Goal: Information Seeking & Learning: Understand process/instructions

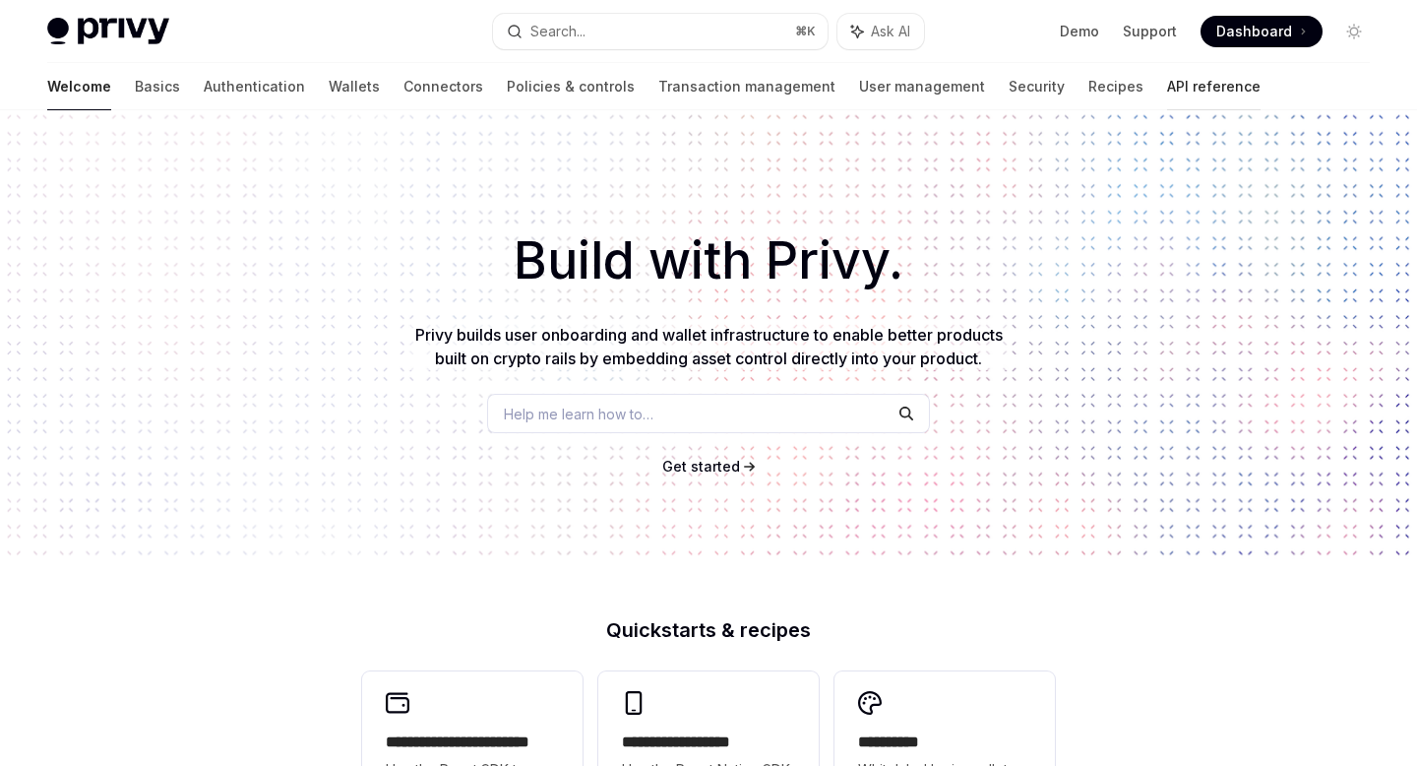
click at [1167, 84] on link "API reference" at bounding box center [1213, 86] width 93 height 47
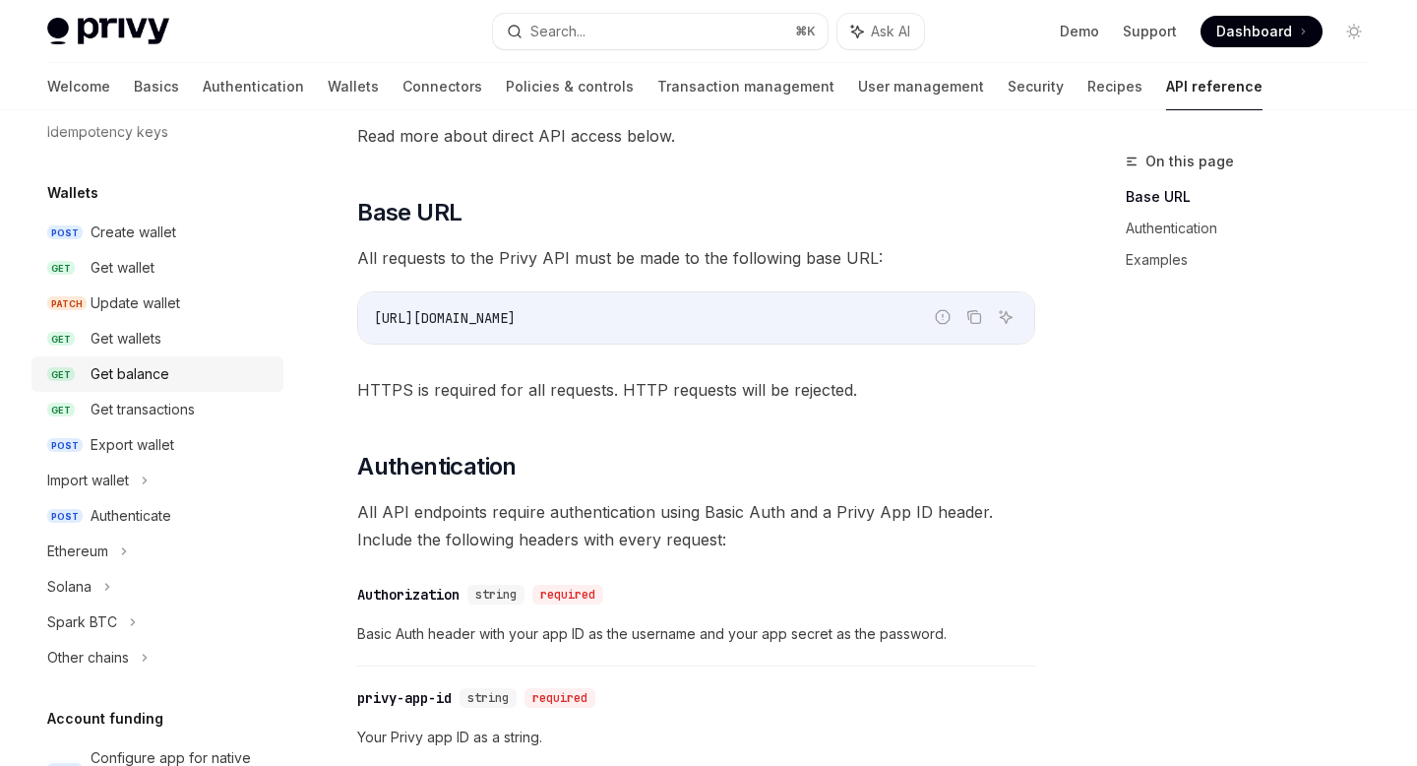
scroll to position [189, 0]
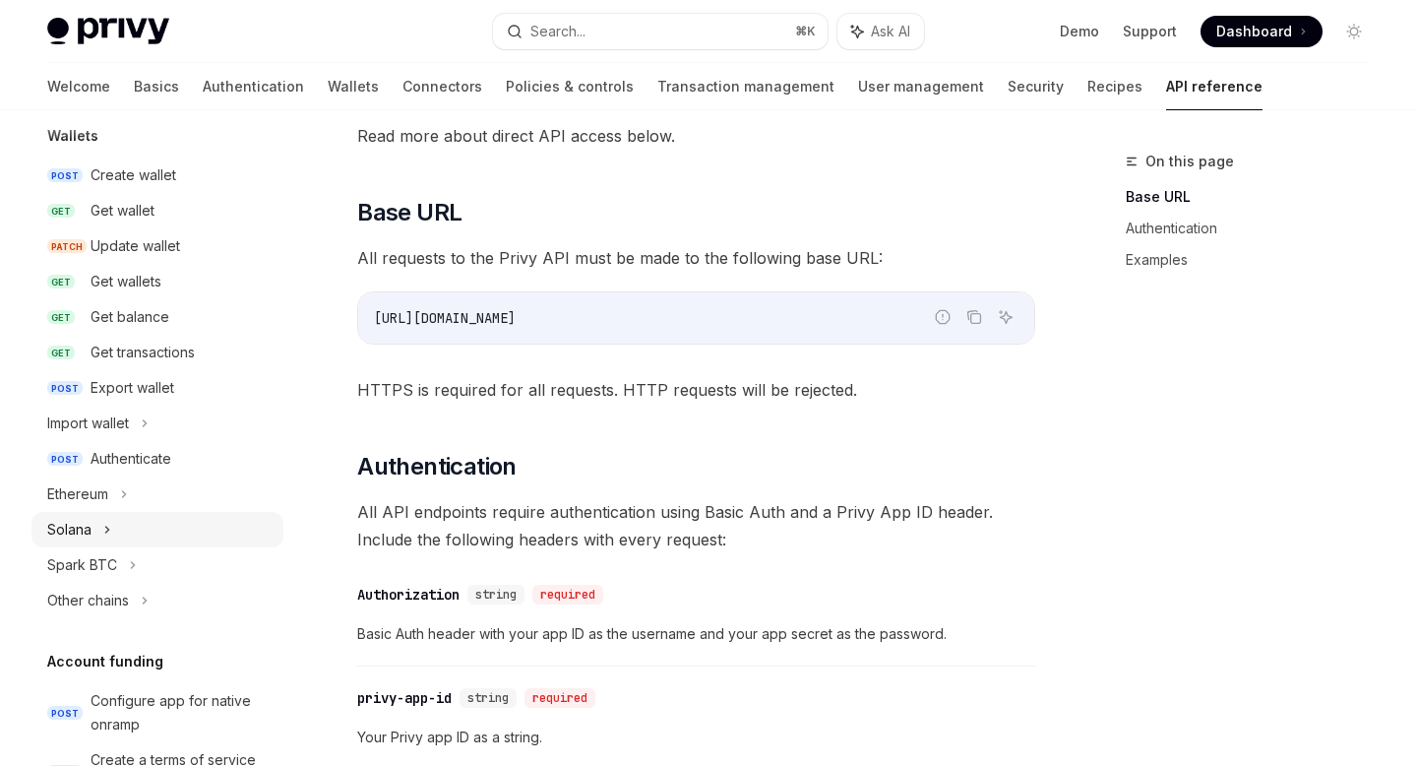
click at [113, 525] on div "Solana" at bounding box center [157, 529] width 252 height 35
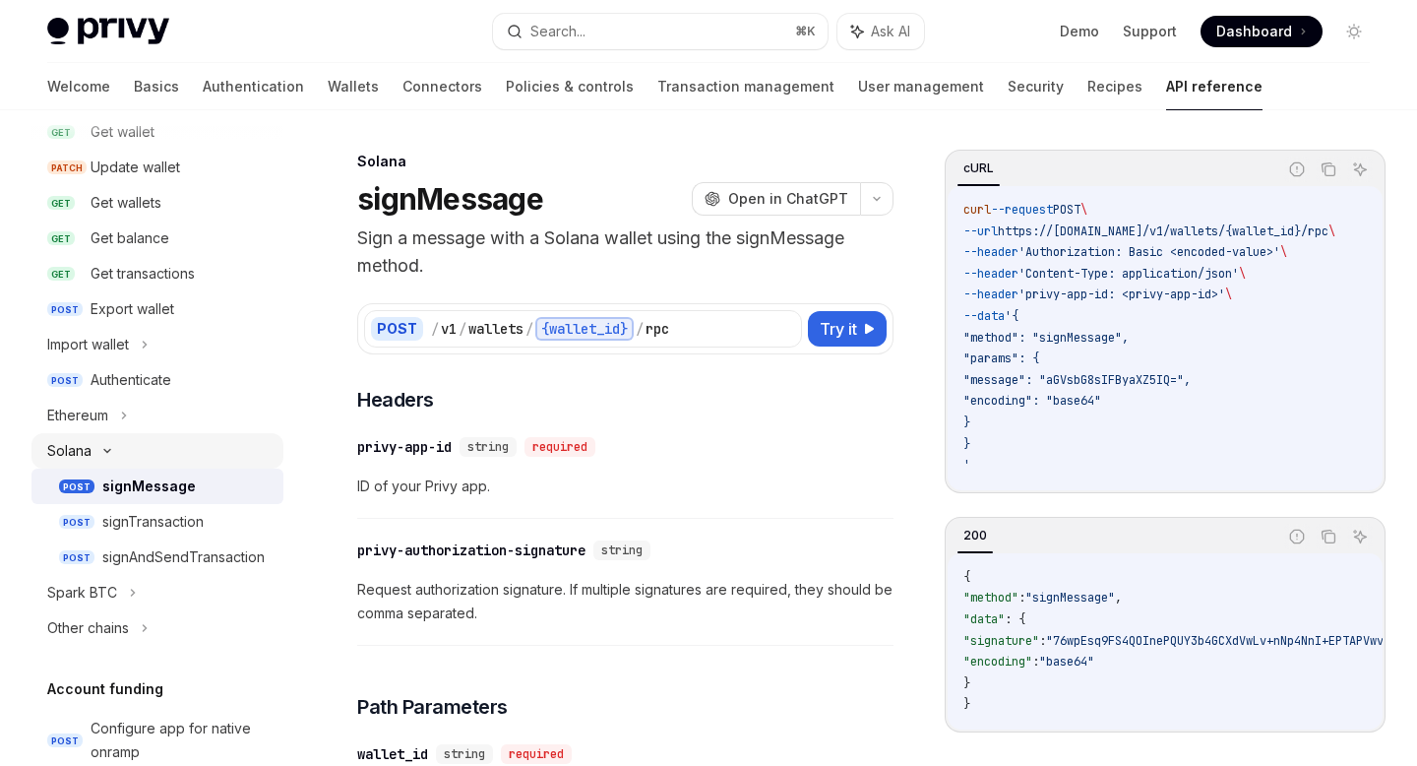
scroll to position [269, 0]
click at [183, 523] on div "signTransaction" at bounding box center [152, 521] width 101 height 24
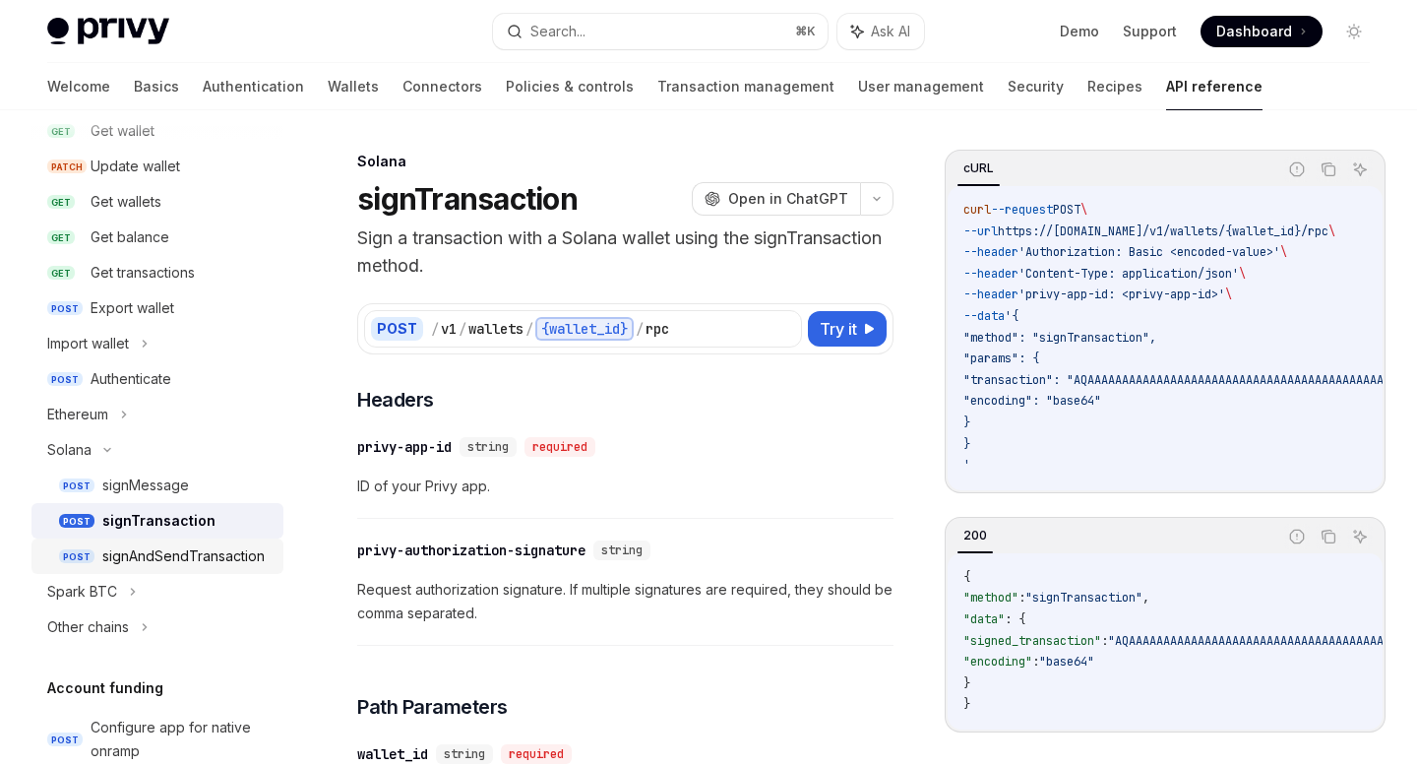
click at [196, 557] on div "signAndSendTransaction" at bounding box center [183, 556] width 162 height 24
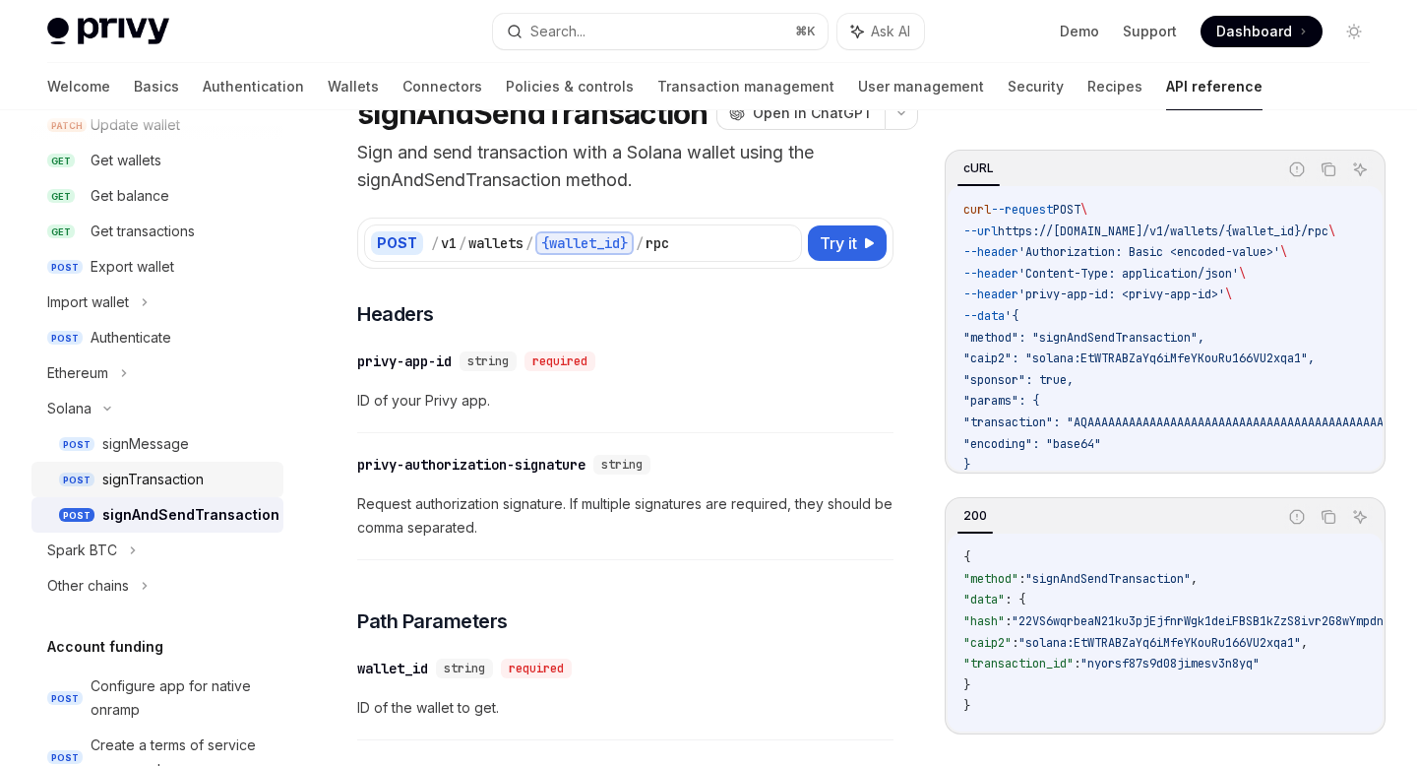
scroll to position [311, 0]
click at [131, 542] on icon at bounding box center [133, 549] width 8 height 24
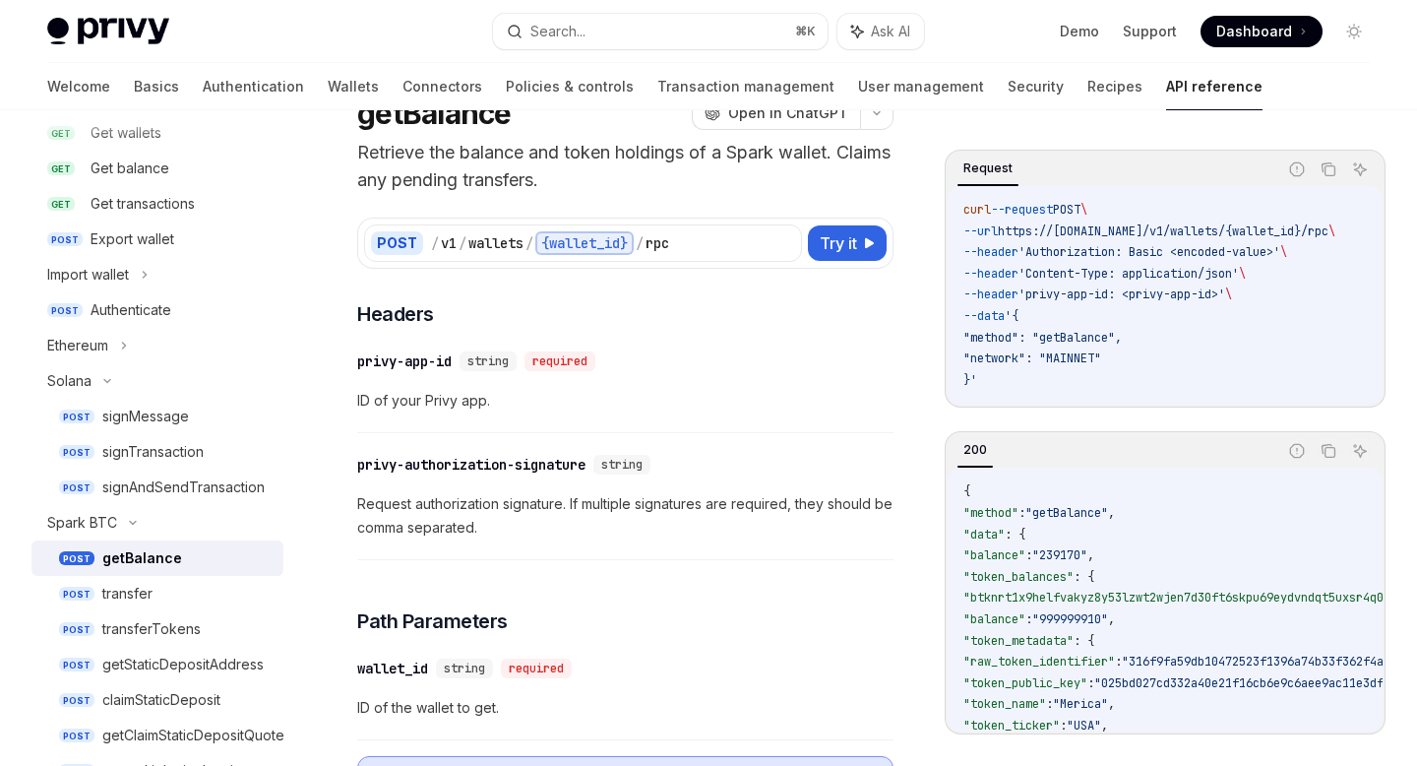
scroll to position [340, 0]
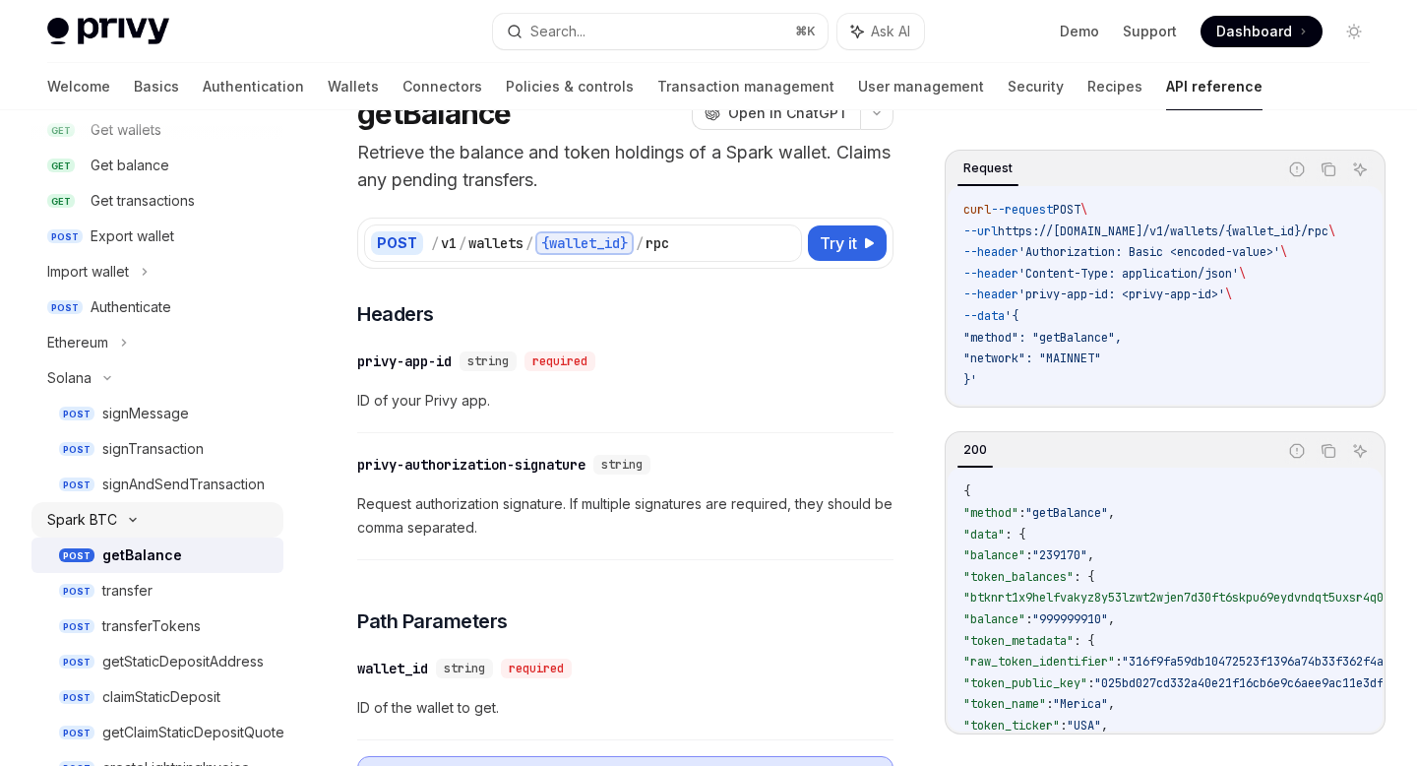
click at [130, 521] on icon at bounding box center [133, 520] width 24 height 8
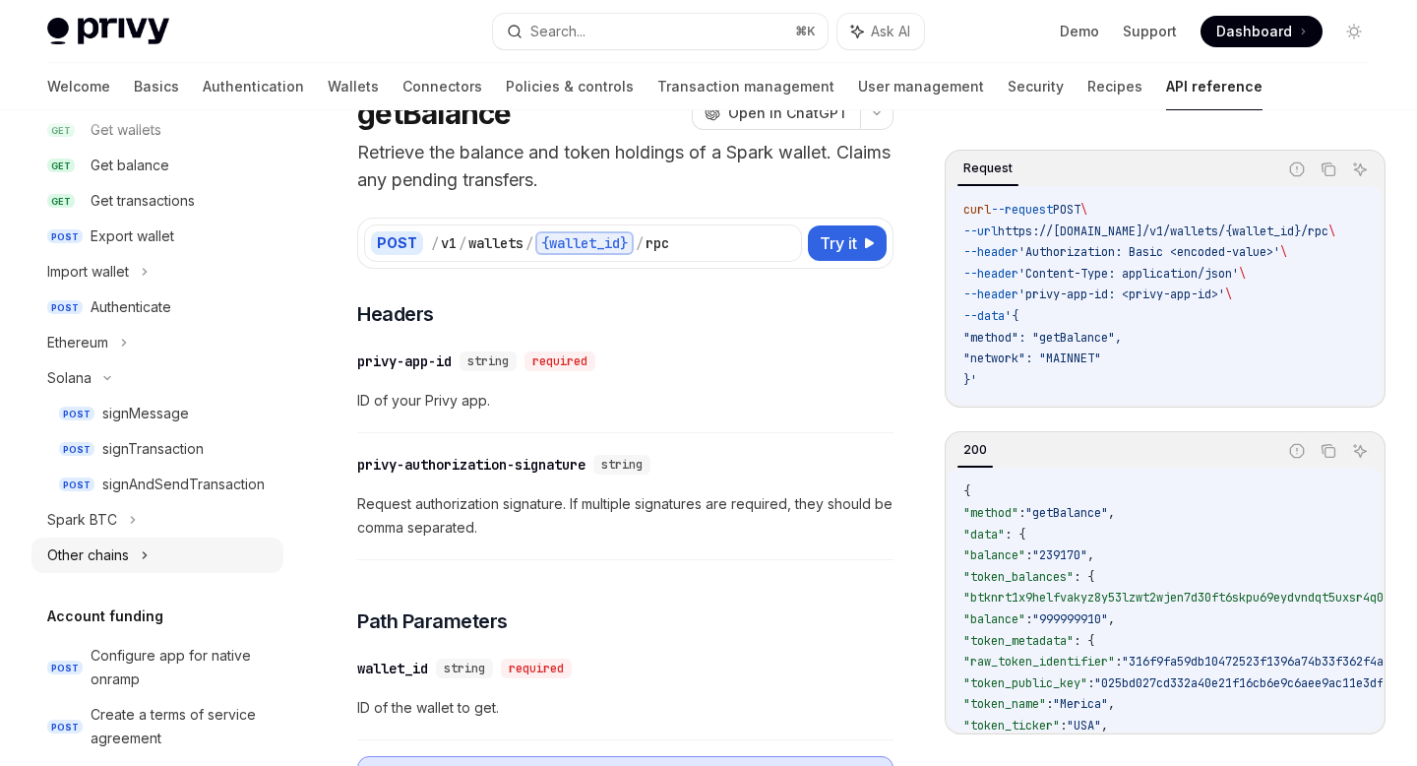
click at [147, 554] on icon at bounding box center [145, 555] width 3 height 6
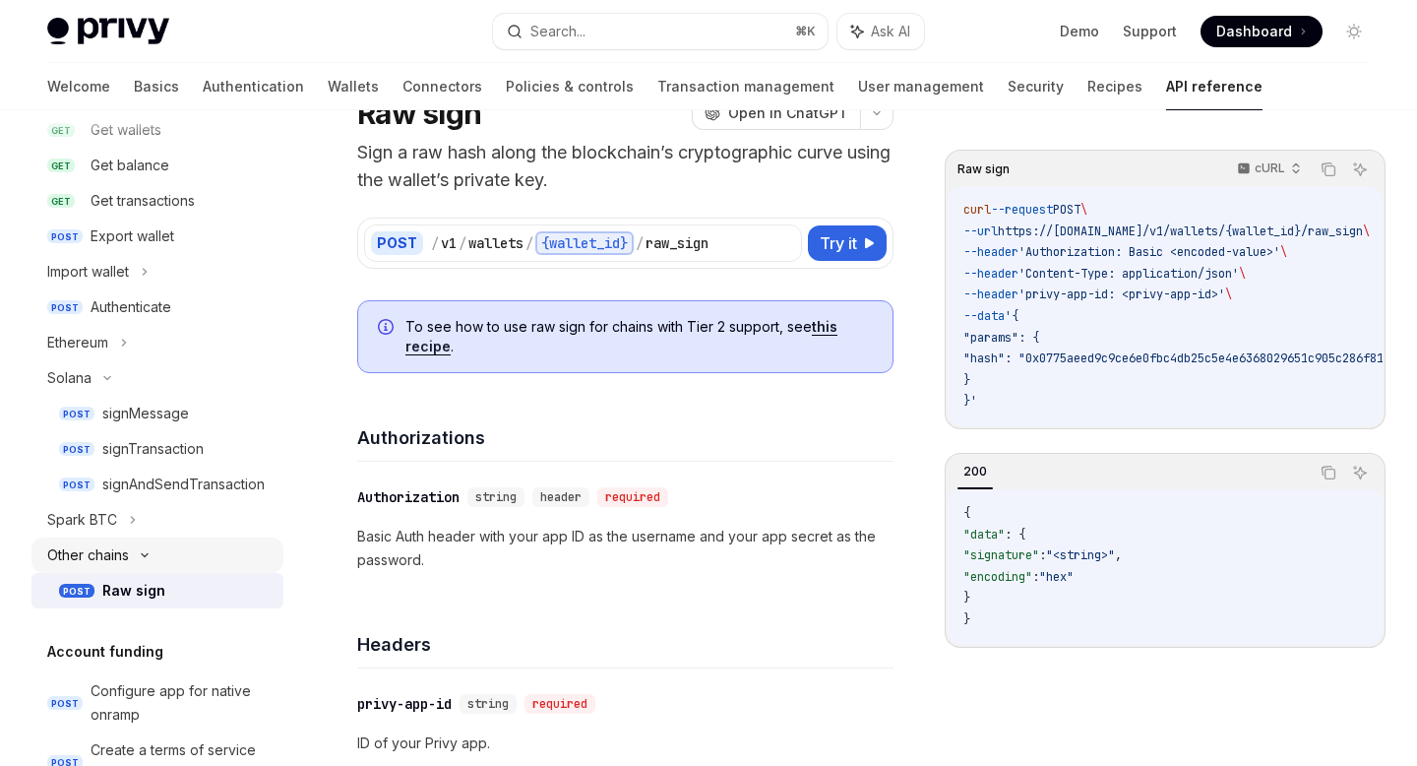
click at [147, 553] on icon at bounding box center [145, 555] width 24 height 8
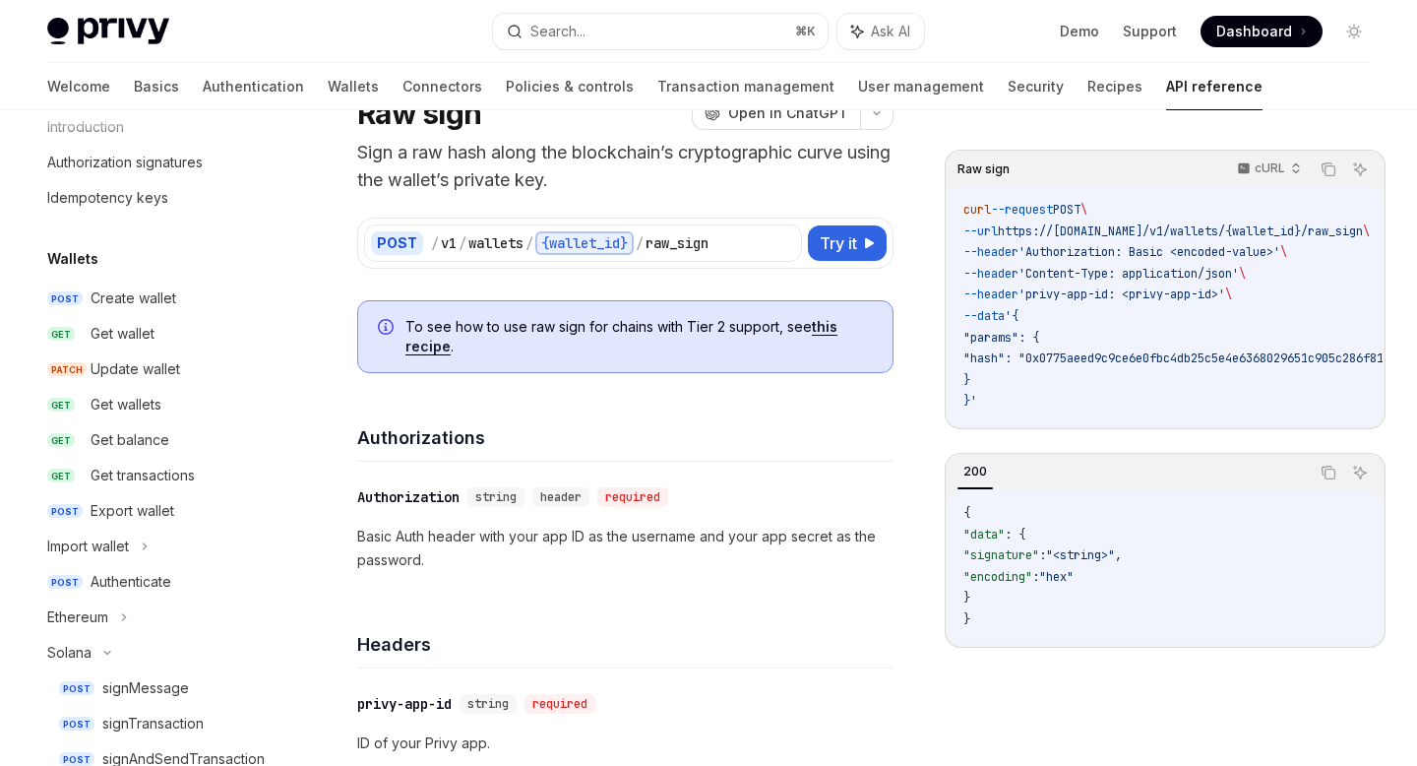
scroll to position [170, 0]
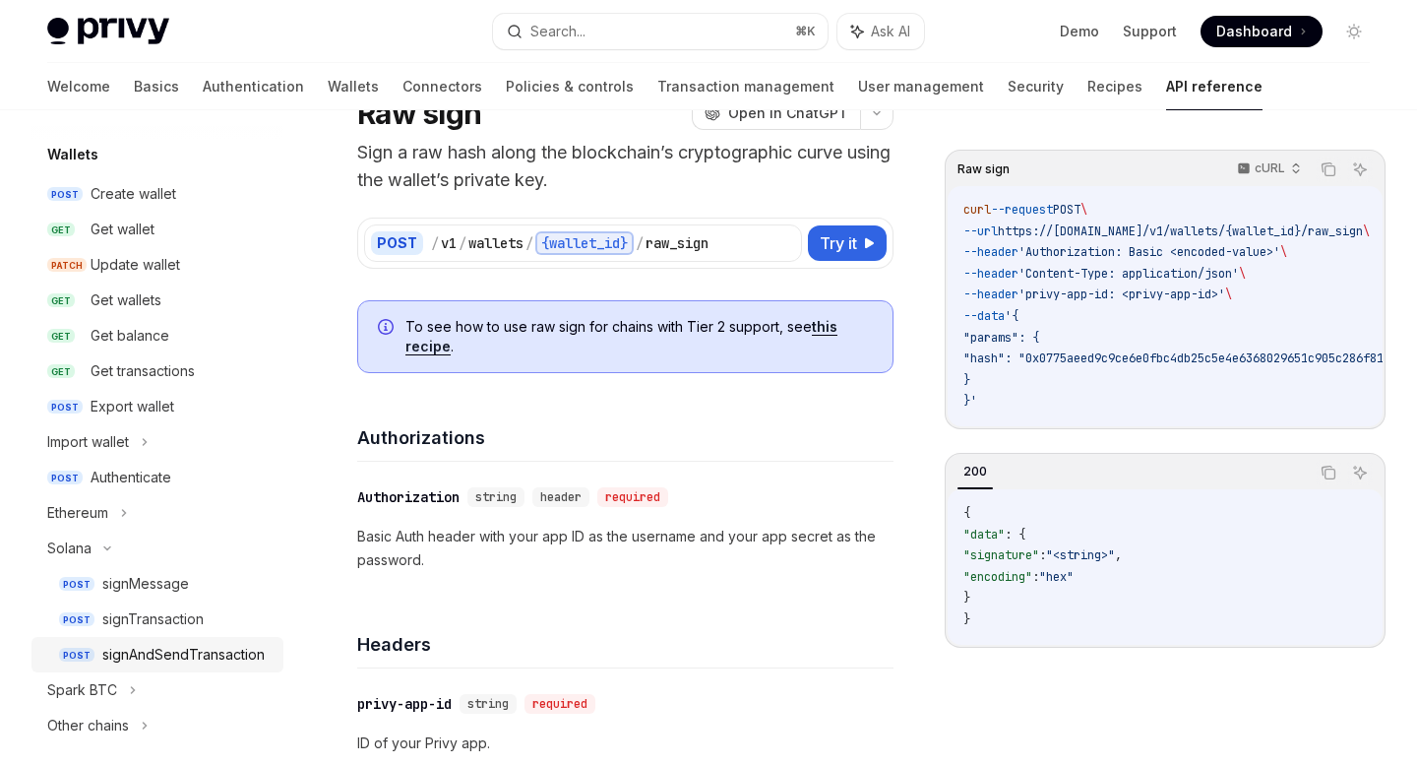
click at [233, 655] on div "signAndSendTransaction" at bounding box center [183, 655] width 162 height 24
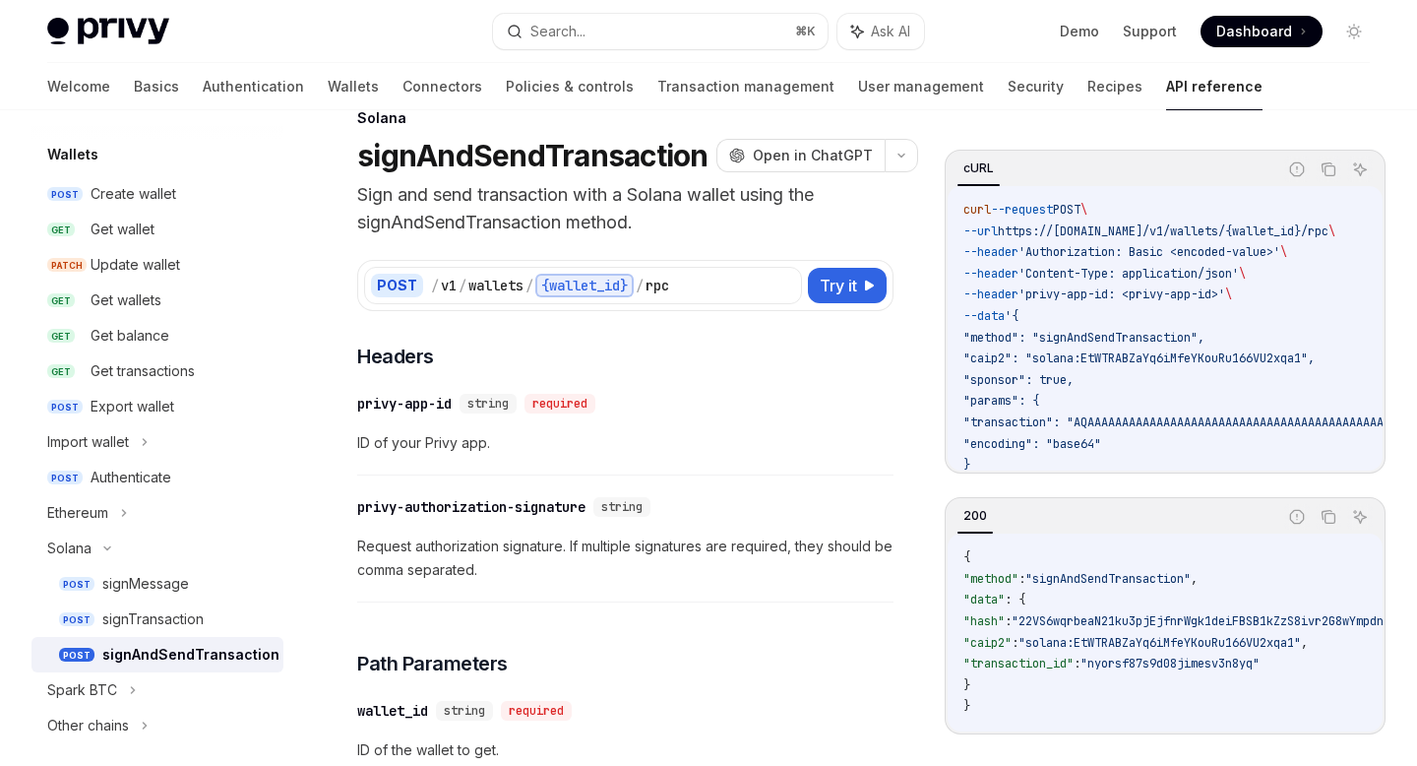
scroll to position [49, 0]
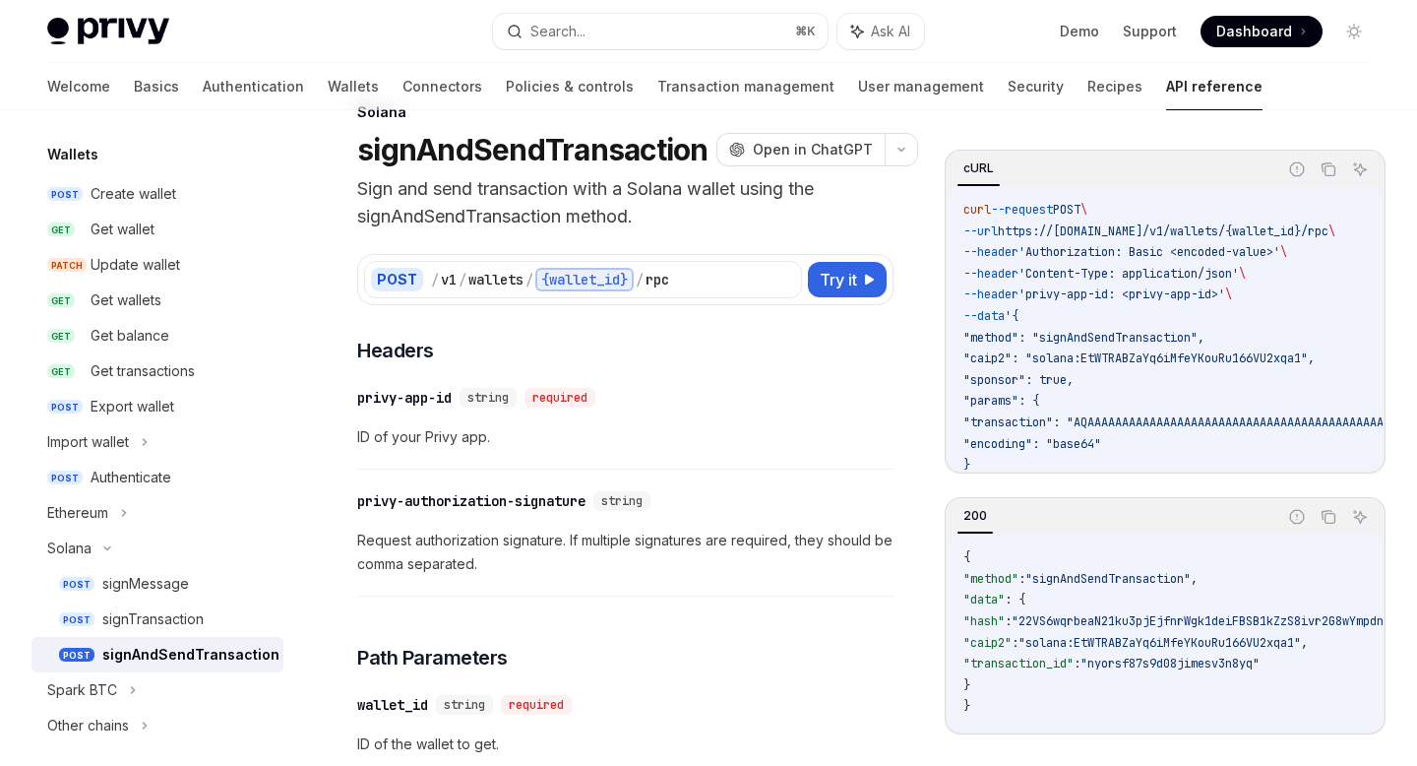
click at [169, 654] on div "signAndSendTransaction" at bounding box center [190, 655] width 177 height 24
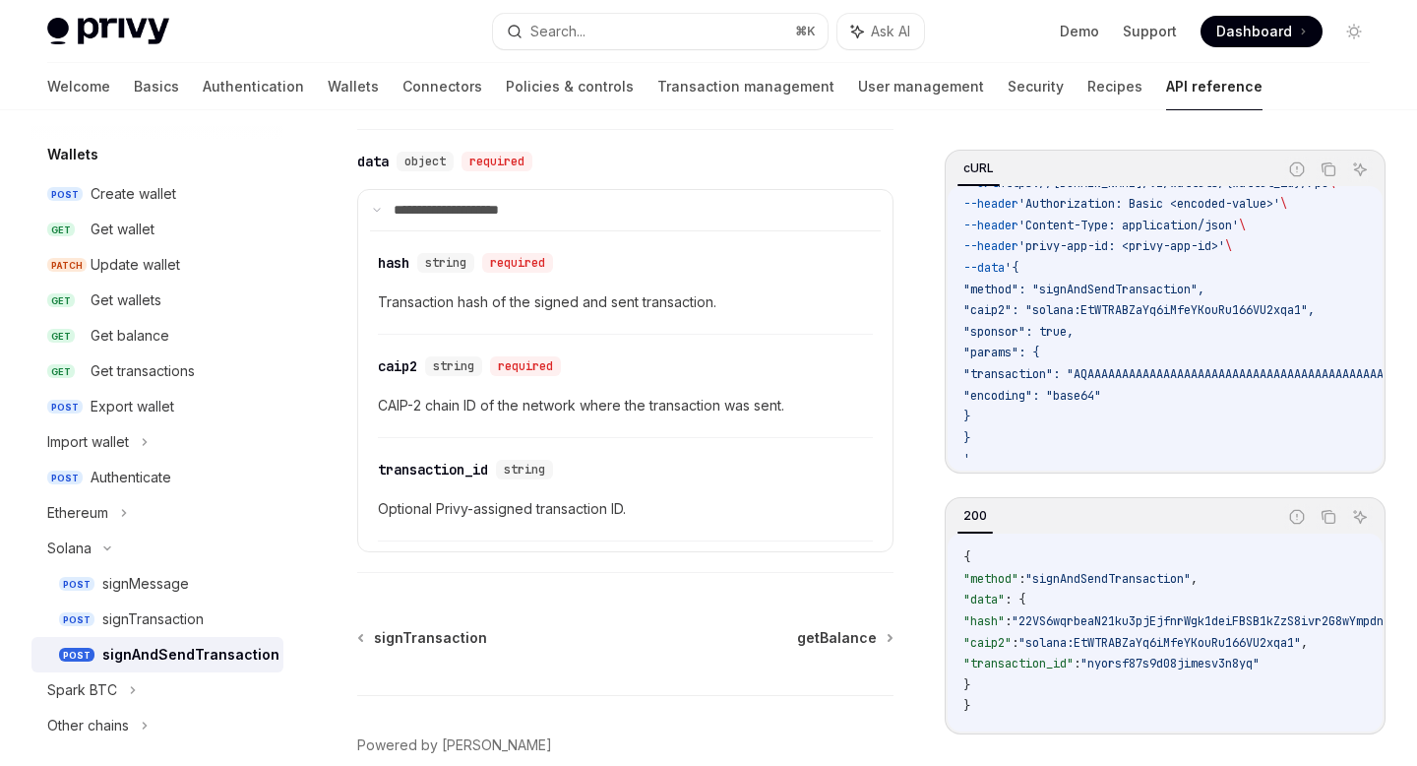
scroll to position [1694, 0]
click at [813, 359] on div "​ caip2 string required CAIP-2 chain ID of the network where the transaction wa…" at bounding box center [625, 393] width 495 height 93
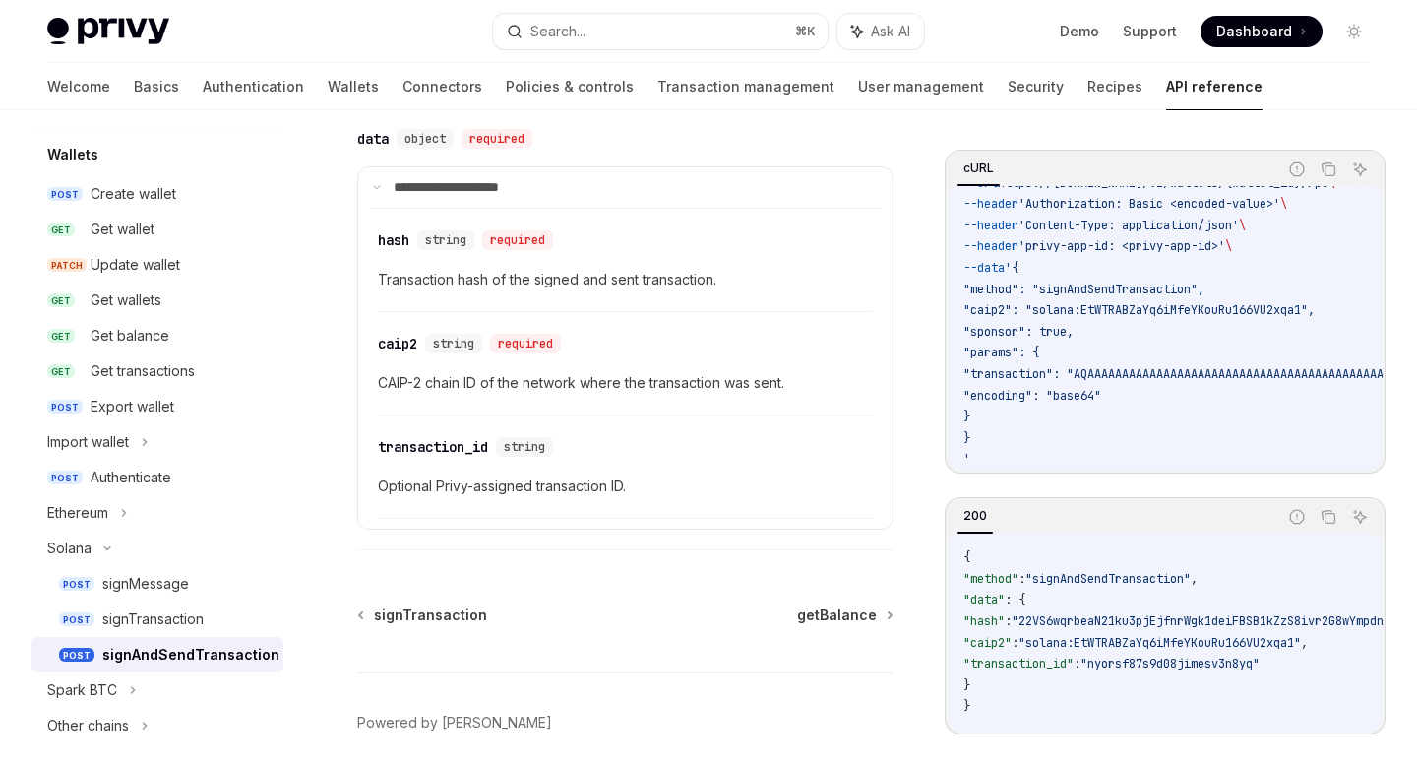
click at [889, 465] on details "**********" at bounding box center [625, 348] width 536 height 364
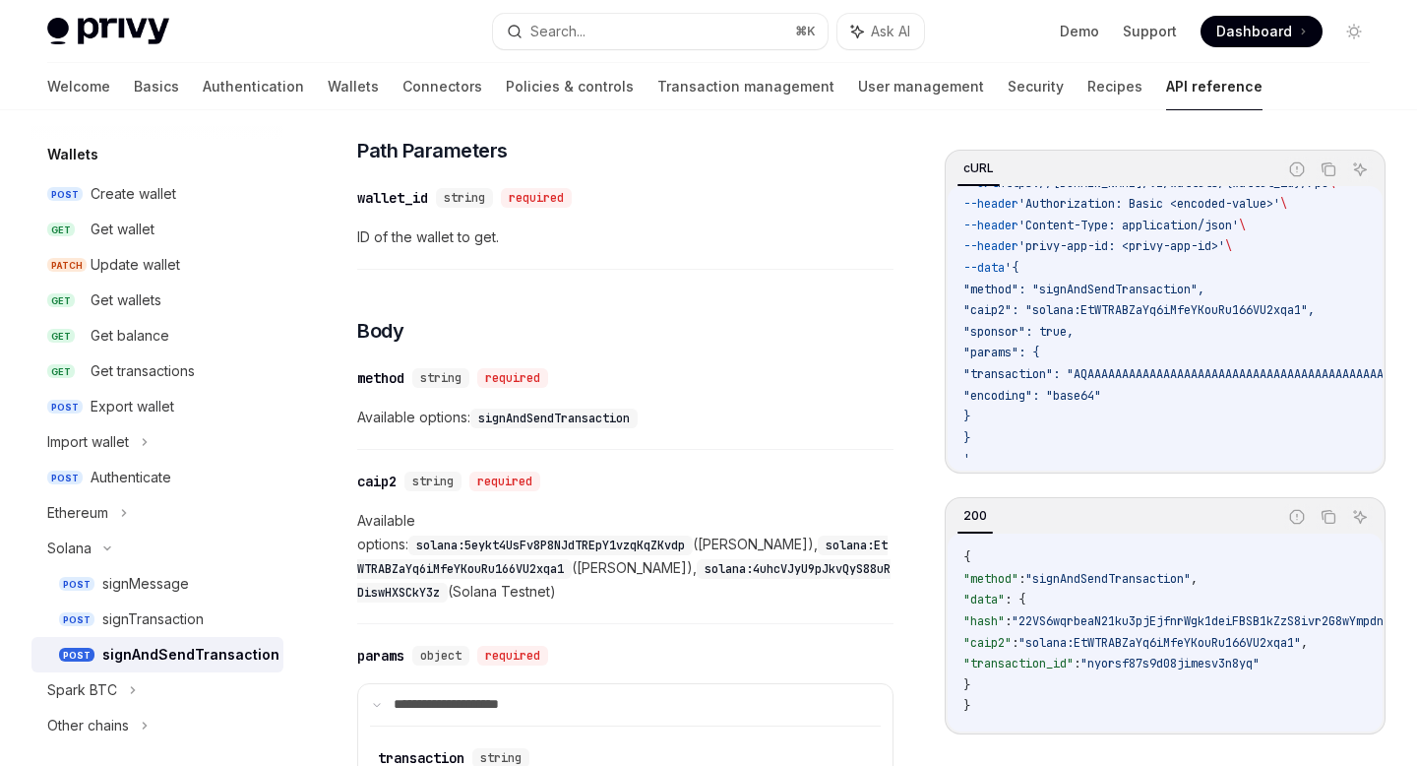
scroll to position [546, 0]
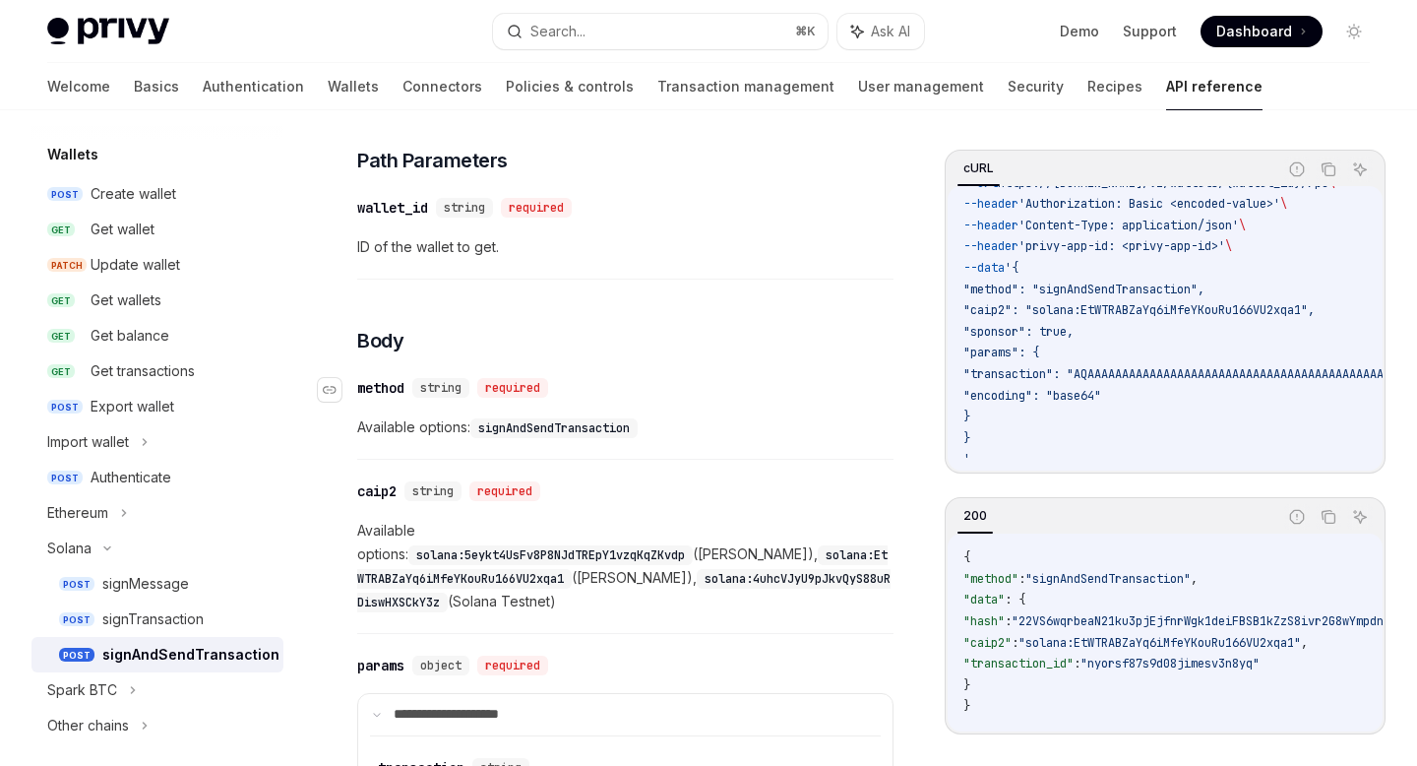
click at [841, 381] on div "​ method string required" at bounding box center [615, 388] width 517 height 24
click at [841, 425] on span "Available options: signAndSendTransaction" at bounding box center [625, 427] width 536 height 24
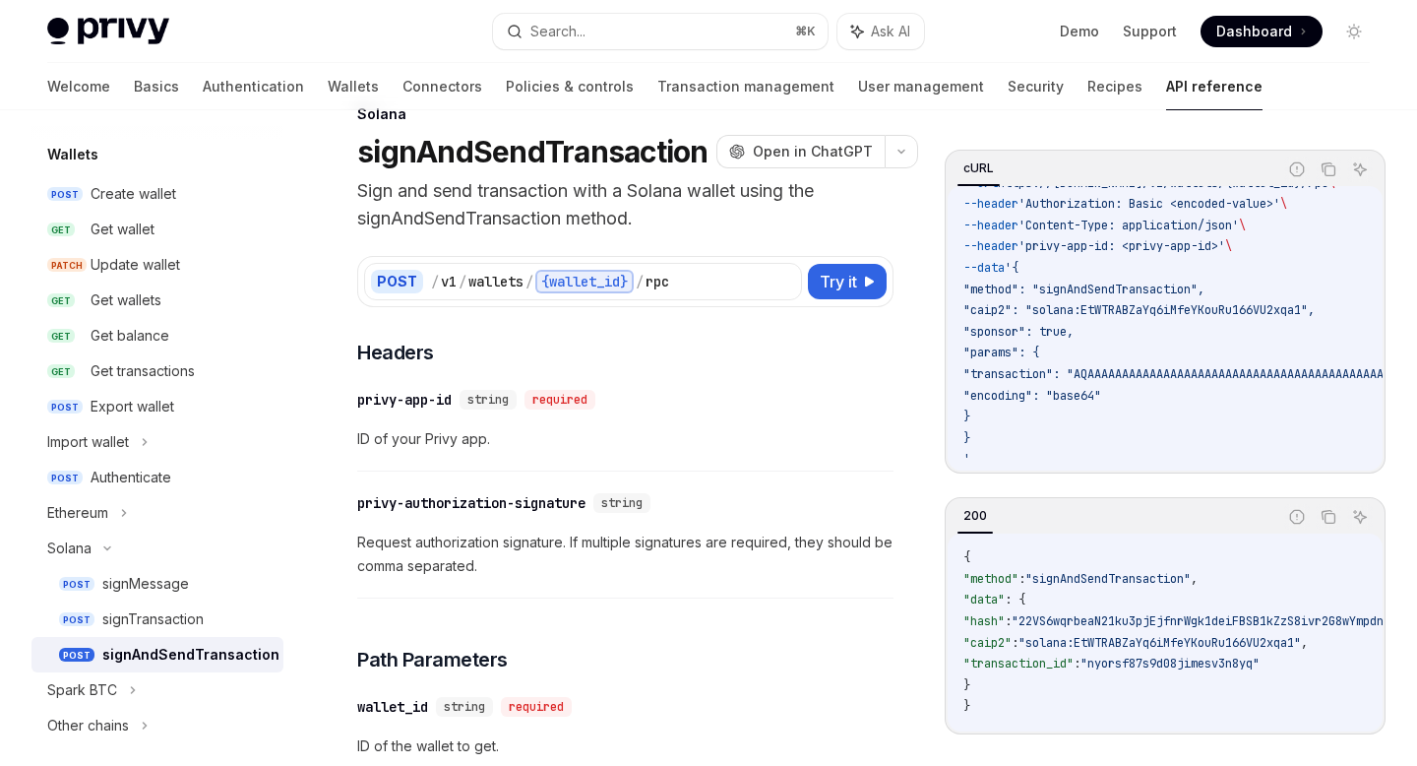
scroll to position [46, 0]
click at [134, 582] on div "signMessage" at bounding box center [145, 584] width 87 height 24
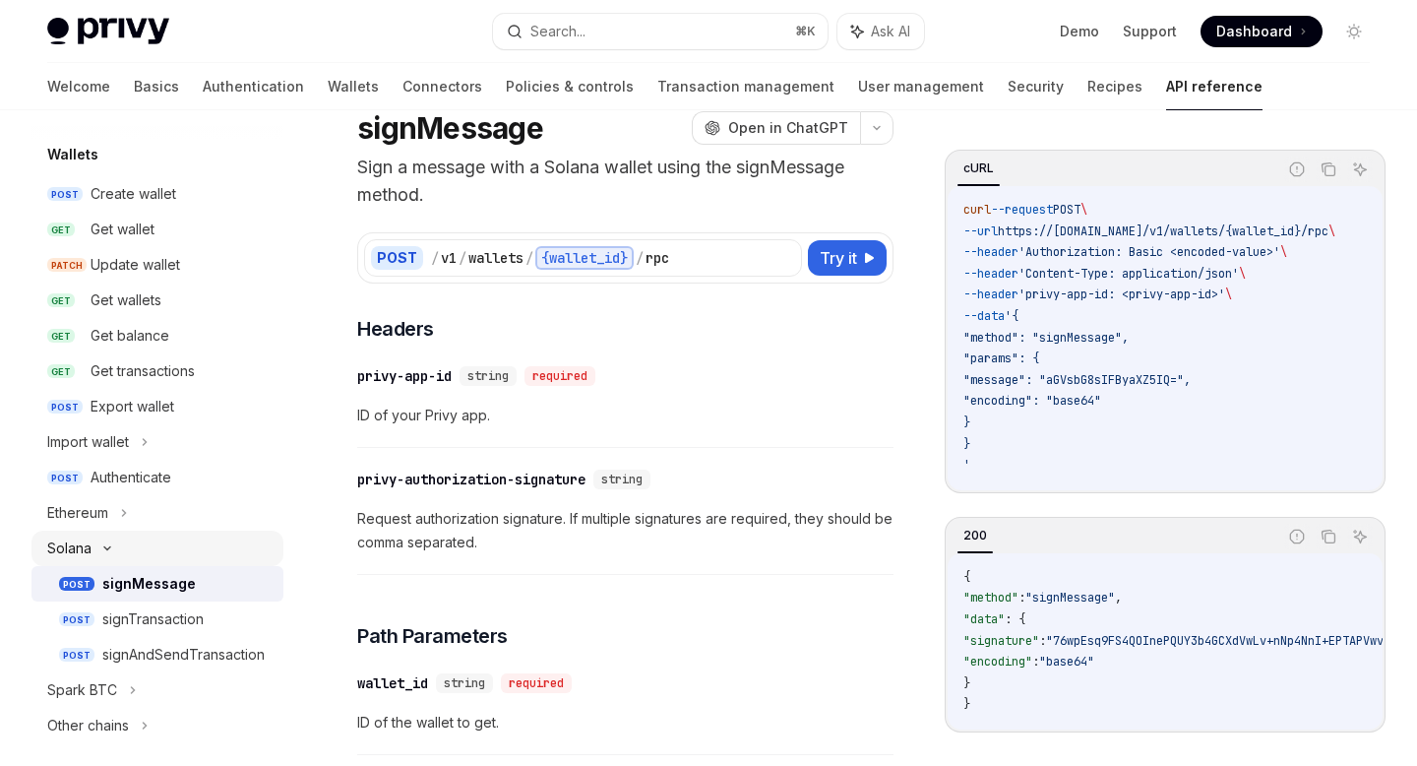
scroll to position [72, 0]
click at [172, 601] on link "POST signTransaction" at bounding box center [157, 618] width 252 height 35
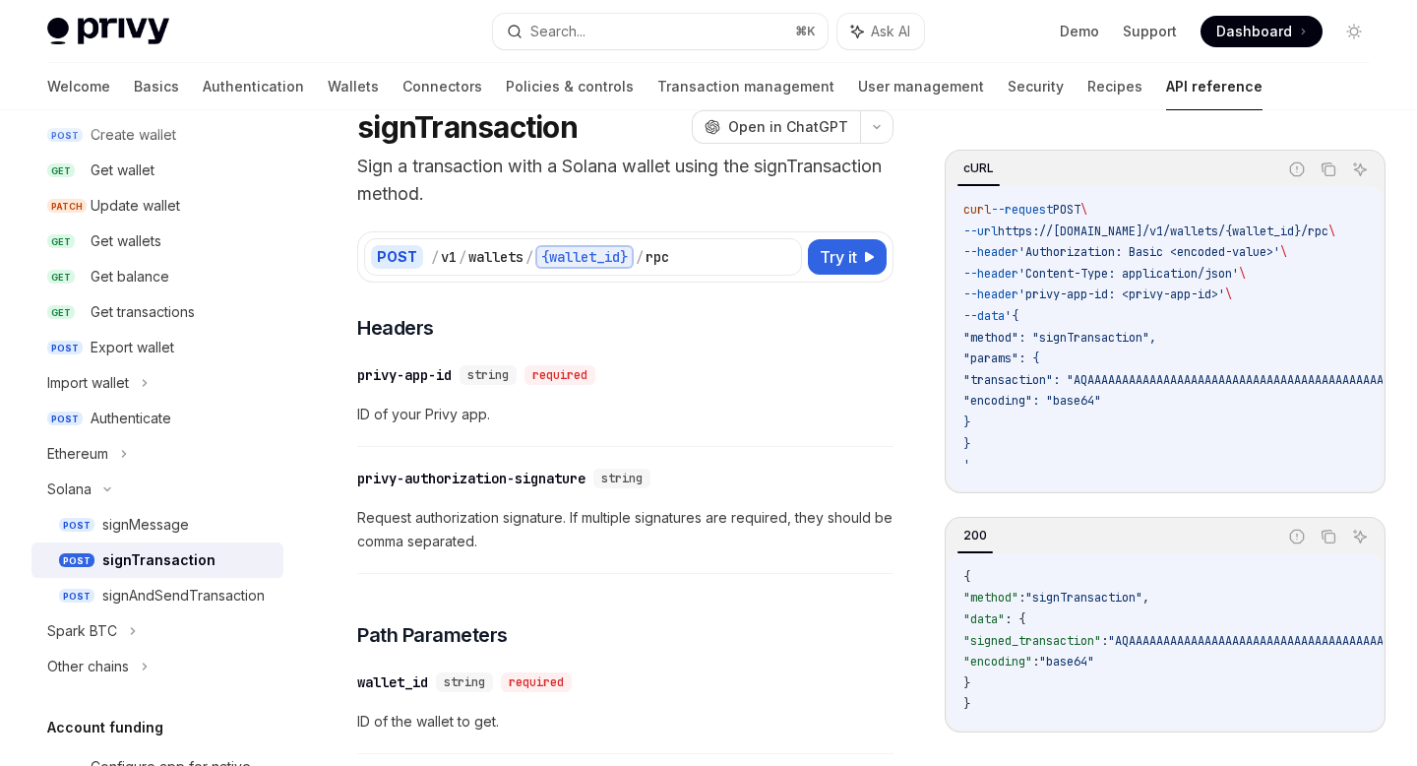
scroll to position [235, 0]
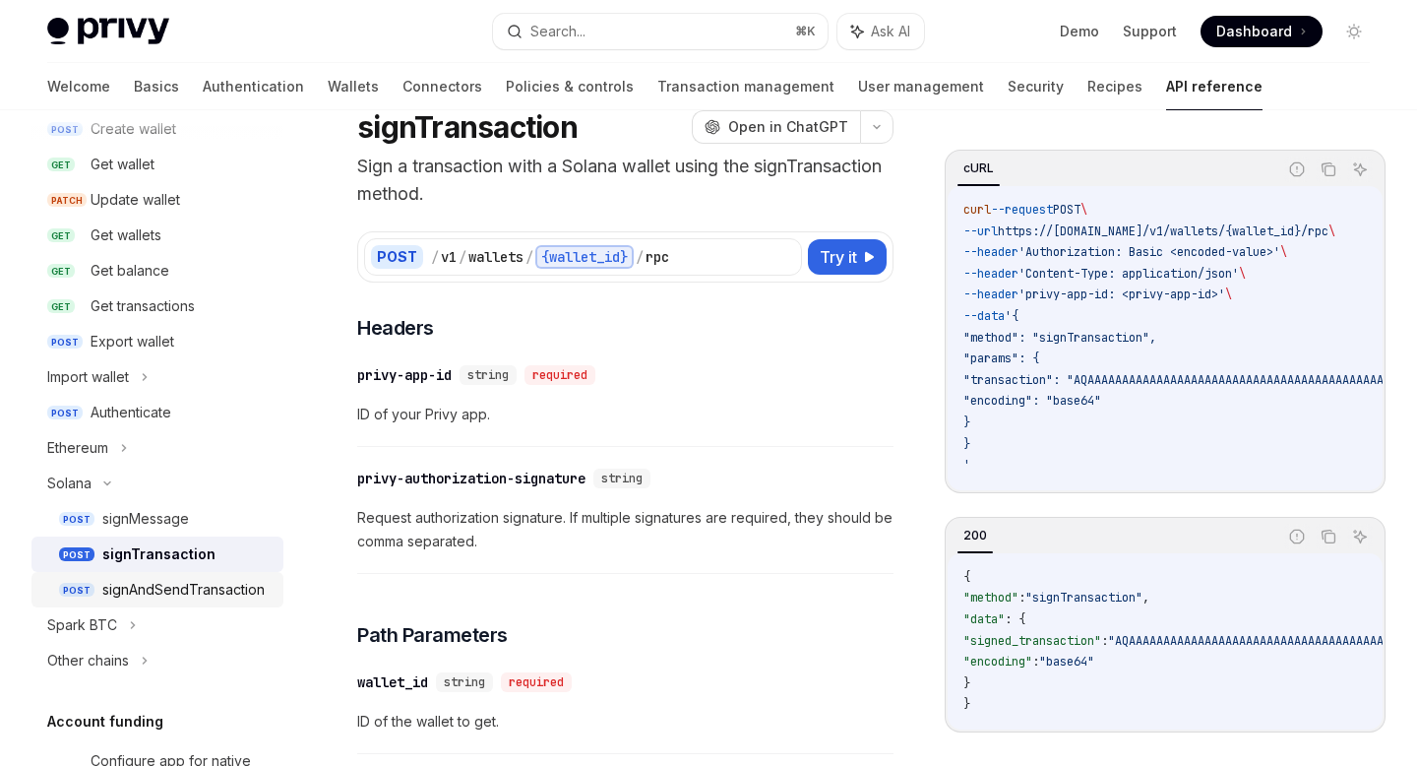
click at [165, 587] on div "signAndSendTransaction" at bounding box center [183, 590] width 162 height 24
type textarea "*"
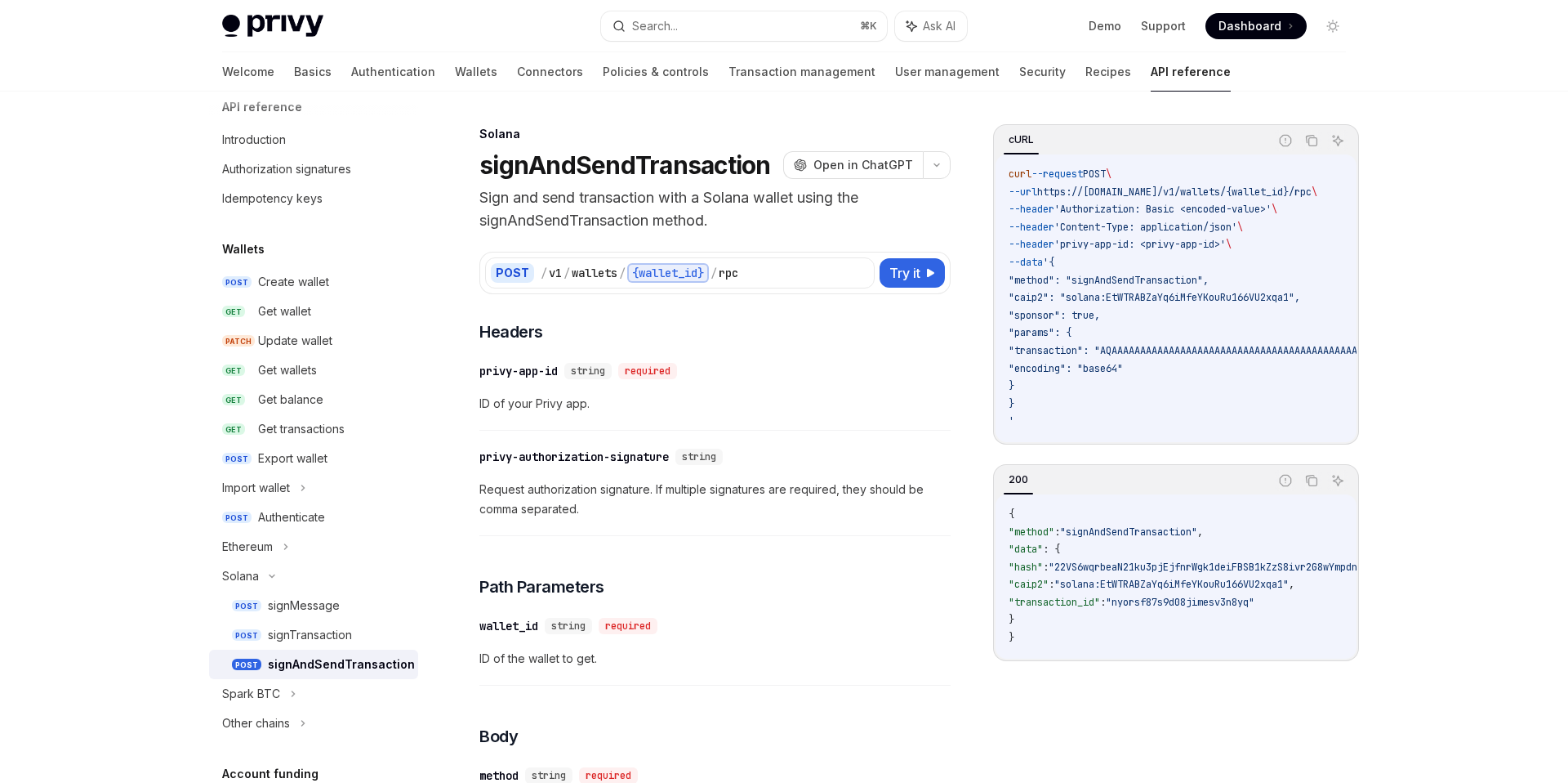
scroll to position [24, 0]
click at [297, 627] on div "signTransaction" at bounding box center [310, 632] width 84 height 20
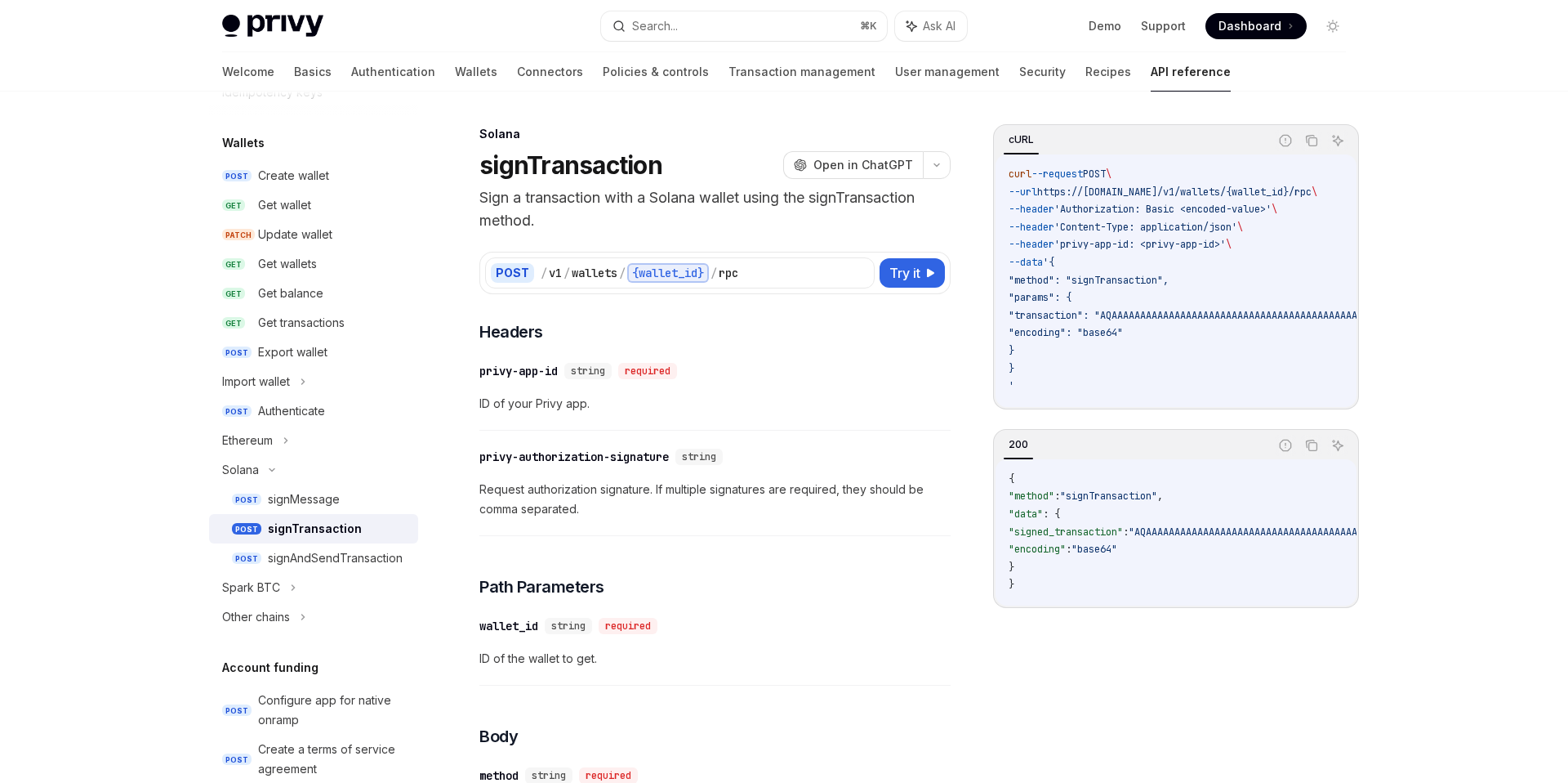
scroll to position [136, 0]
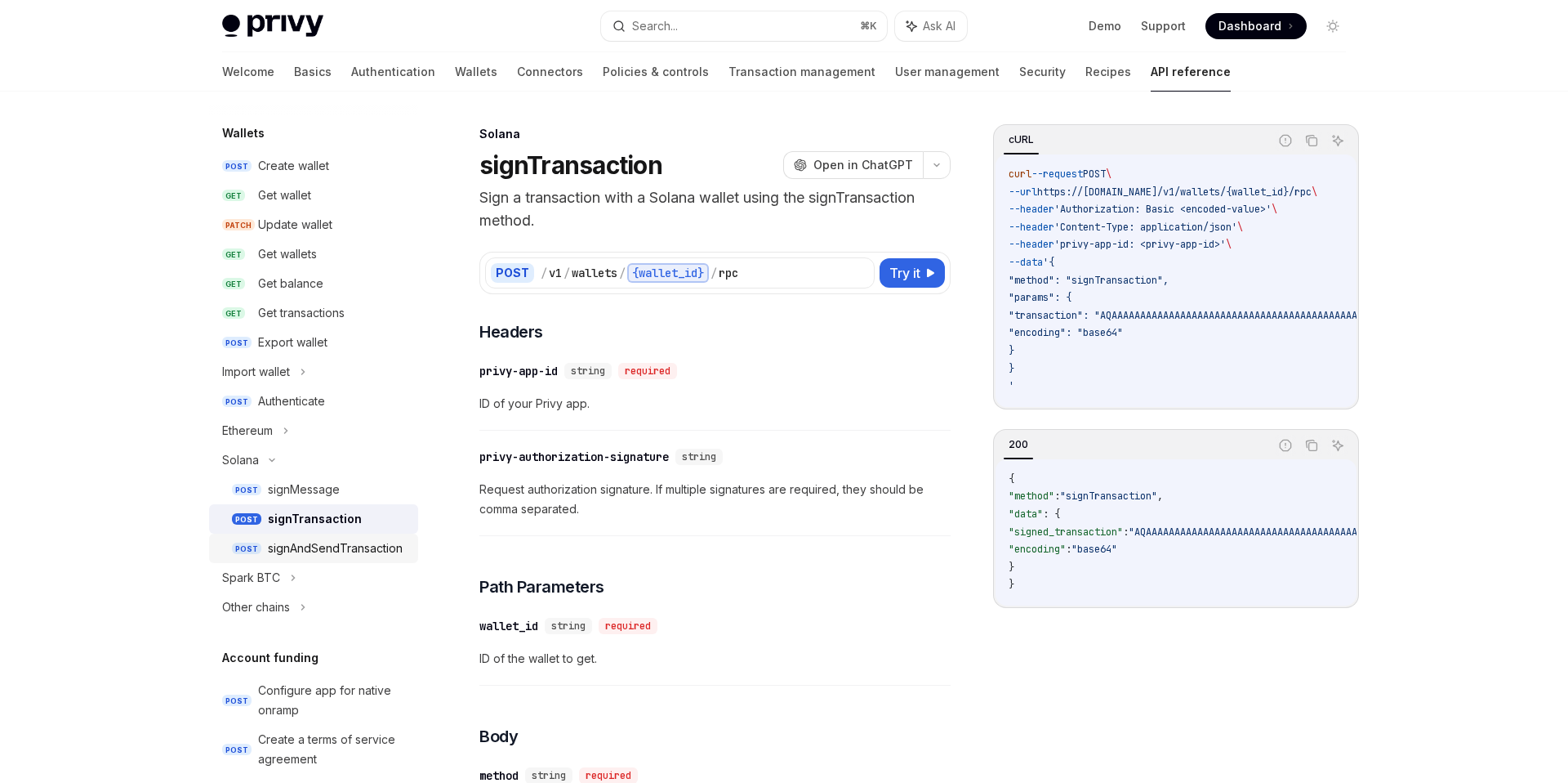
click at [332, 545] on div "signAndSendTransaction" at bounding box center [335, 548] width 134 height 20
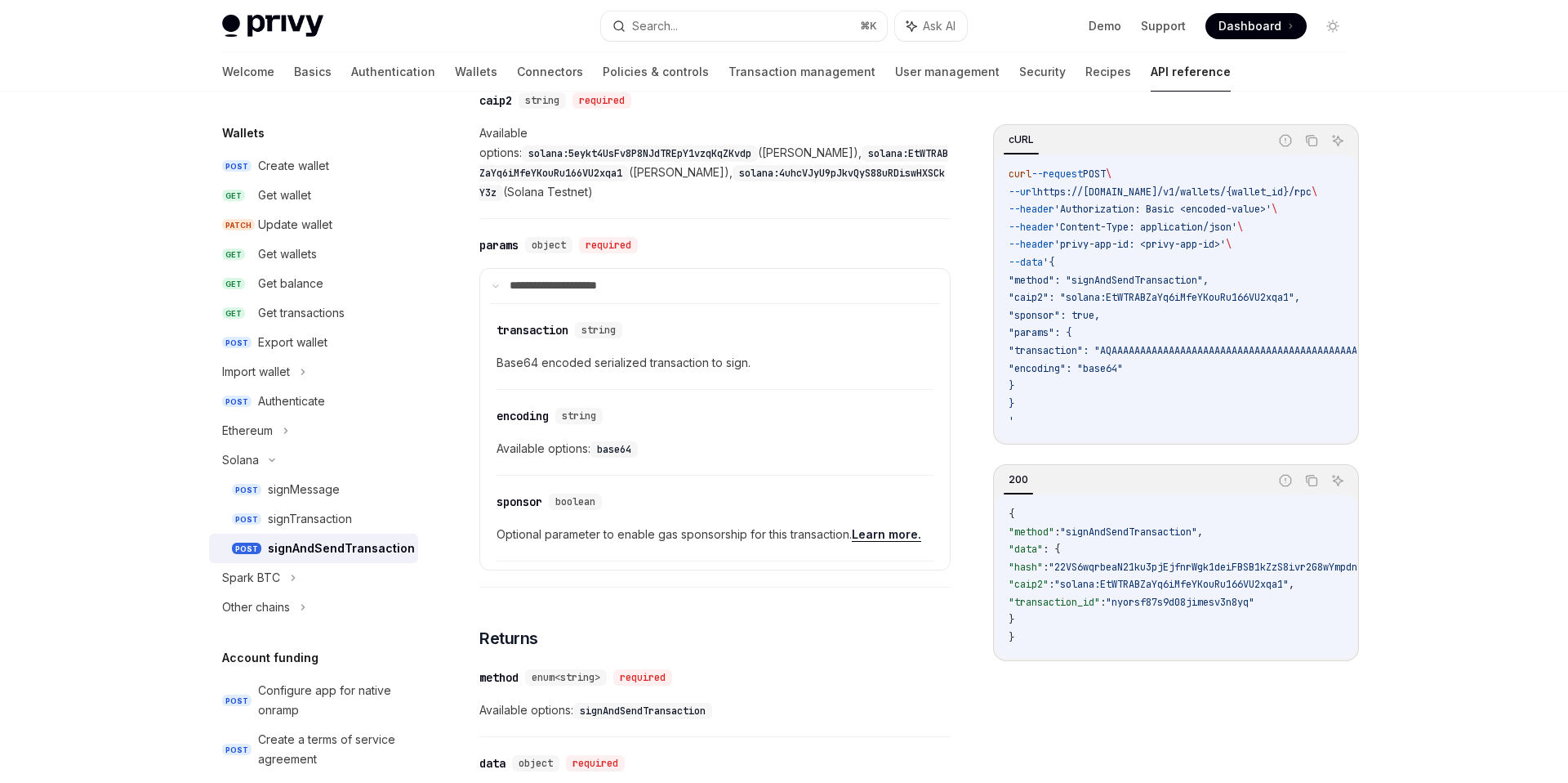
scroll to position [967, 0]
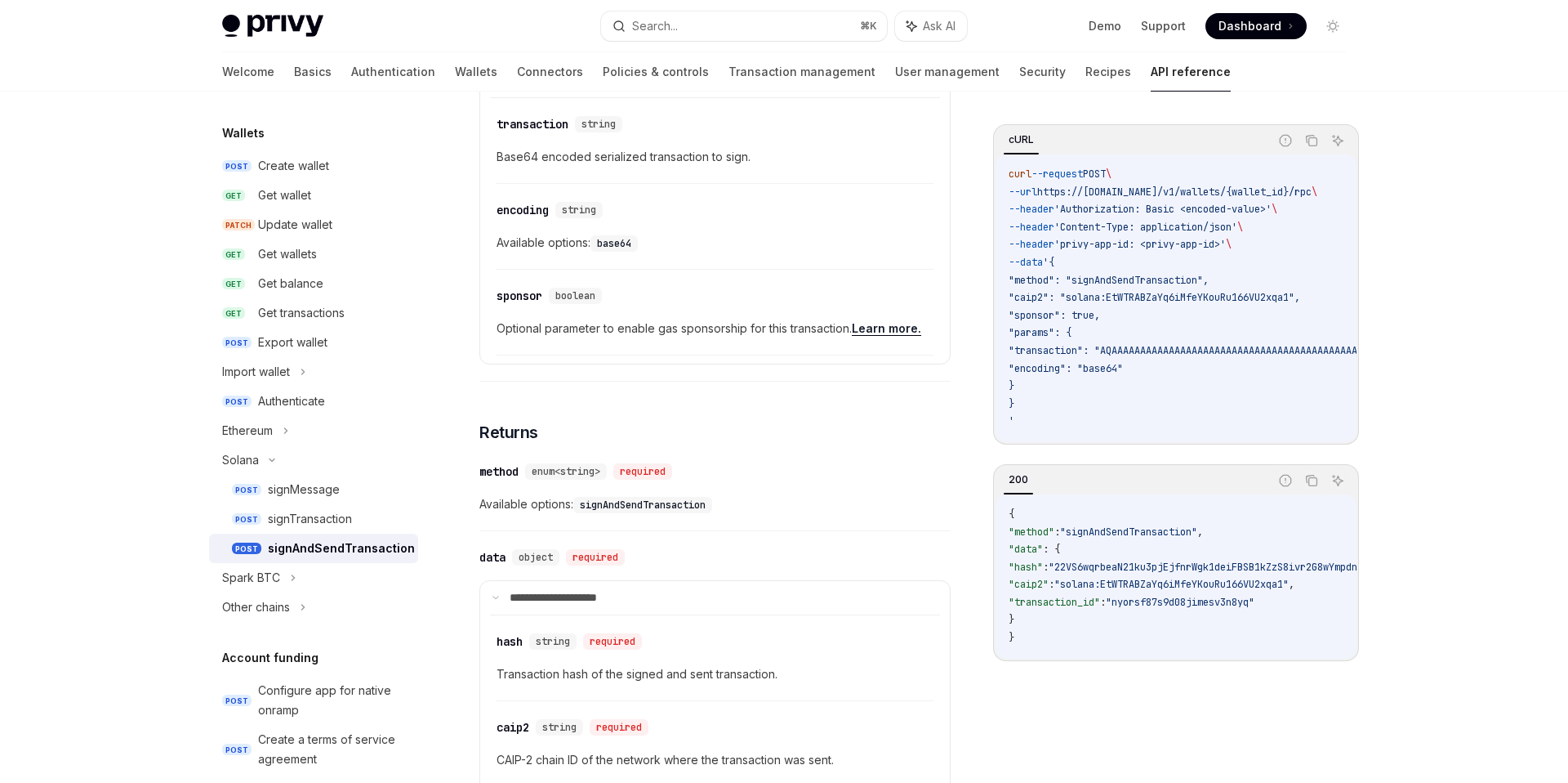
click at [770, 399] on div "**********" at bounding box center [716, 126] width 471 height 1545
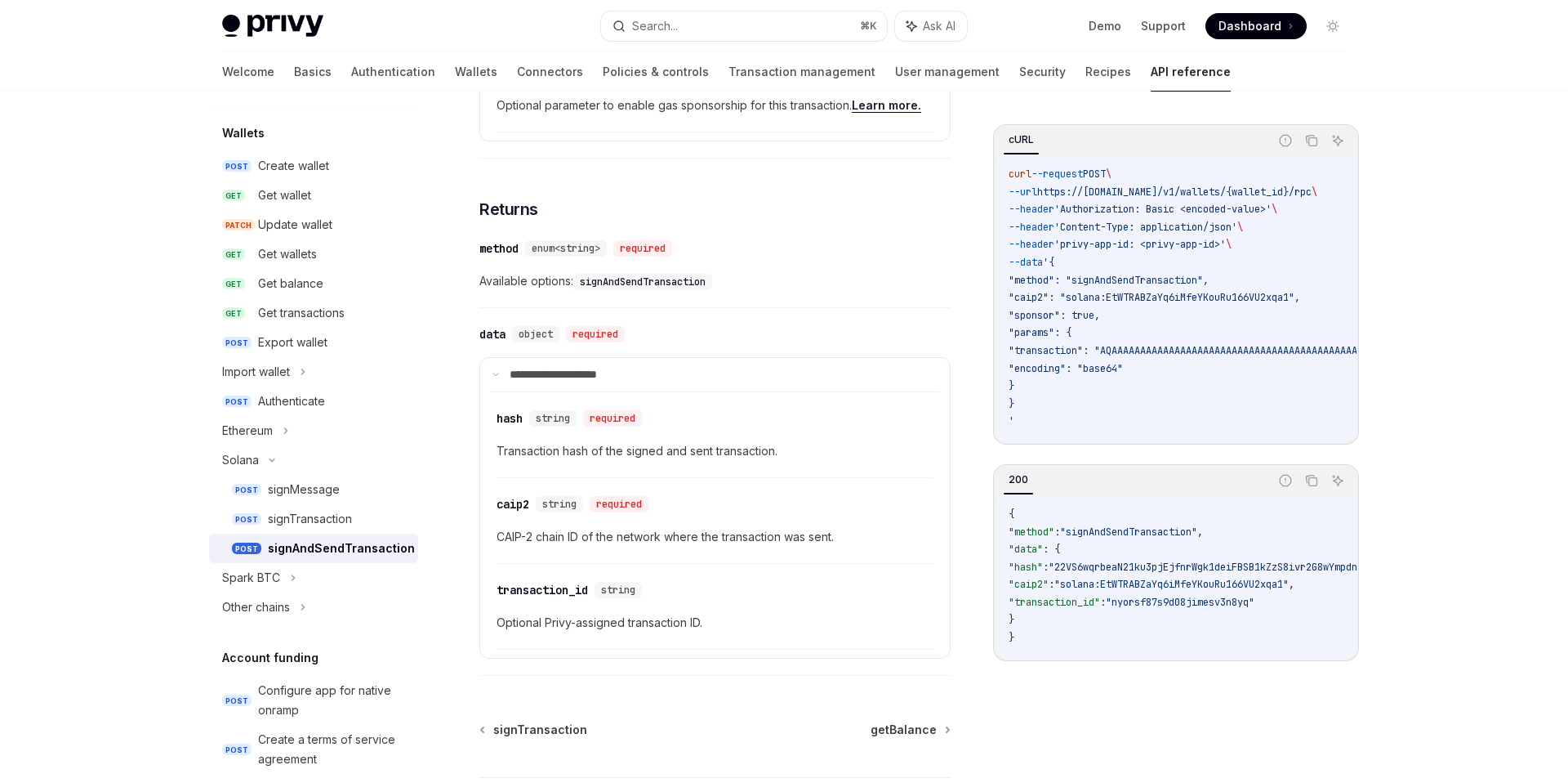
scroll to position [1226, 0]
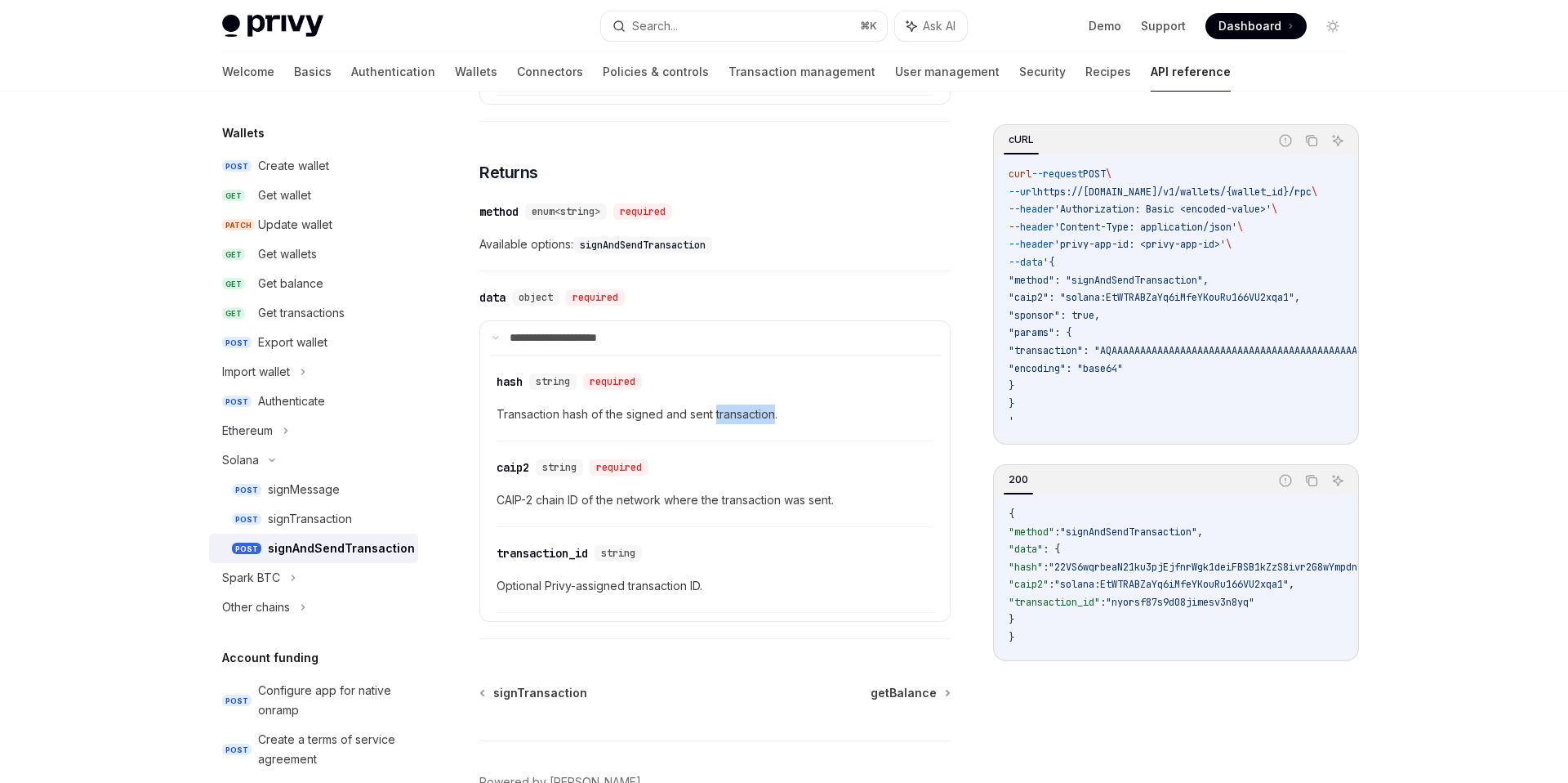
click at [770, 404] on span "Transaction hash of the signed and sent transaction." at bounding box center [715, 414] width 437 height 20
click at [798, 490] on span "CAIP-2 chain ID of the network where the transaction was sent." at bounding box center [715, 500] width 437 height 20
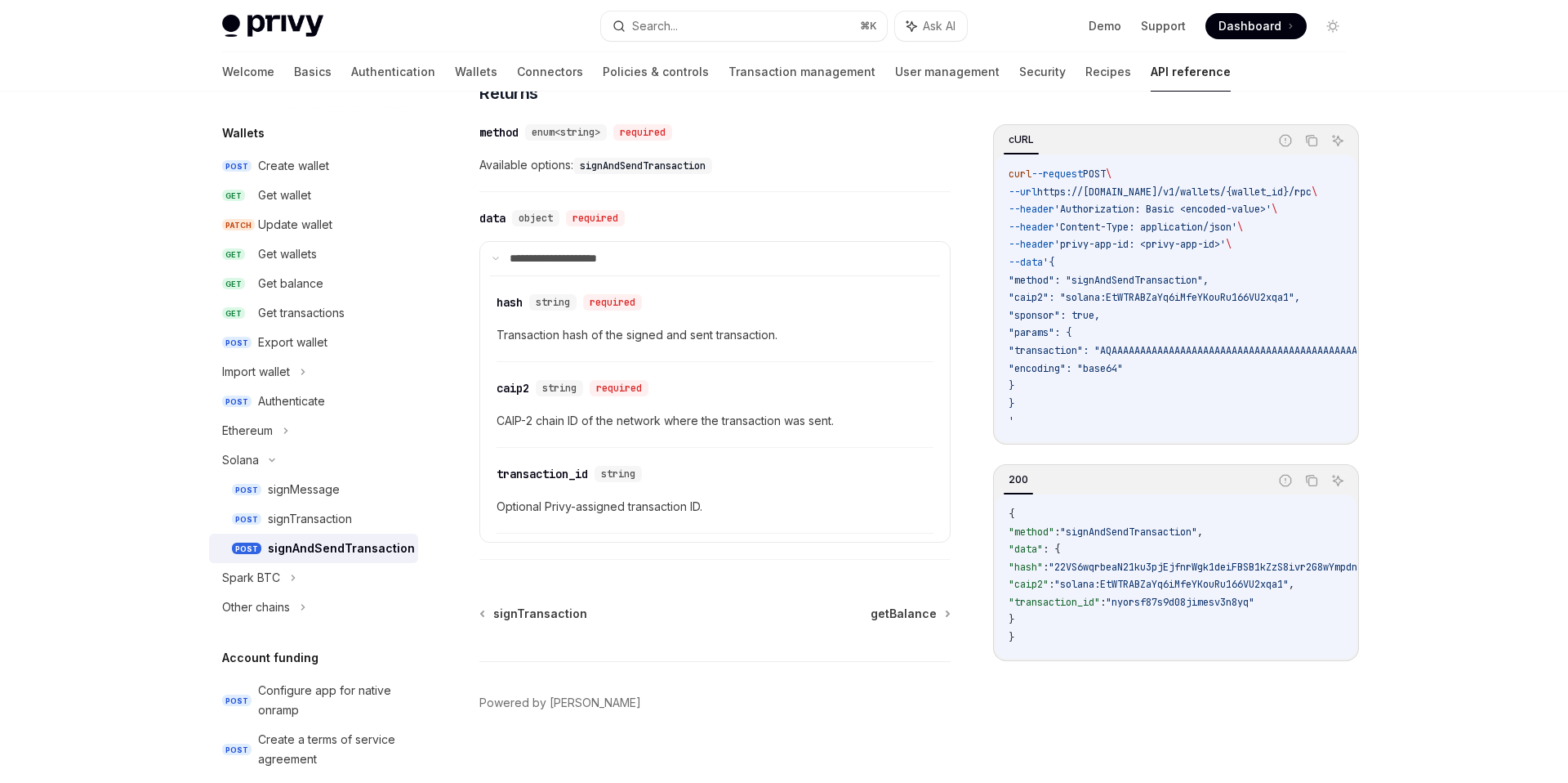
click at [811, 497] on span "Optional Privy-assigned transaction ID." at bounding box center [715, 507] width 437 height 20
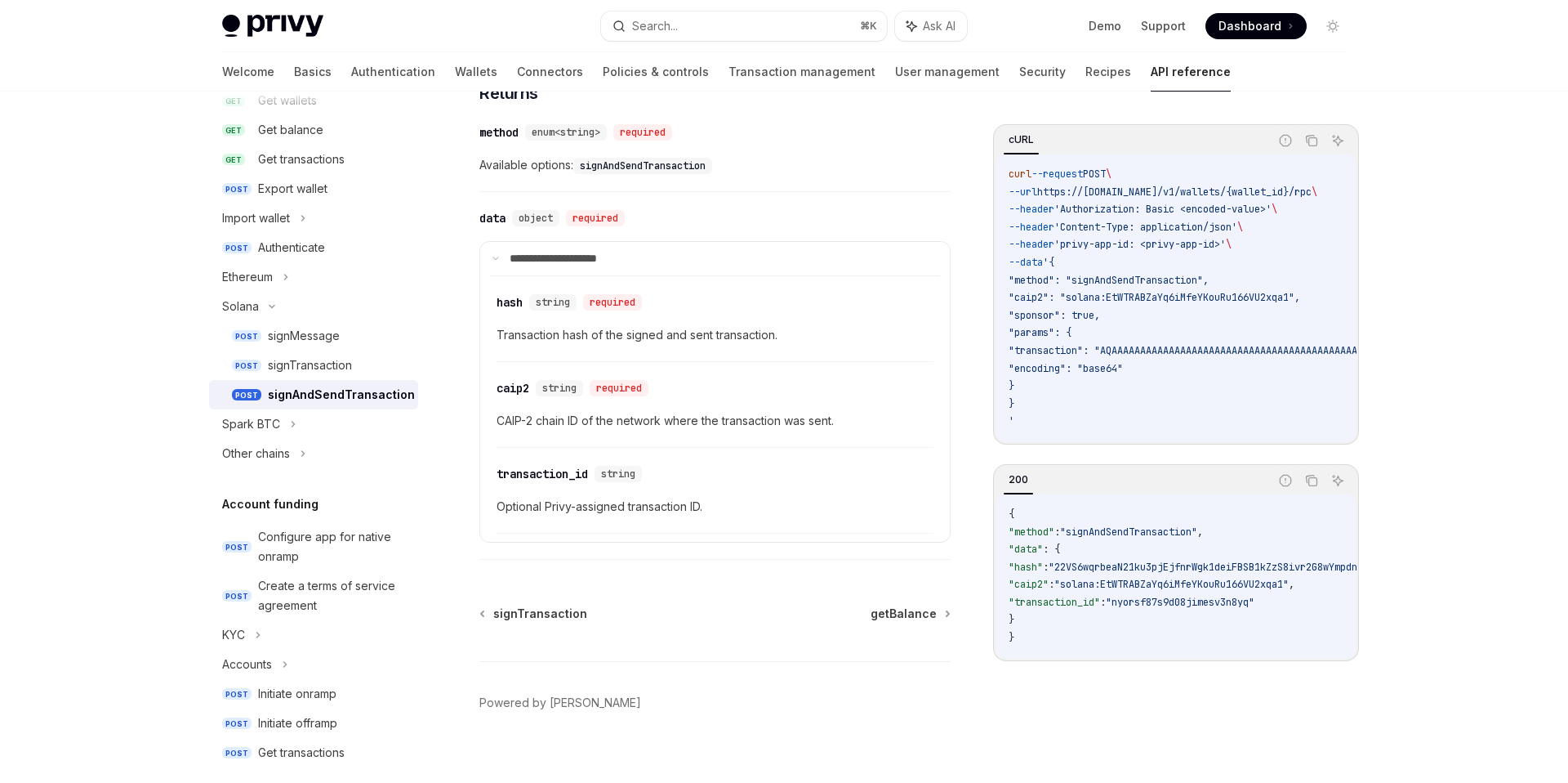
scroll to position [318, 0]
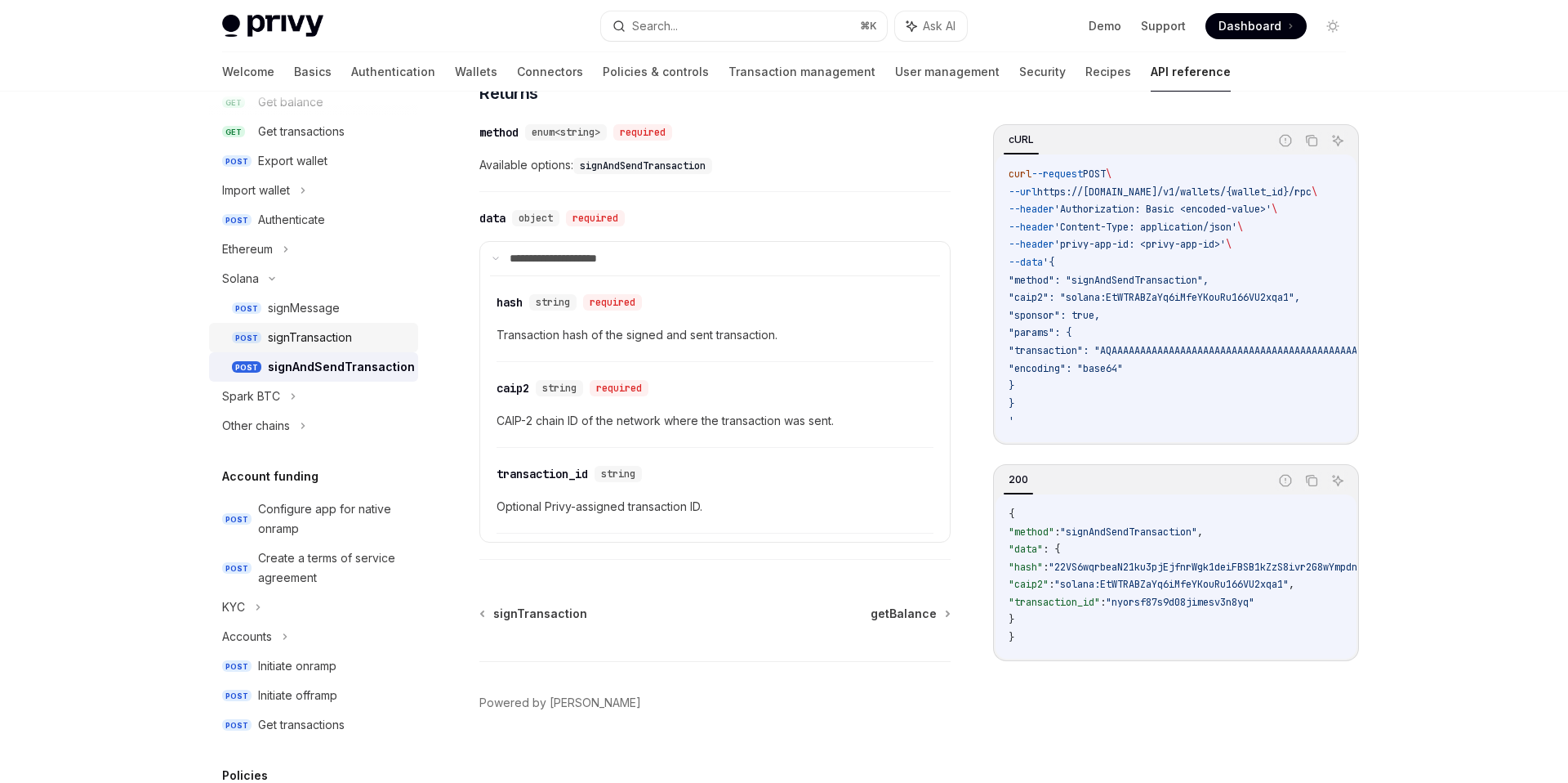
click at [338, 340] on div "signTransaction" at bounding box center [310, 338] width 84 height 20
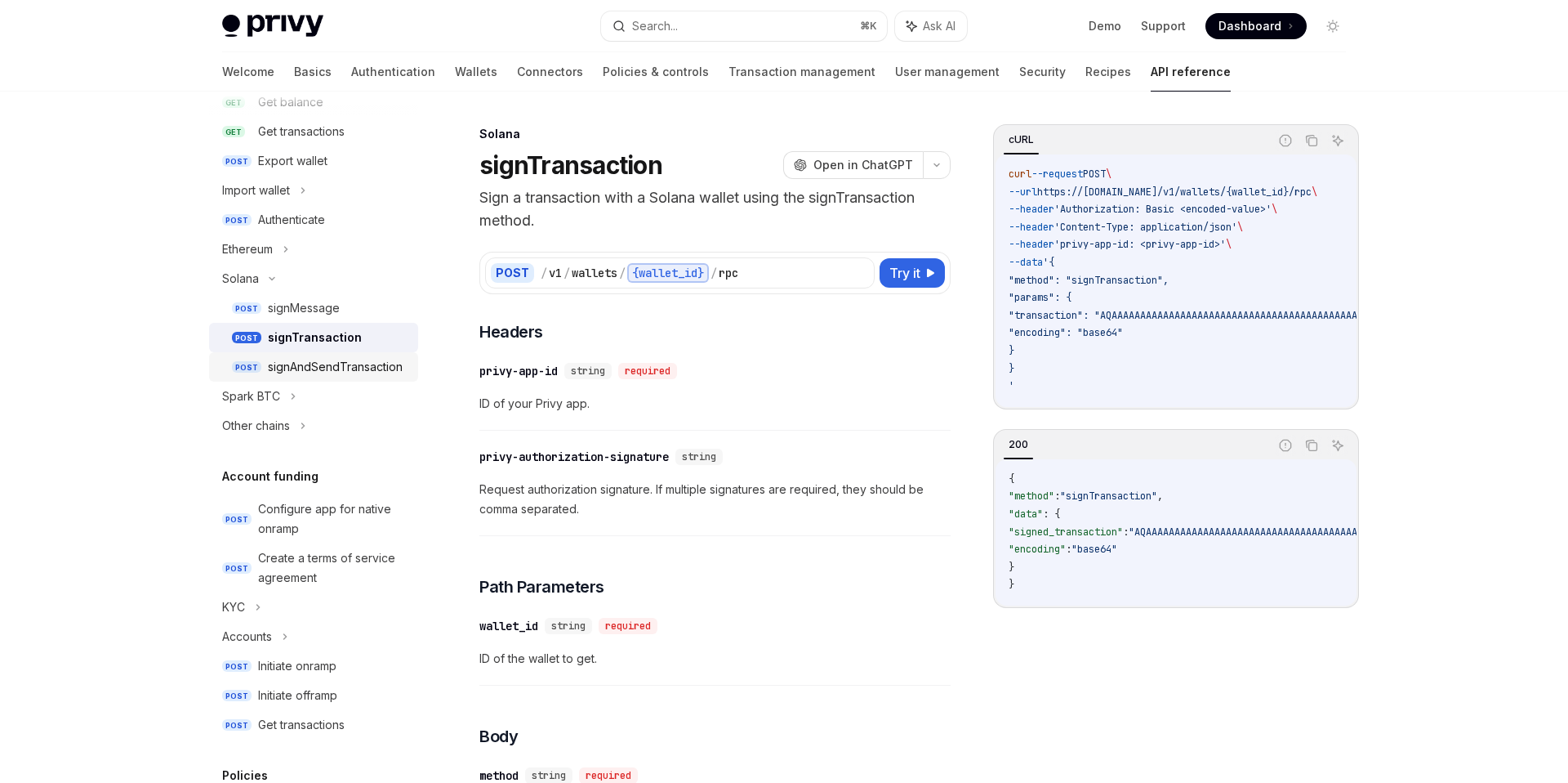
click at [331, 360] on div "signAndSendTransaction" at bounding box center [335, 367] width 134 height 20
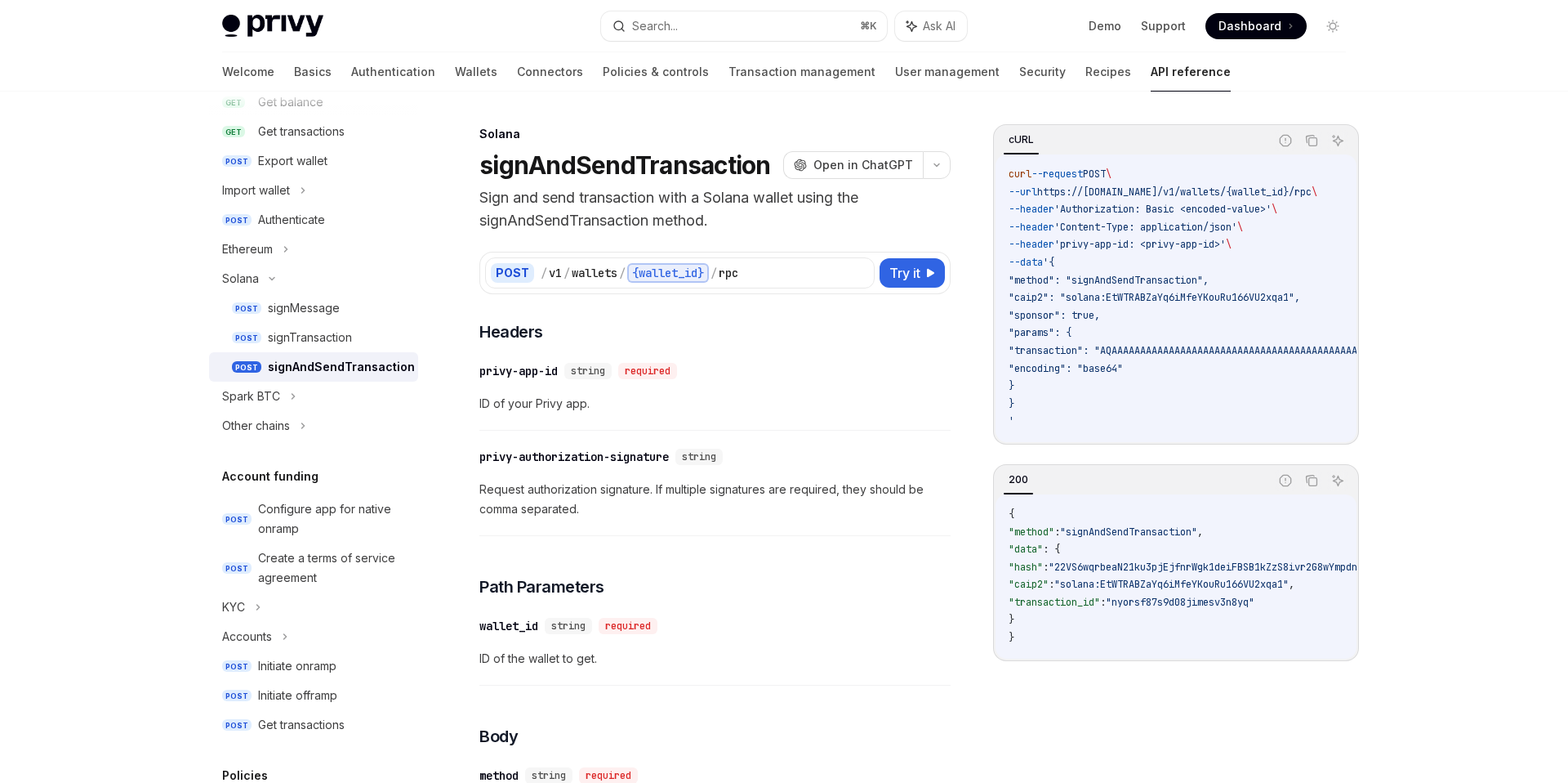
click at [324, 367] on div "signAndSendTransaction" at bounding box center [341, 367] width 147 height 20
type textarea "*"
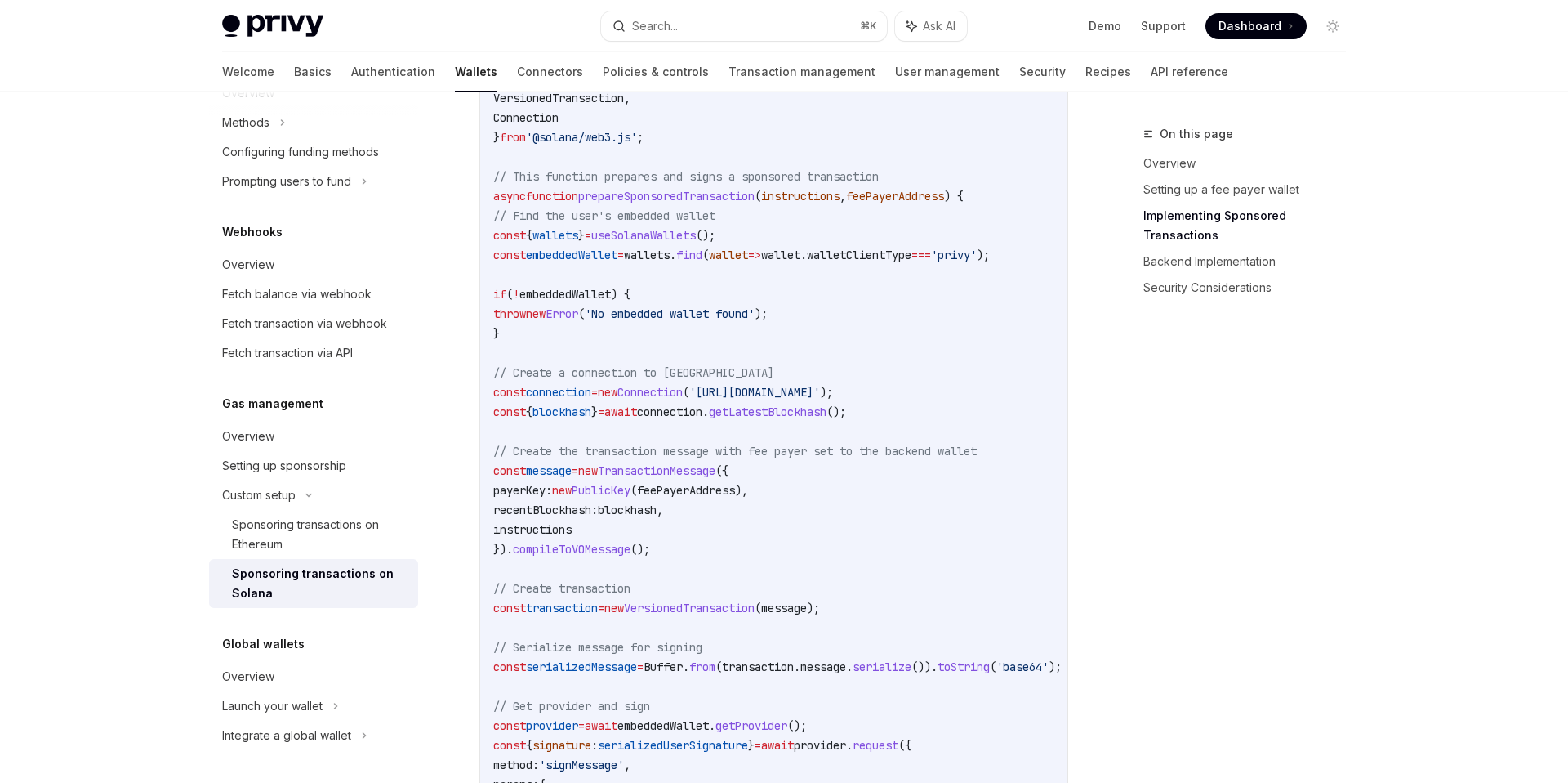
scroll to position [1490, 0]
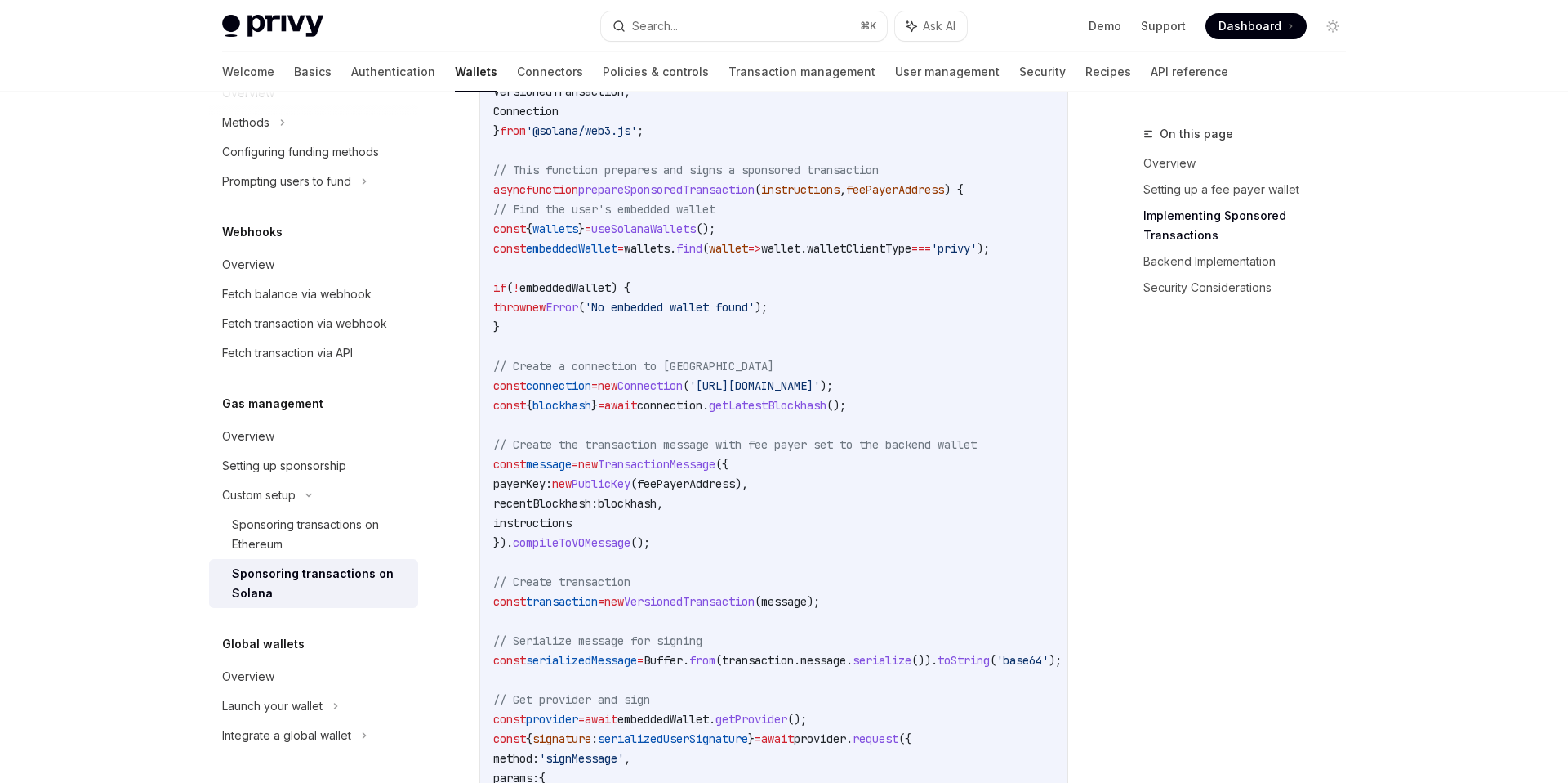
click at [552, 487] on span "payerKey:" at bounding box center [522, 484] width 59 height 15
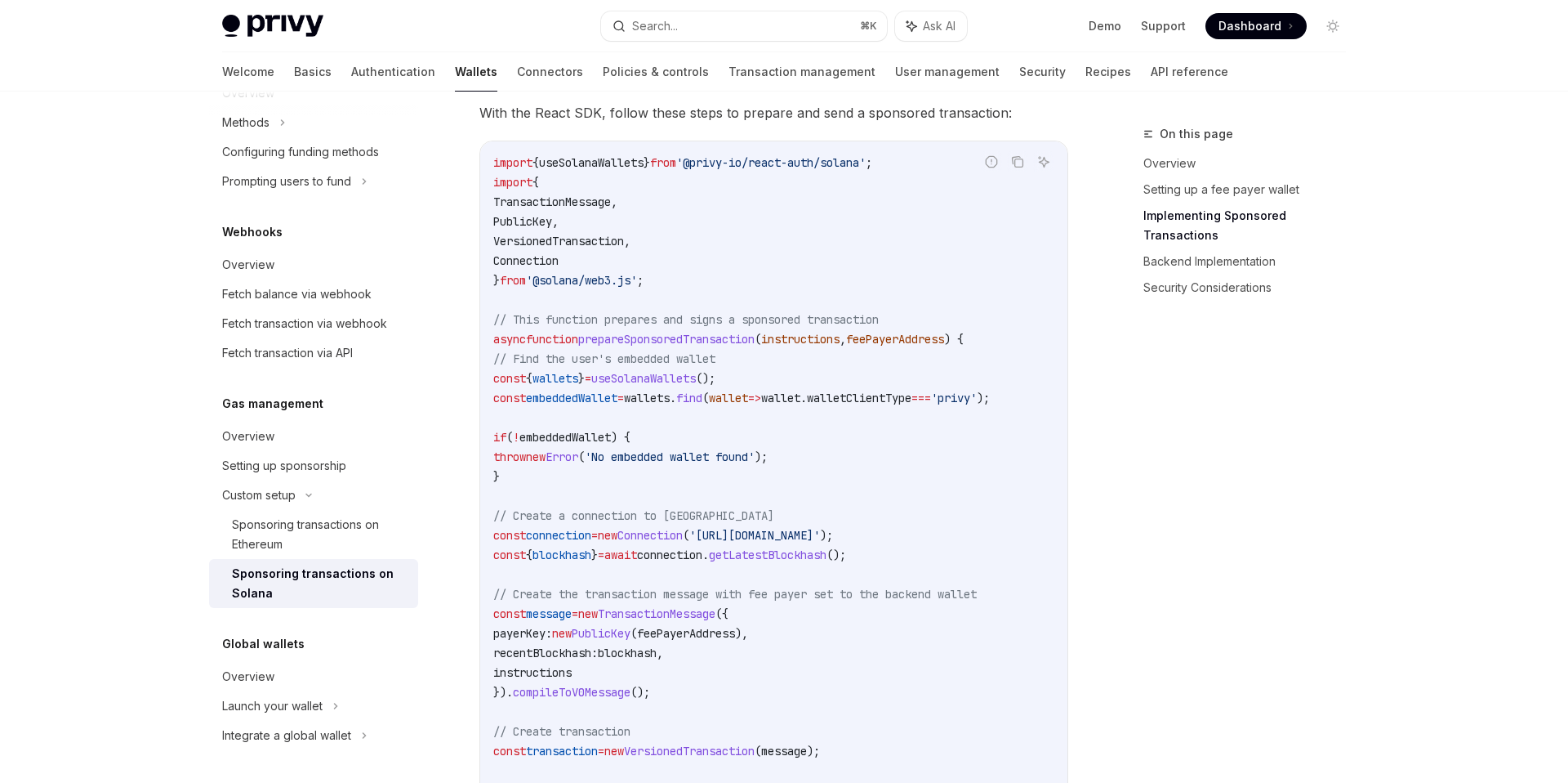
scroll to position [1342, 0]
click at [560, 208] on span "TransactionMessage" at bounding box center [552, 200] width 118 height 15
click at [561, 208] on span "TransactionMessage" at bounding box center [552, 200] width 118 height 15
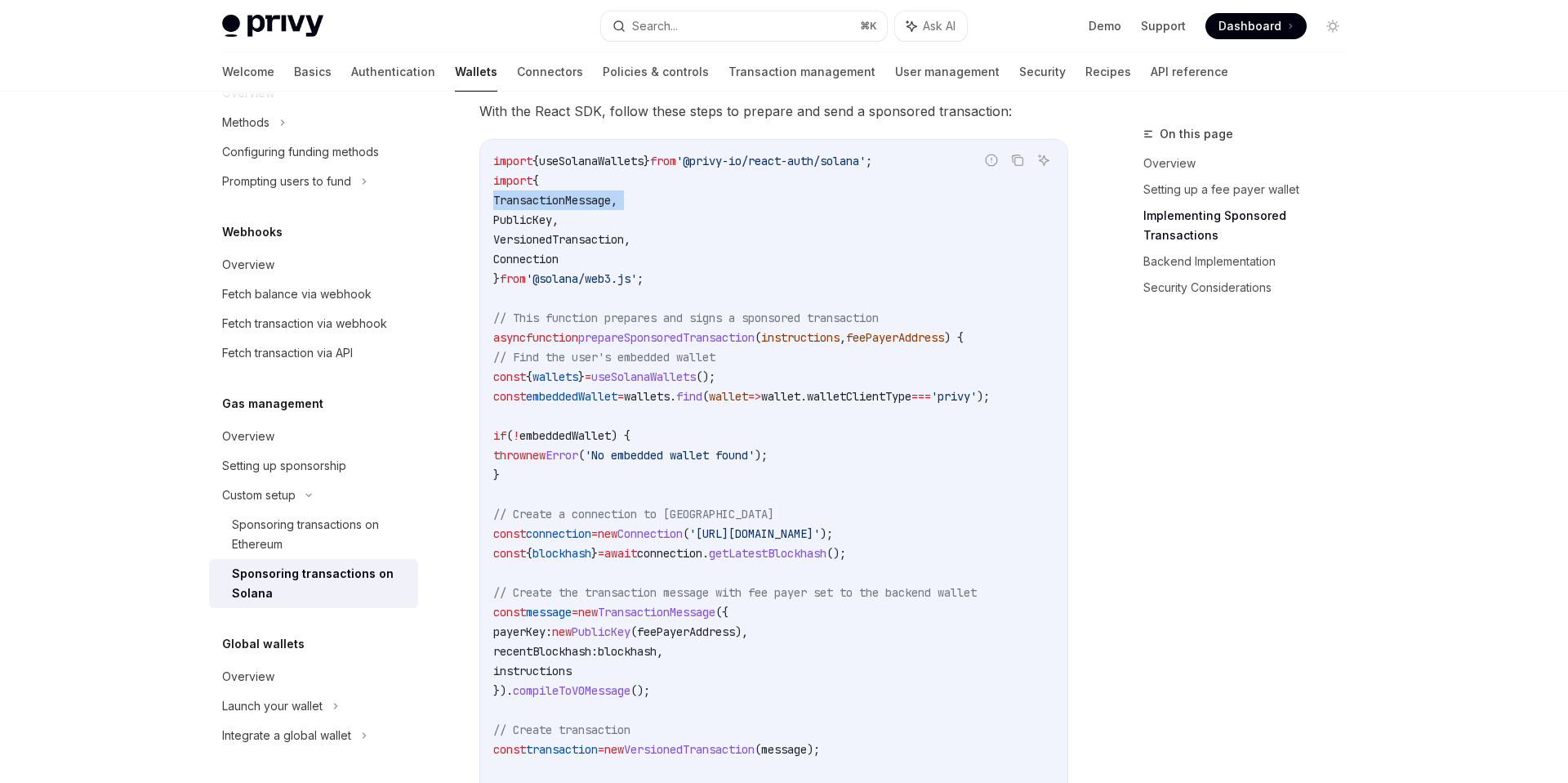
click at [561, 208] on span "TransactionMessage" at bounding box center [552, 200] width 118 height 15
click at [606, 282] on span "'@solana/web3.js'" at bounding box center [582, 279] width 111 height 15
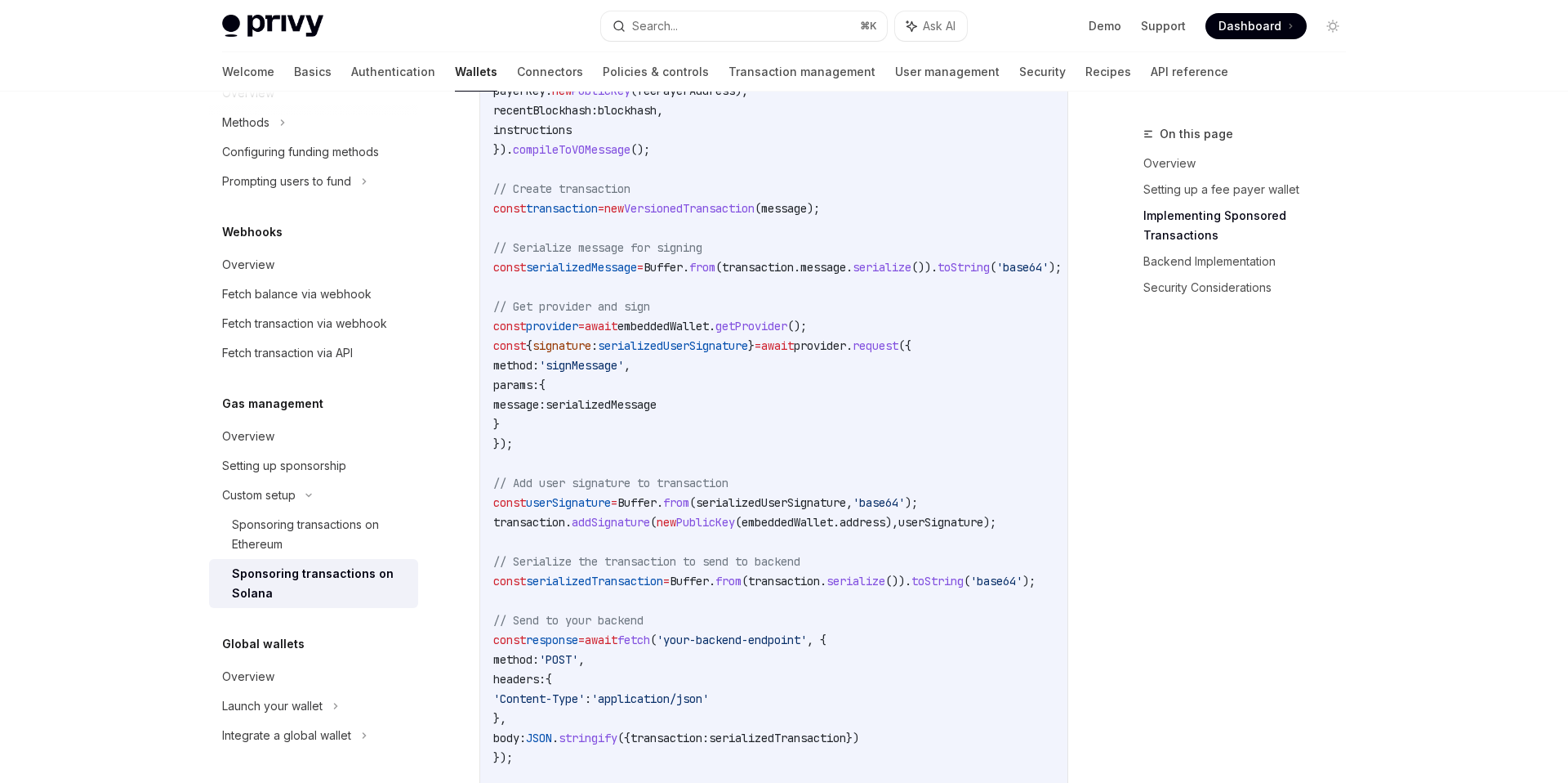
scroll to position [1902, 0]
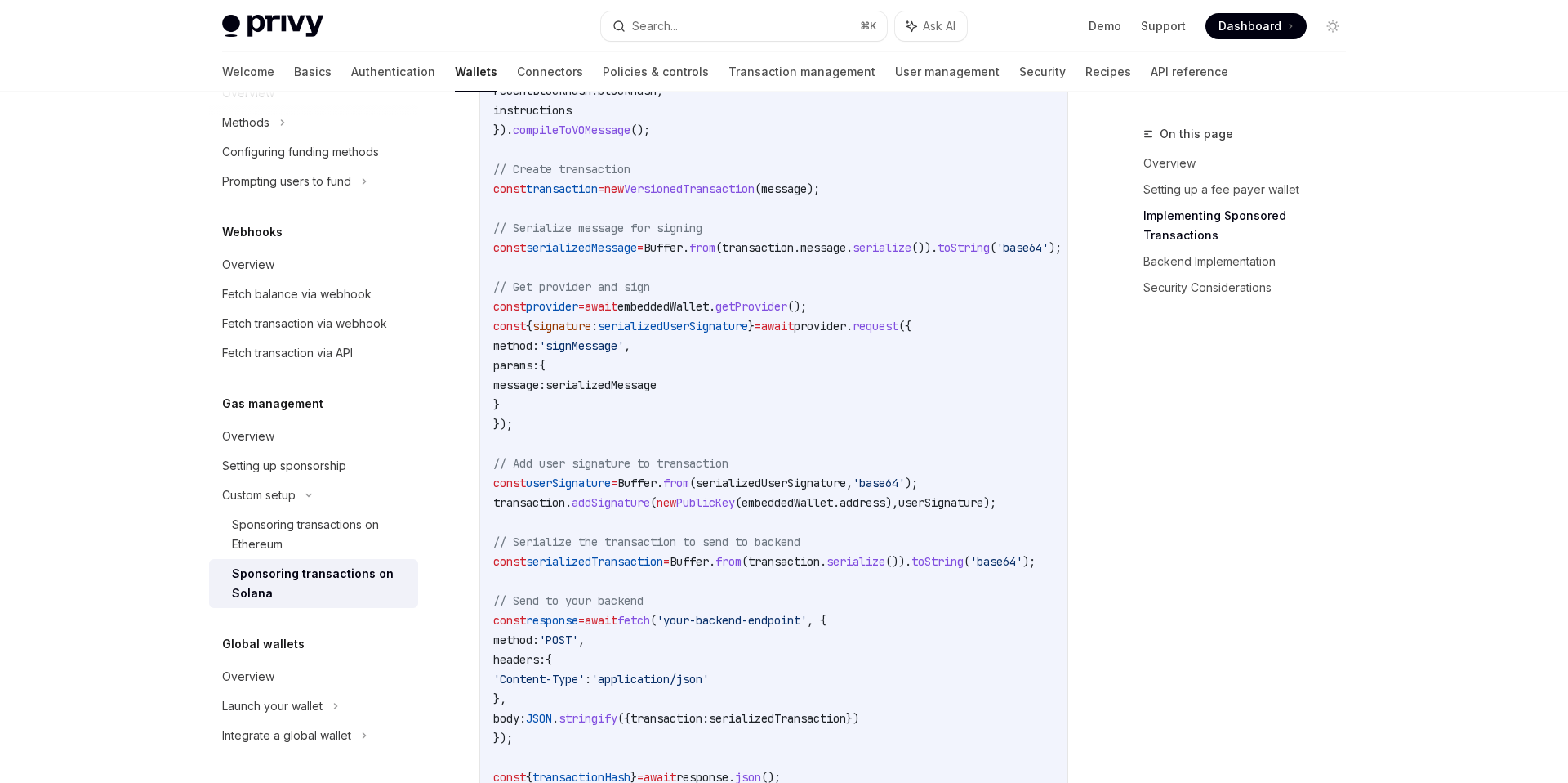
click at [593, 323] on code "import { useSolanaWallets } from '@privy-io/react-auth/solana' ; import { Trans…" at bounding box center [797, 208] width 608 height 1236
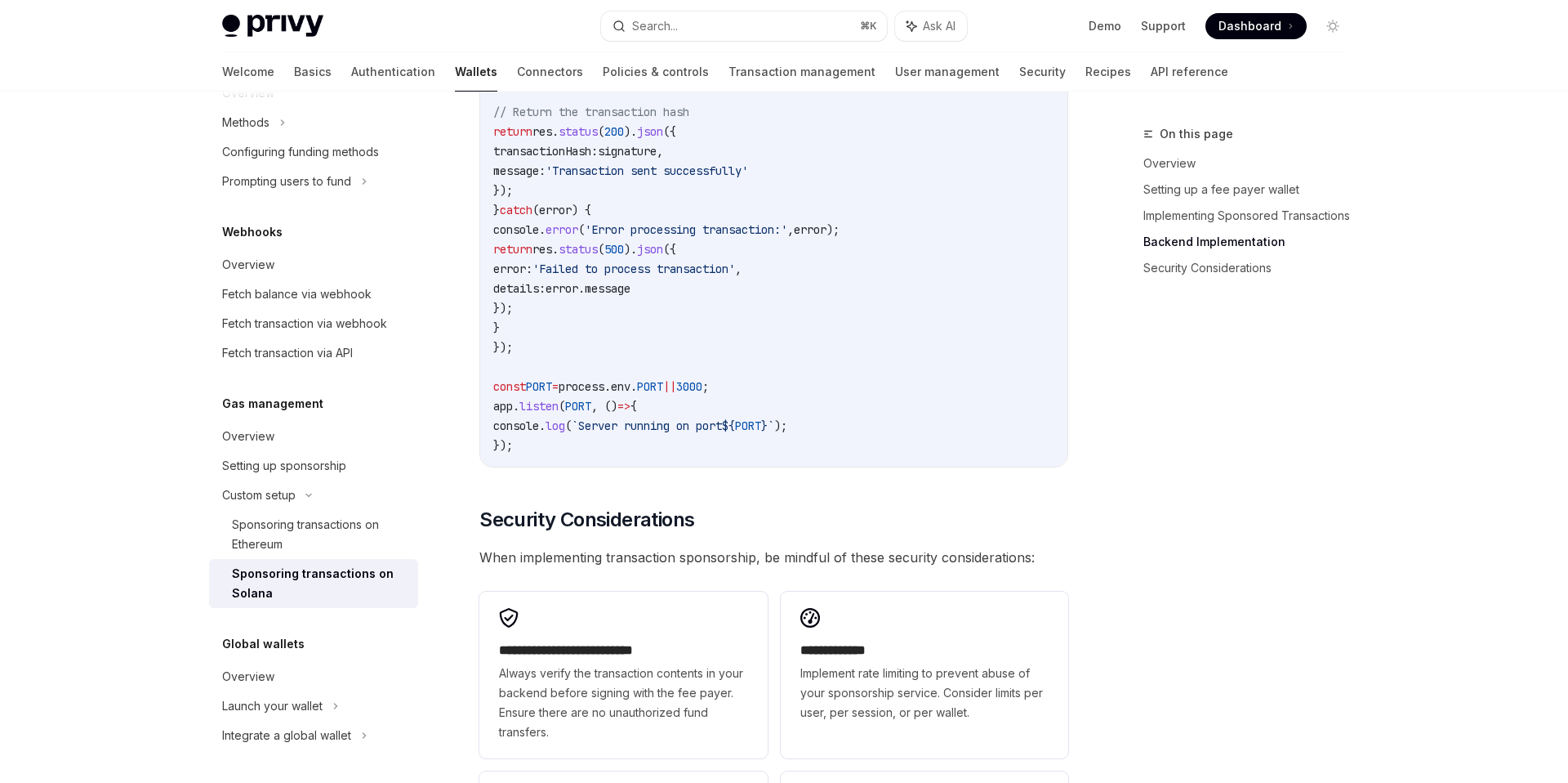
scroll to position [4236, 0]
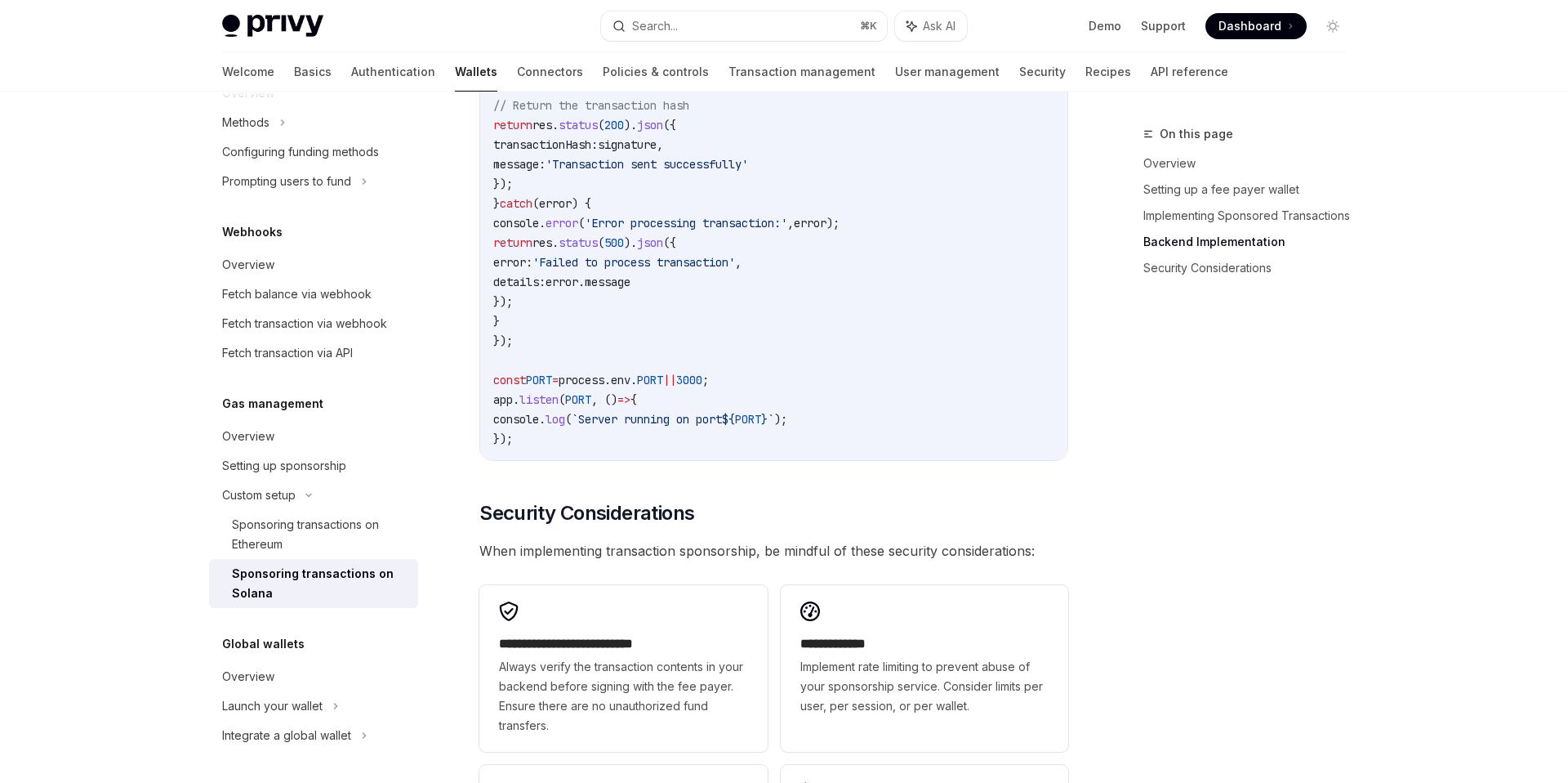
click at [351, 574] on div "Sponsoring transactions on Solana" at bounding box center [320, 583] width 177 height 39
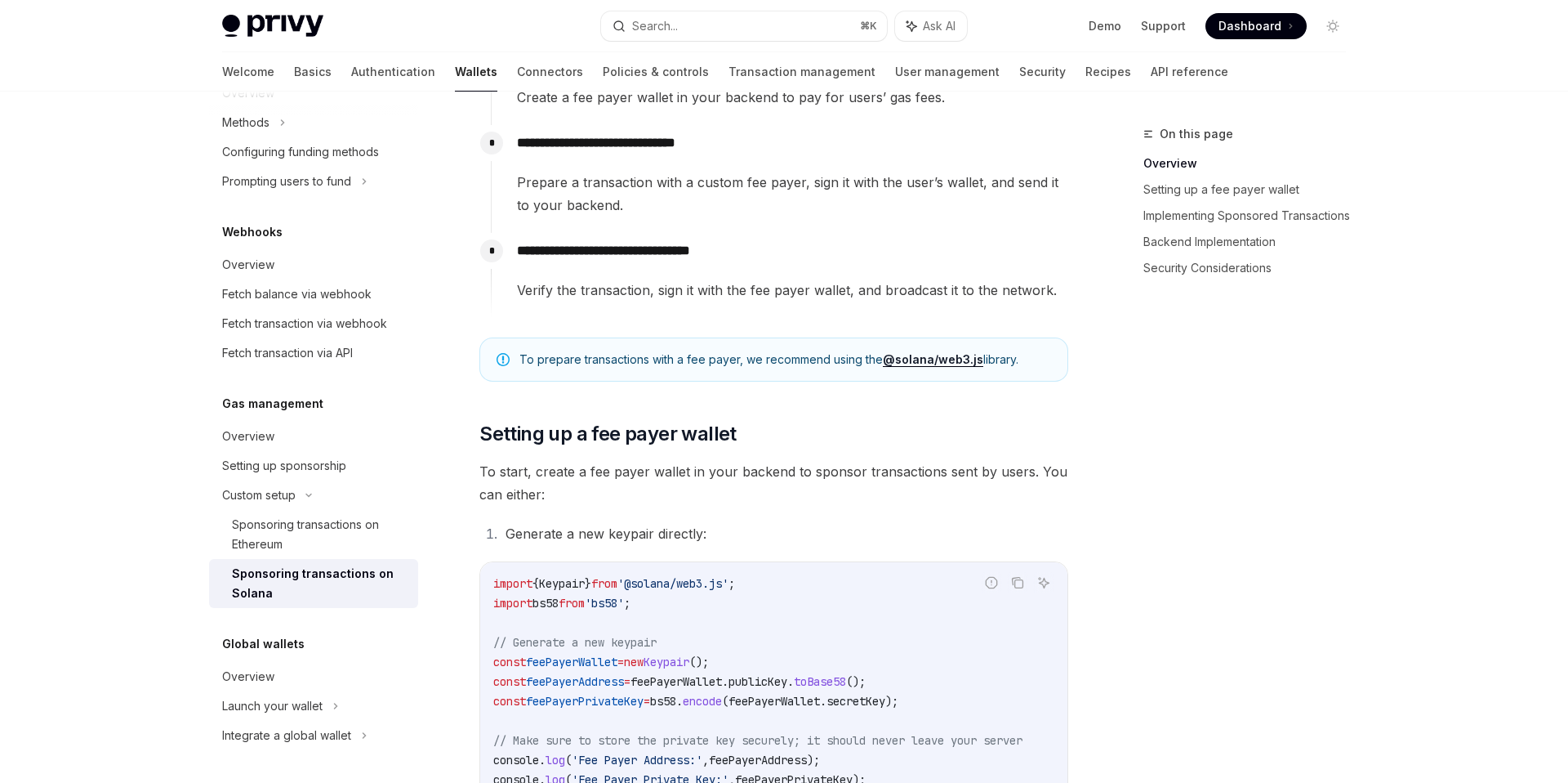
scroll to position [505, 0]
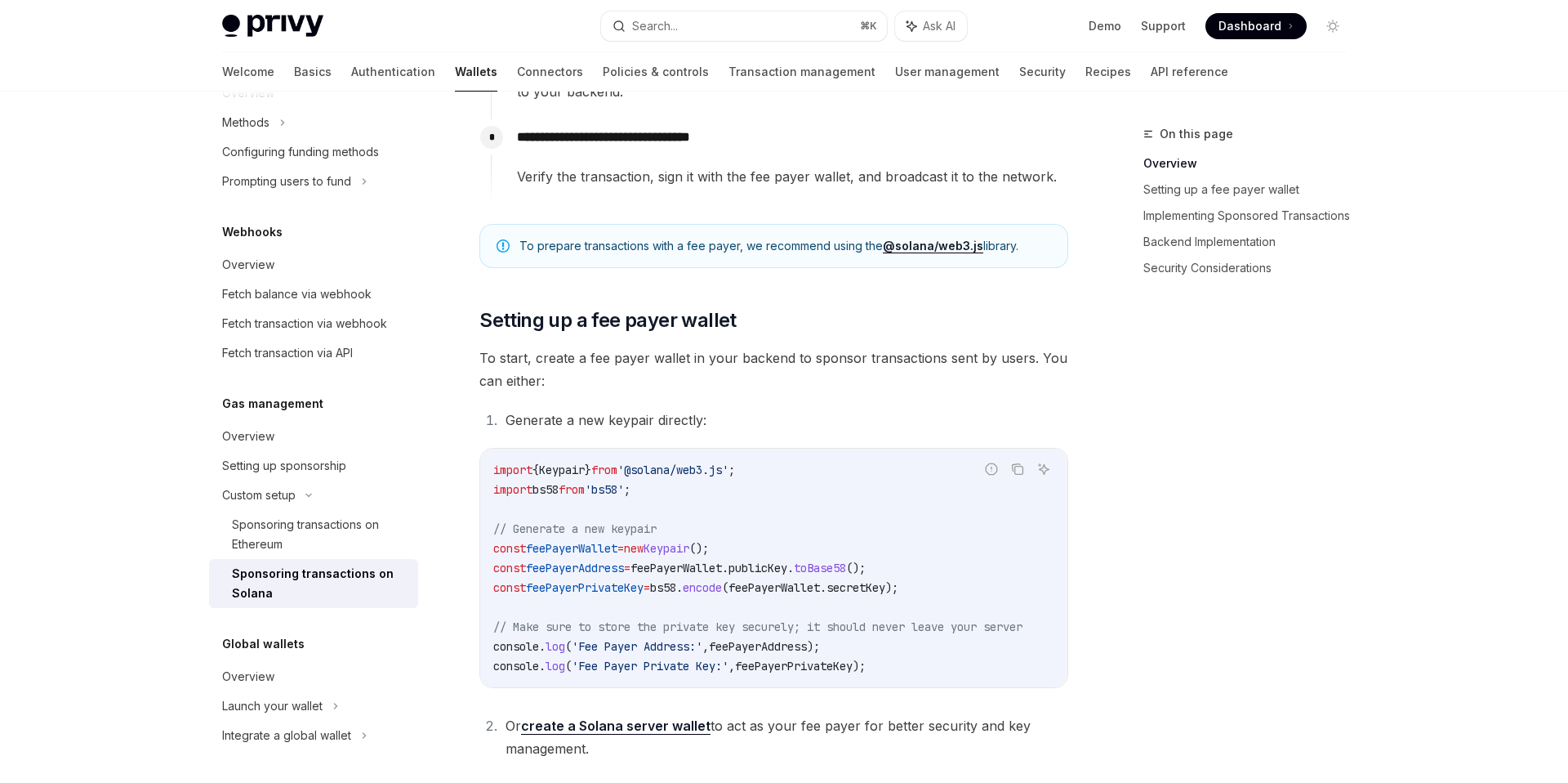
click at [634, 363] on span "To start, create a fee payer wallet in your backend to sponsor transactions sen…" at bounding box center [774, 369] width 589 height 46
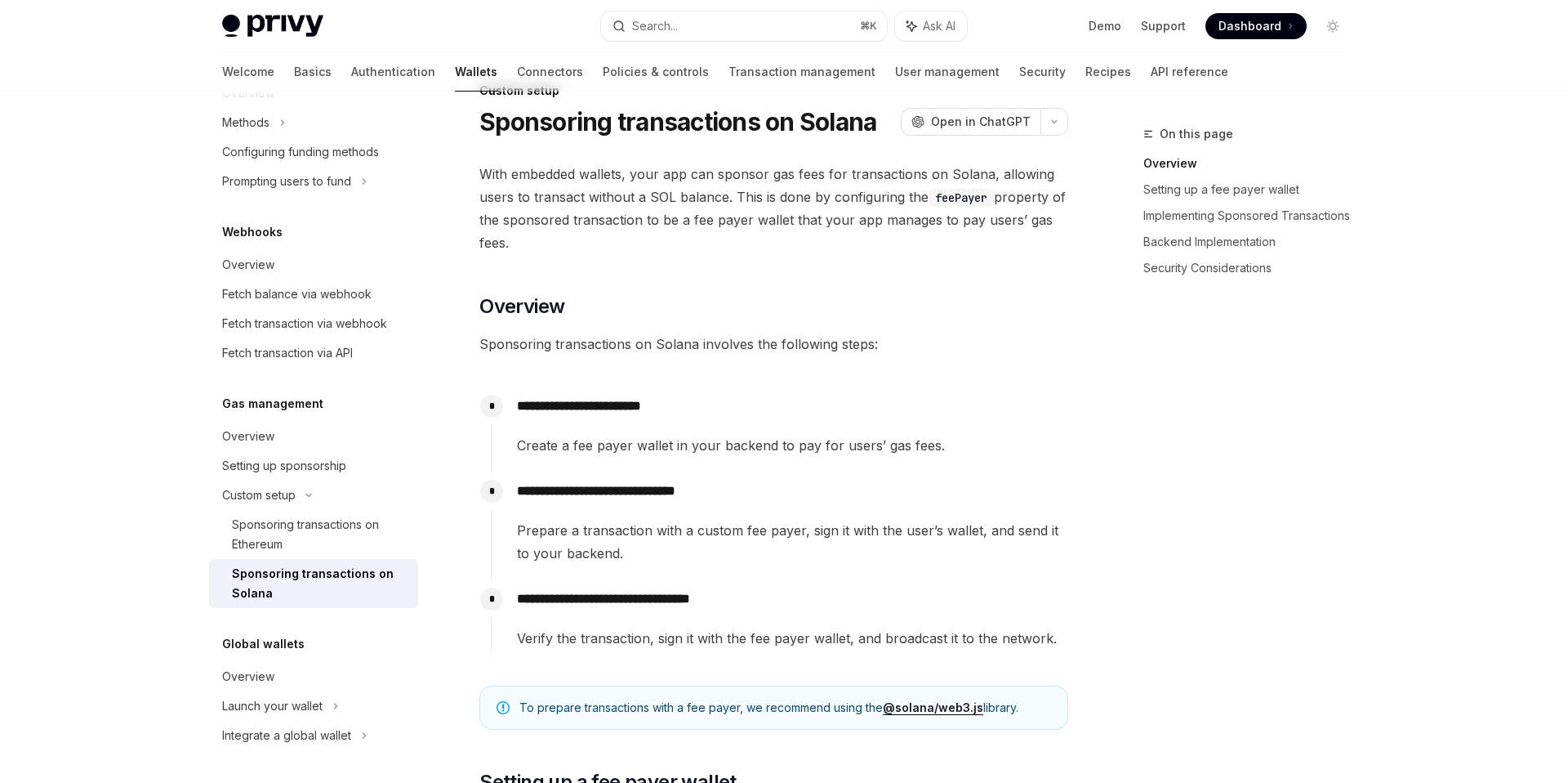
scroll to position [0, 0]
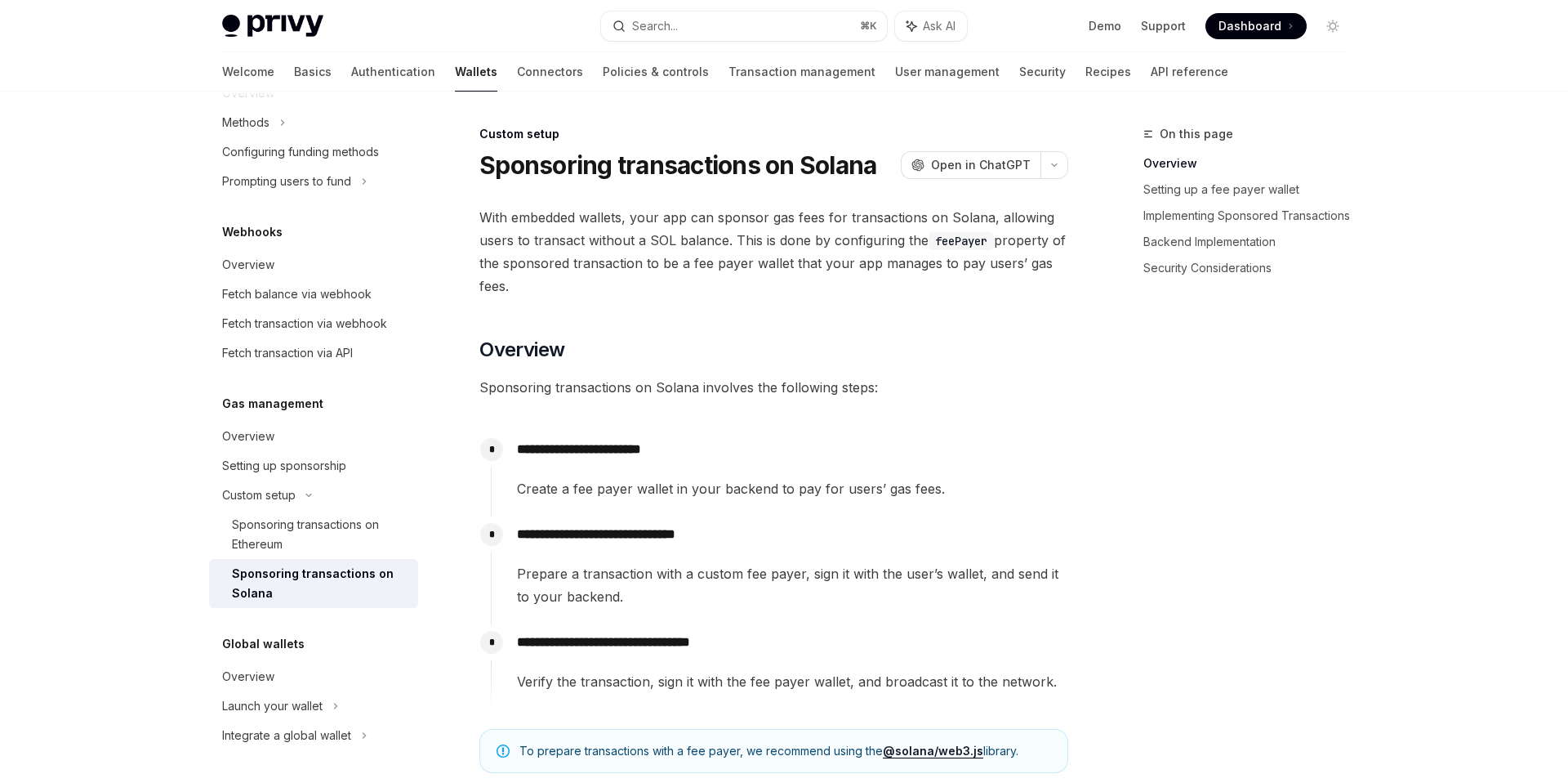
click at [667, 281] on span "With embedded wallets, your app can sponsor gas fees for transactions on Solana…" at bounding box center [774, 252] width 589 height 91
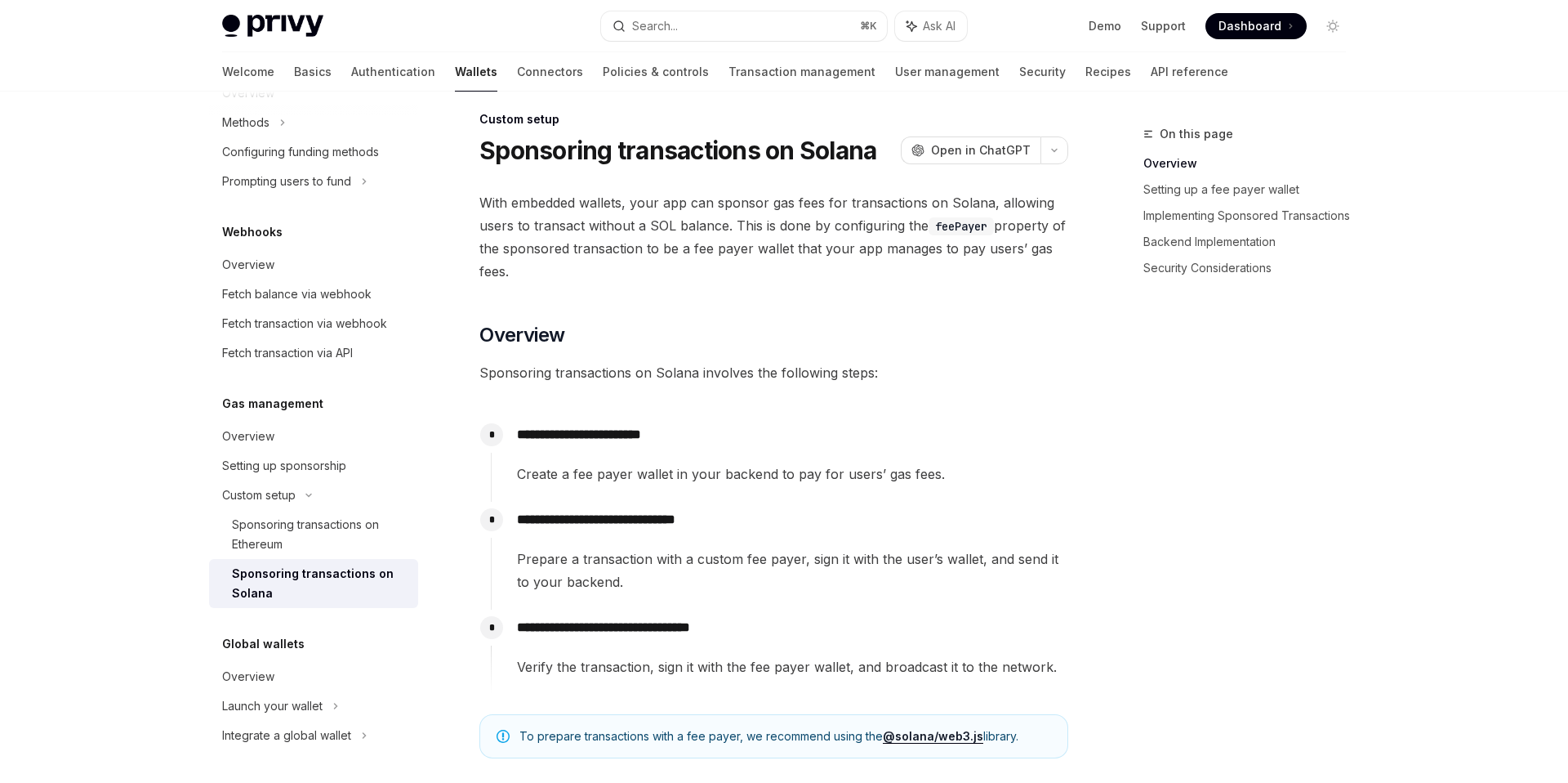
scroll to position [17, 0]
click at [625, 237] on span "With embedded wallets, your app can sponsor gas fees for transactions on Solana…" at bounding box center [774, 235] width 589 height 91
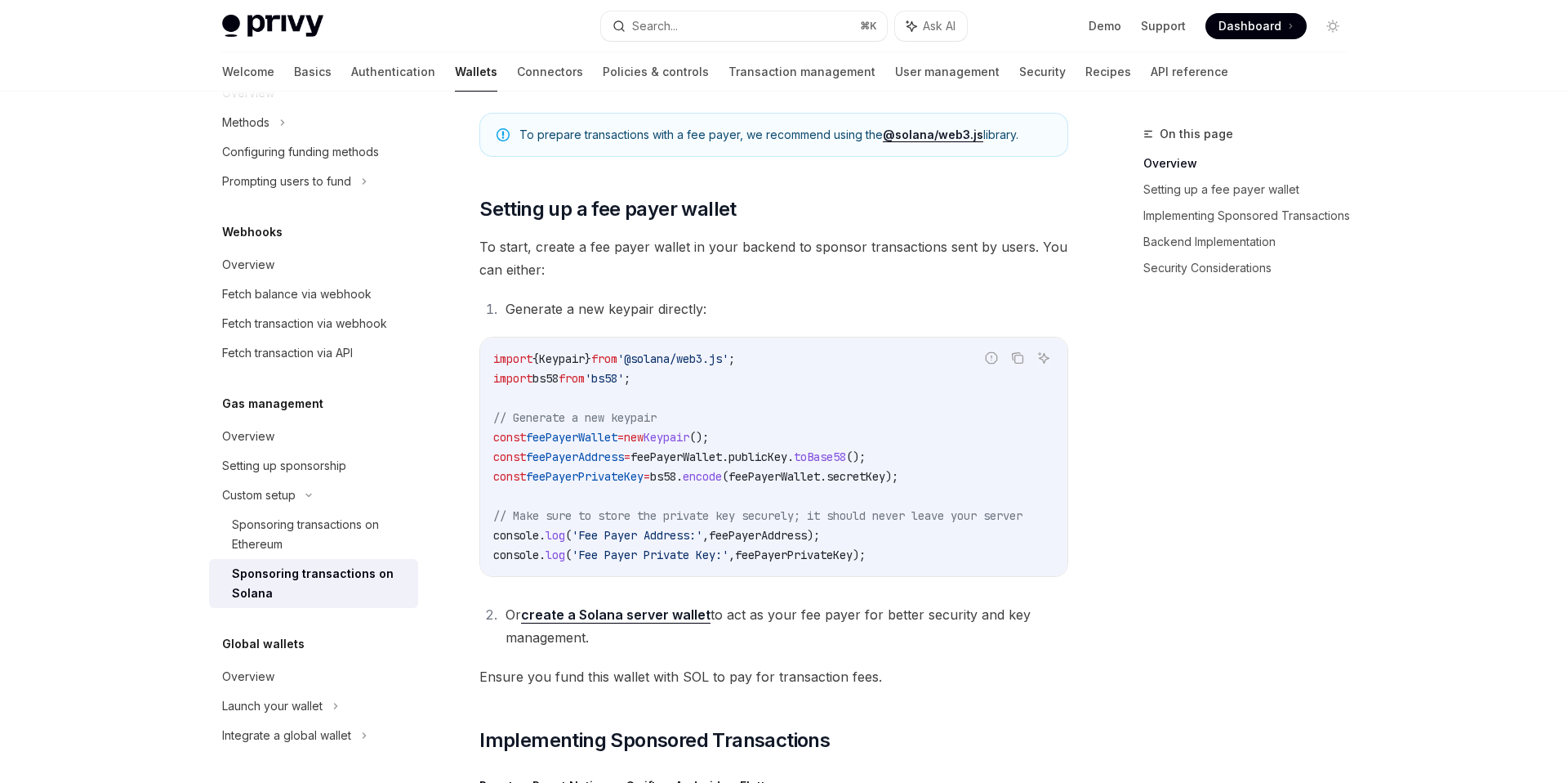
click at [647, 300] on li "Generate a new keypair directly:" at bounding box center [784, 309] width 568 height 23
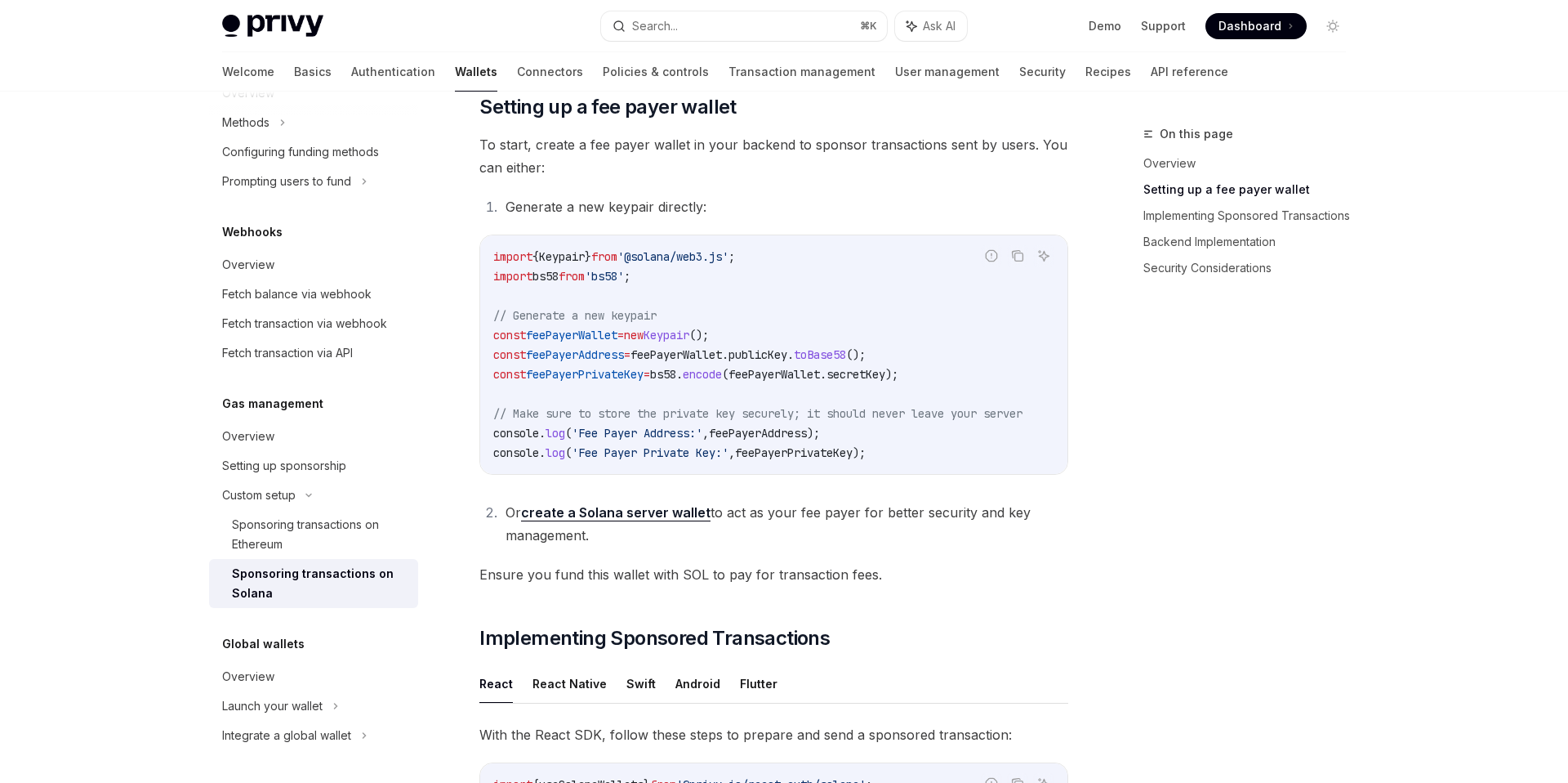
scroll to position [988, 0]
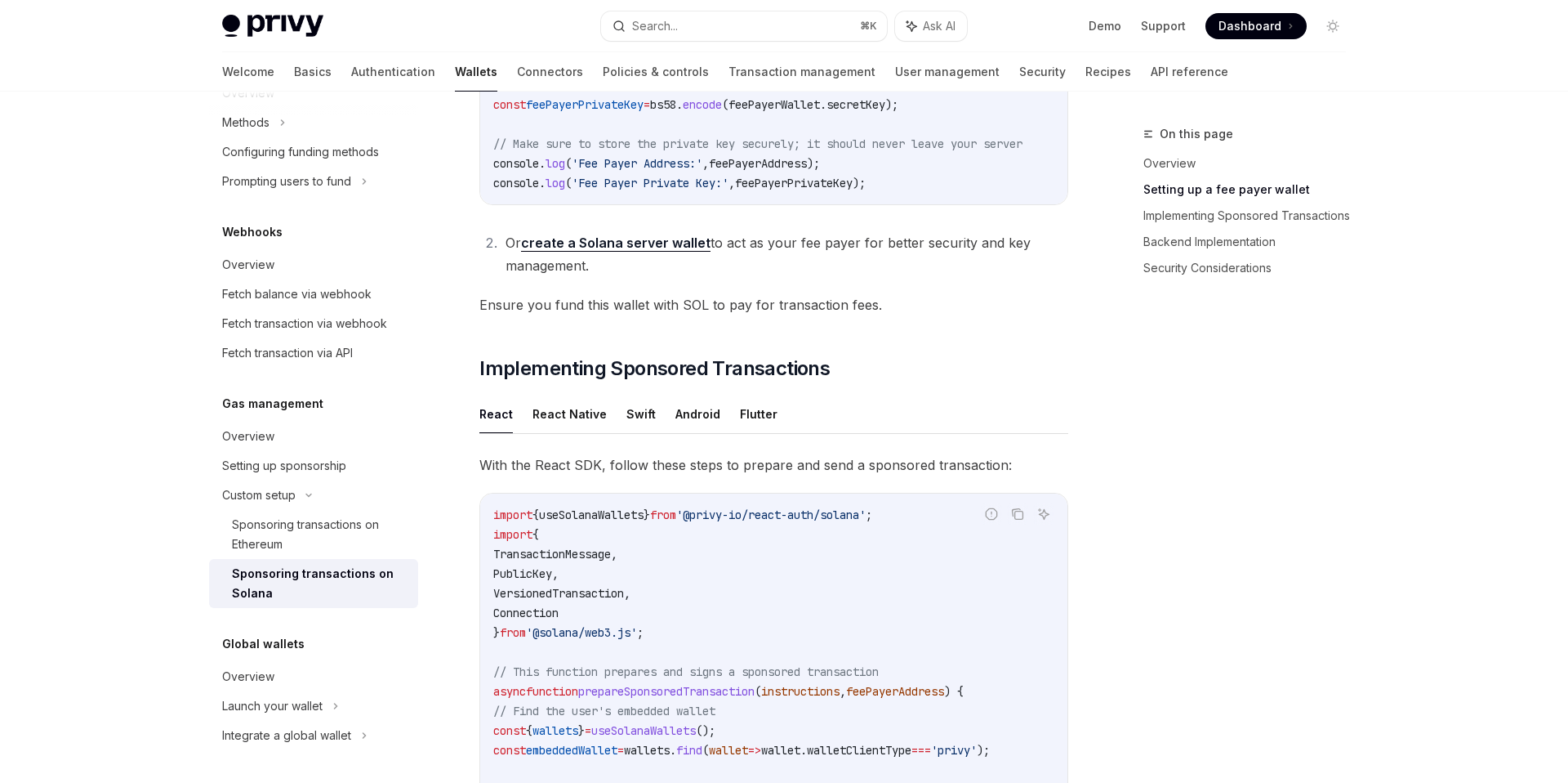
click at [662, 316] on span "Ensure you fund this wallet with SOL to pay for transaction fees." at bounding box center [774, 305] width 589 height 23
click at [651, 313] on span "Ensure you fund this wallet with SOL to pay for transaction fees." at bounding box center [774, 305] width 589 height 23
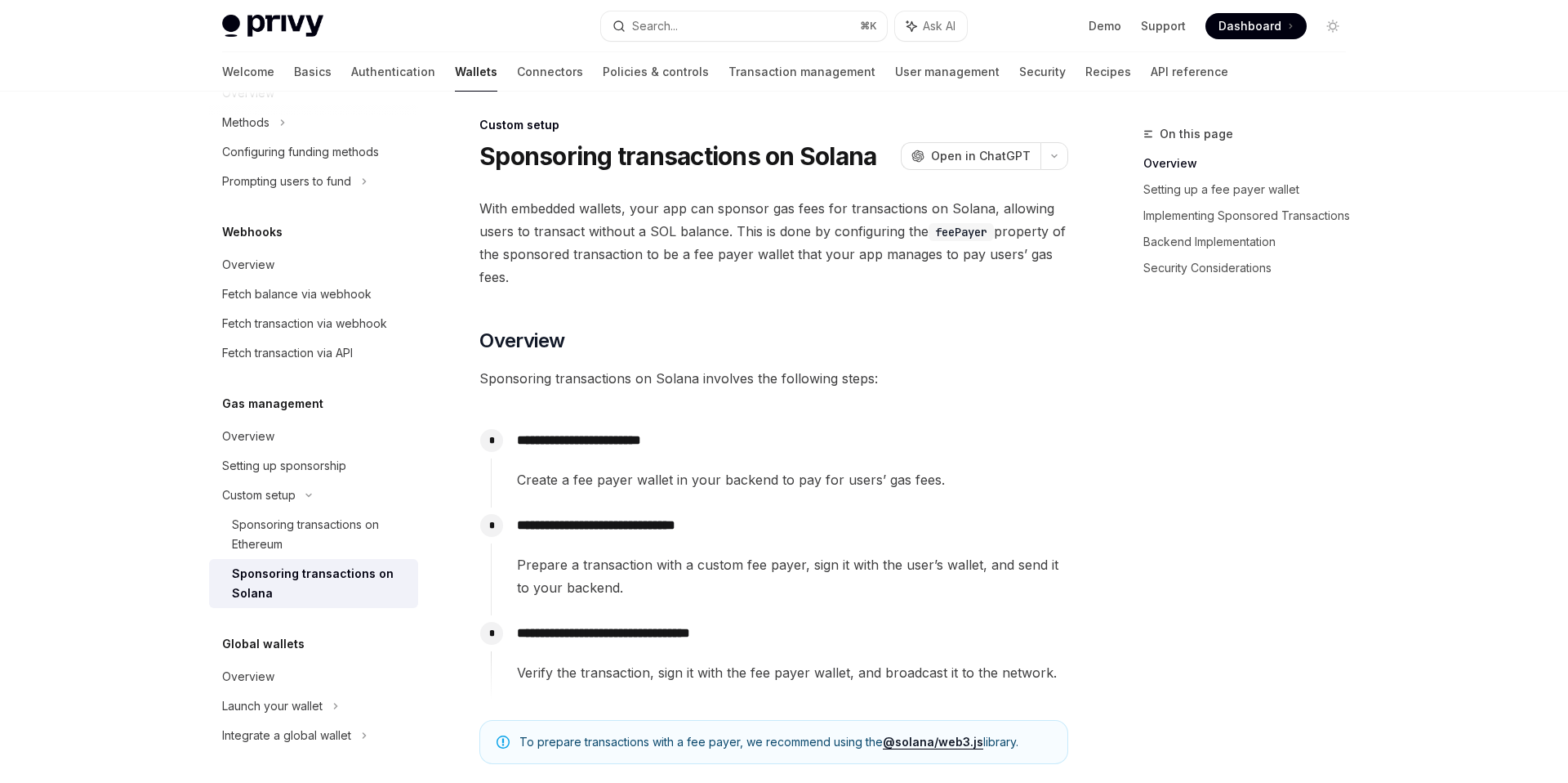
scroll to position [0, 0]
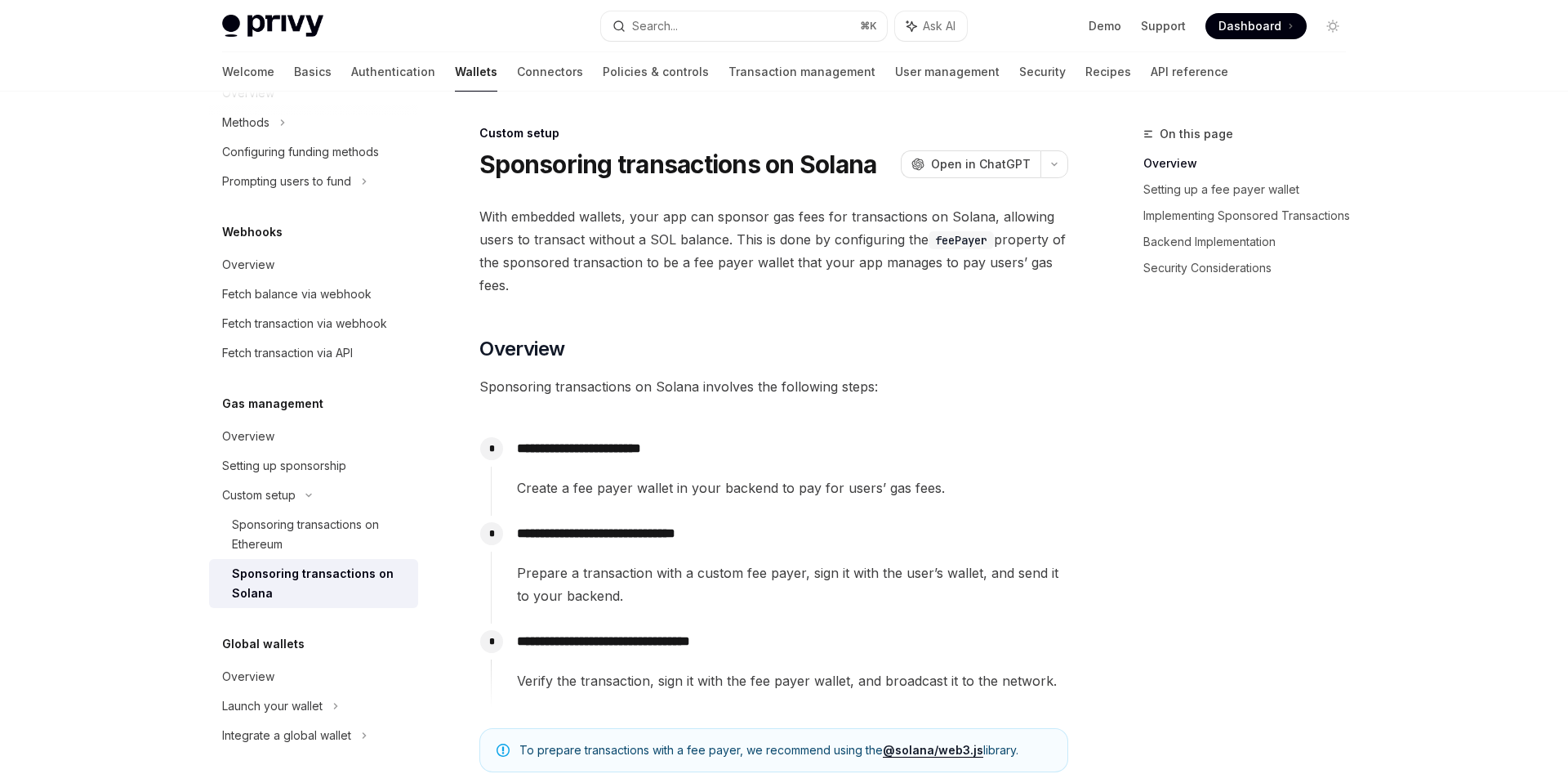
click at [672, 257] on span "With embedded wallets, your app can sponsor gas fees for transactions on Solana…" at bounding box center [774, 251] width 589 height 91
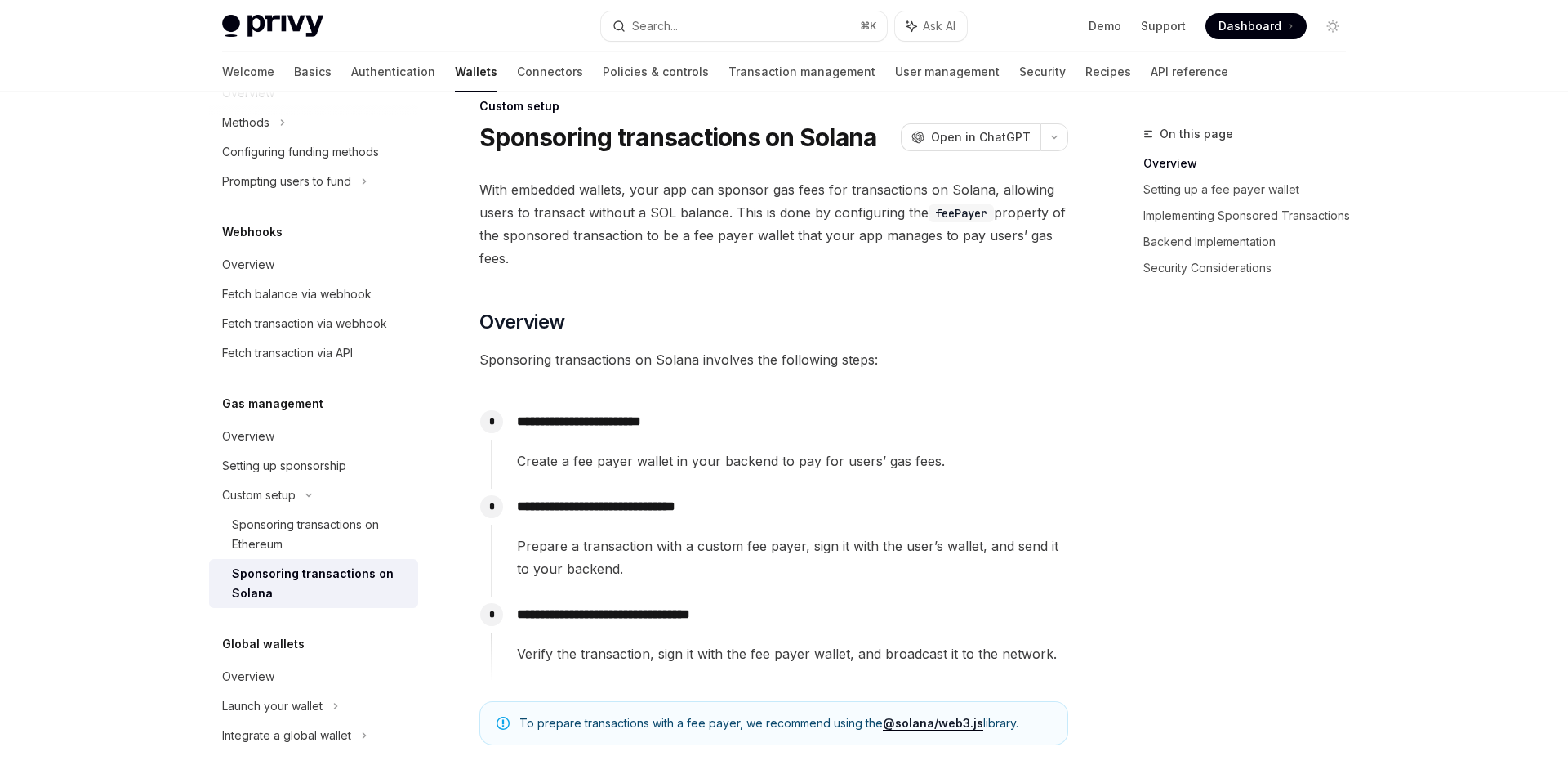
click at [684, 240] on span "With embedded wallets, your app can sponsor gas fees for transactions on Solana…" at bounding box center [774, 224] width 589 height 91
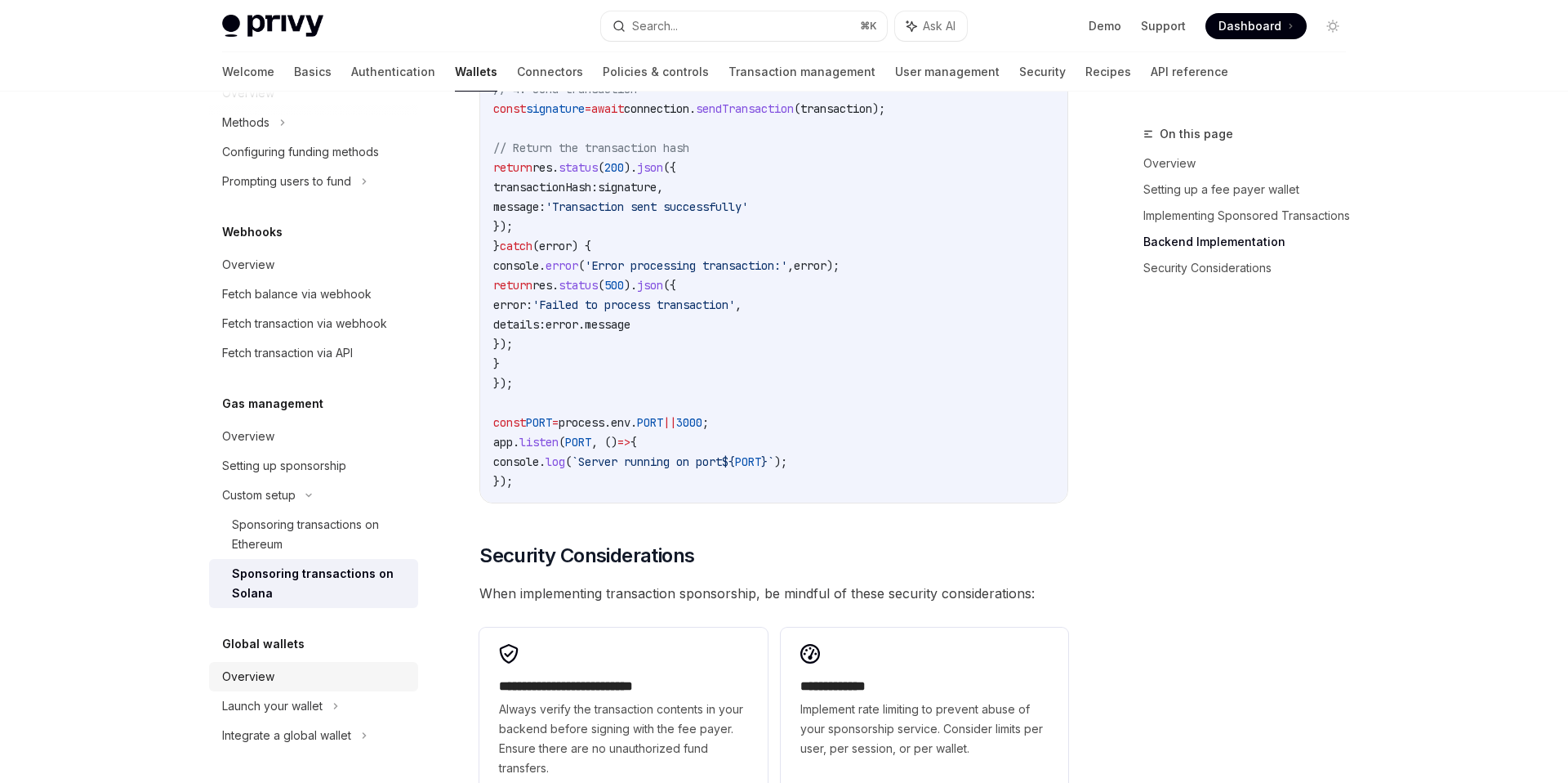
scroll to position [4723, 0]
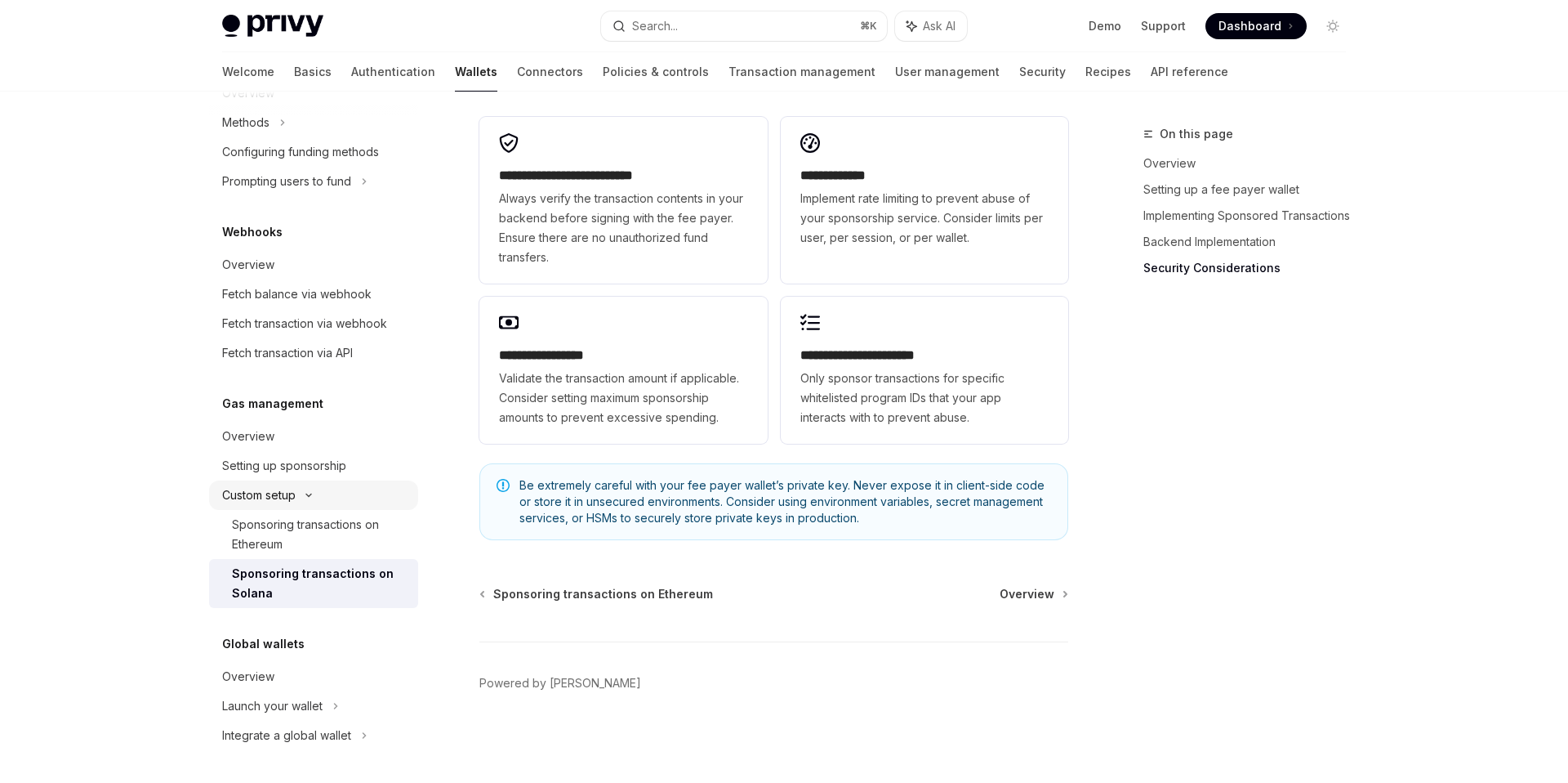
click at [306, 497] on icon at bounding box center [309, 495] width 20 height 7
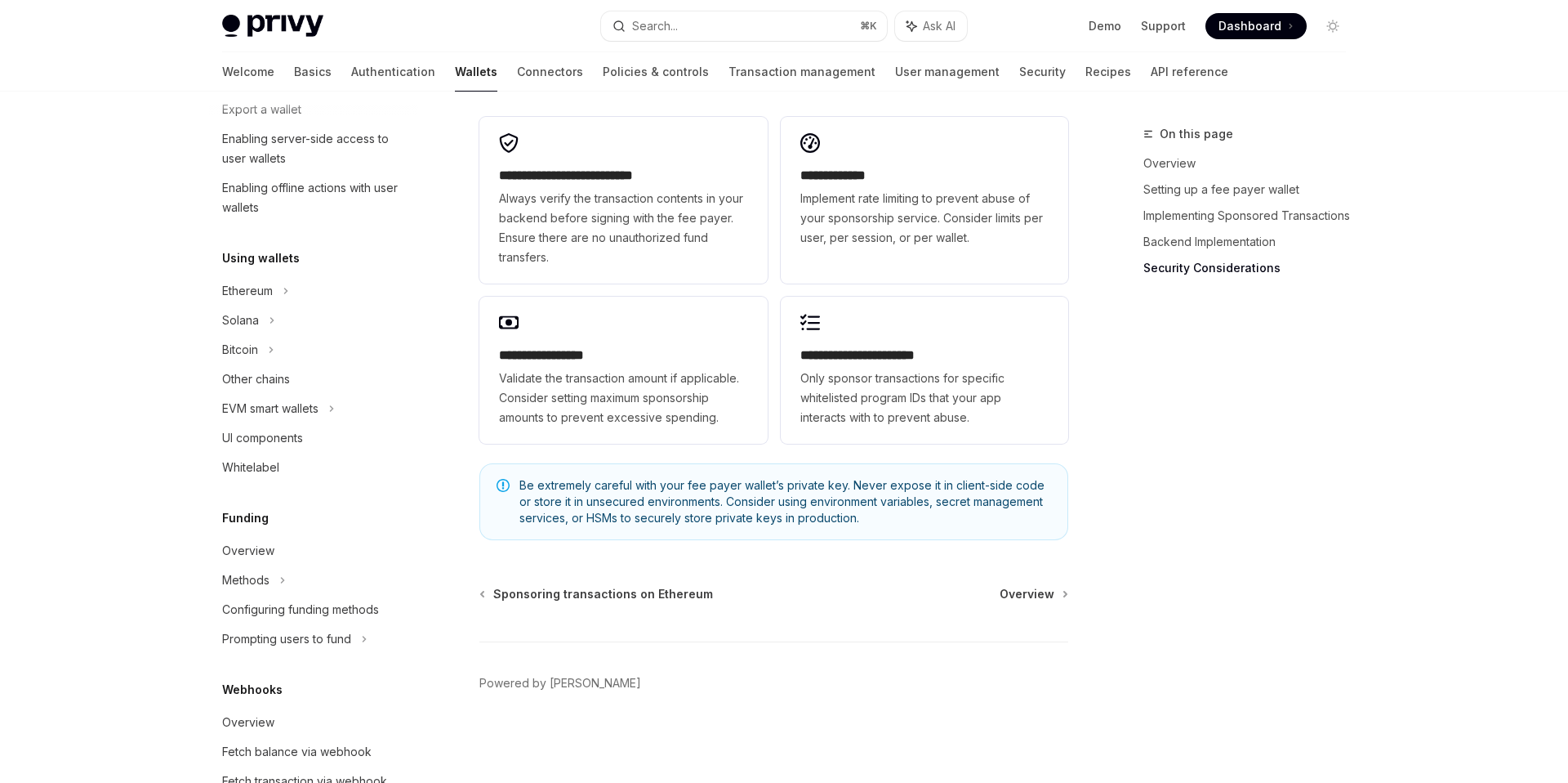
scroll to position [263, 0]
click at [276, 311] on div "Solana" at bounding box center [314, 318] width 209 height 29
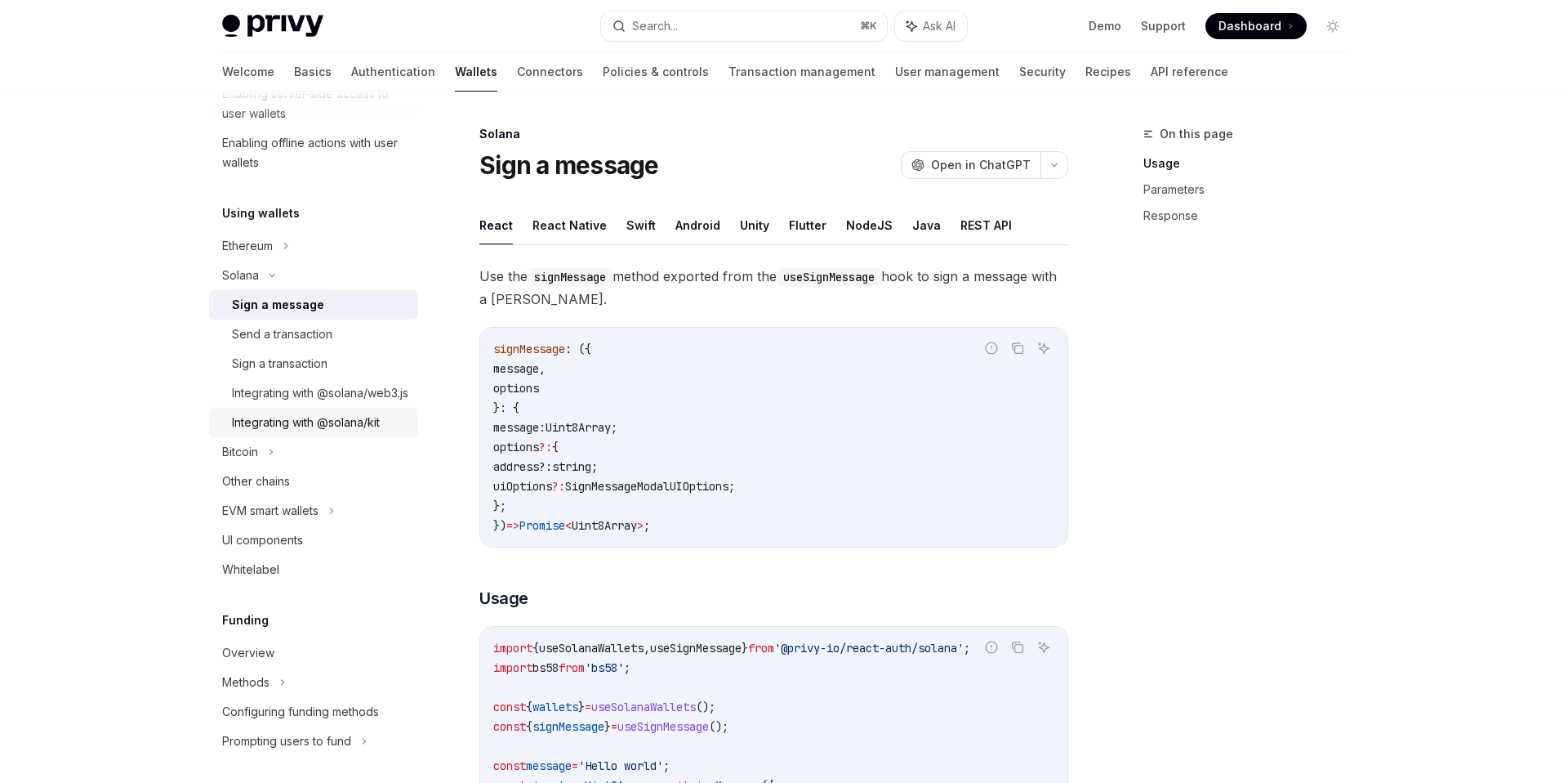
scroll to position [310, 0]
click at [584, 328] on div "signMessage : ({ message , options }: { message: Uint8Array ; options ?: { addr…" at bounding box center [774, 438] width 587 height 219
click at [280, 334] on div "Send a transaction" at bounding box center [281, 331] width 100 height 20
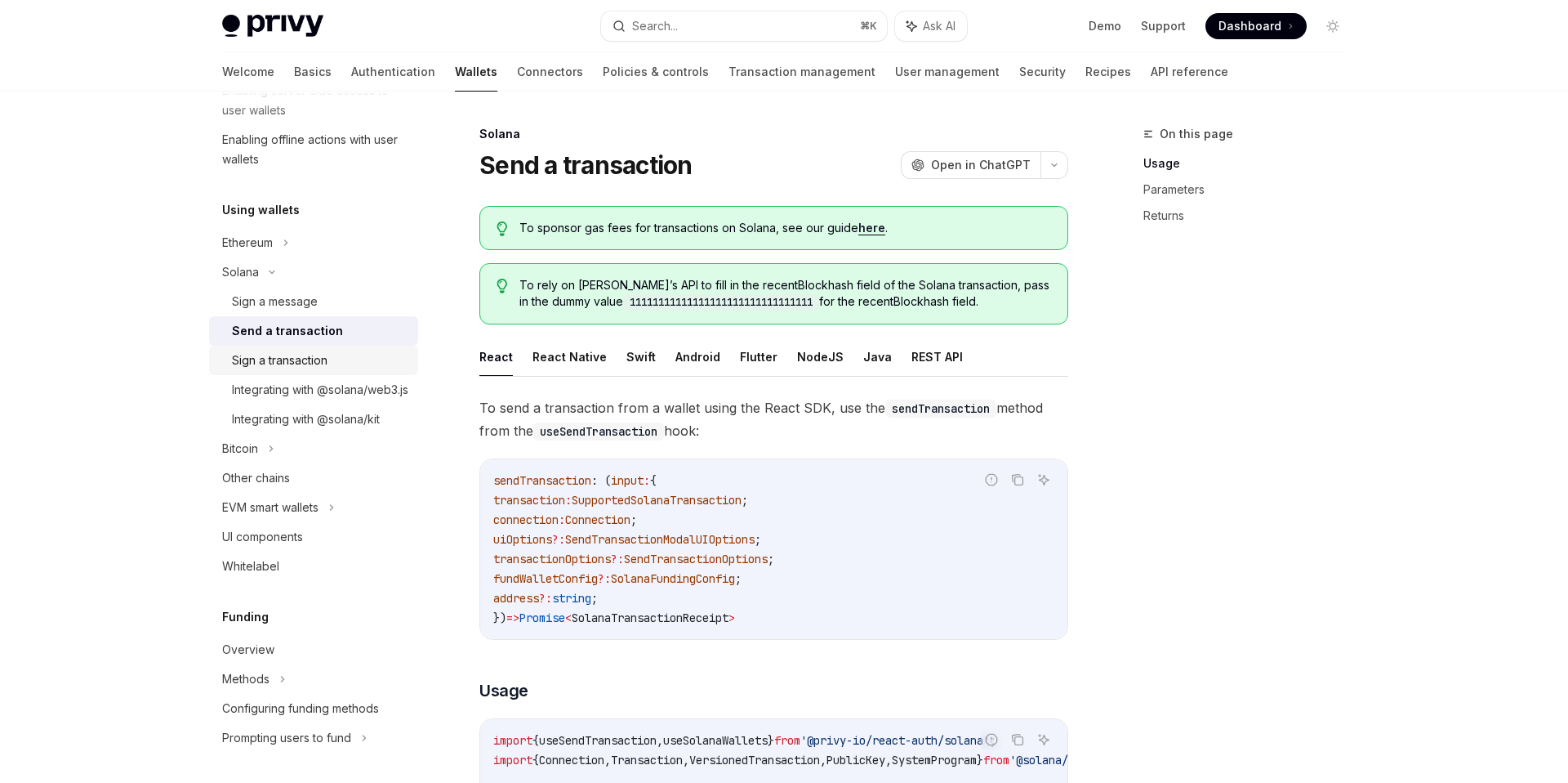
click at [280, 360] on div "Sign a transaction" at bounding box center [279, 360] width 95 height 20
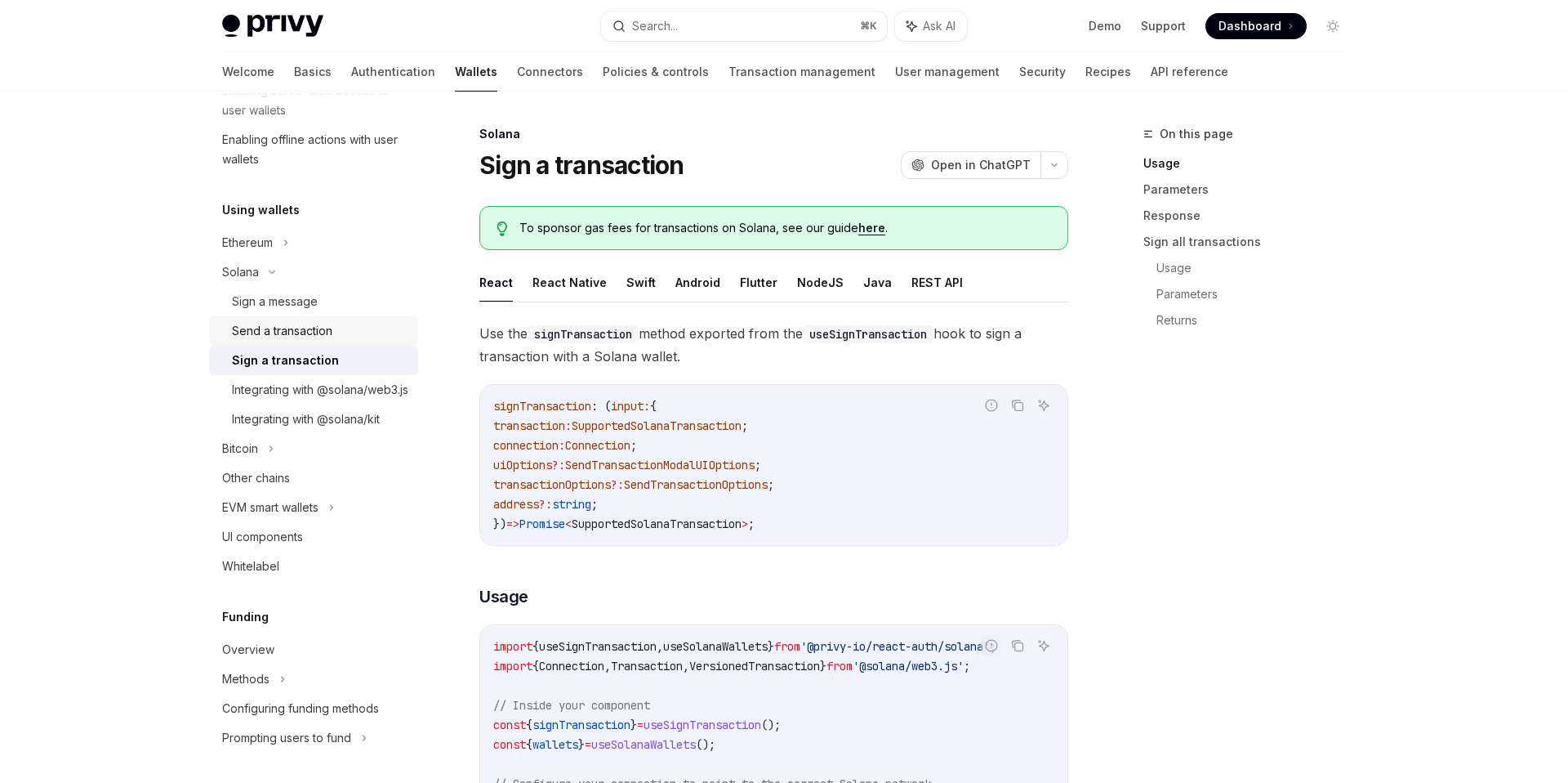
click at [315, 327] on div "Send a transaction" at bounding box center [281, 331] width 100 height 20
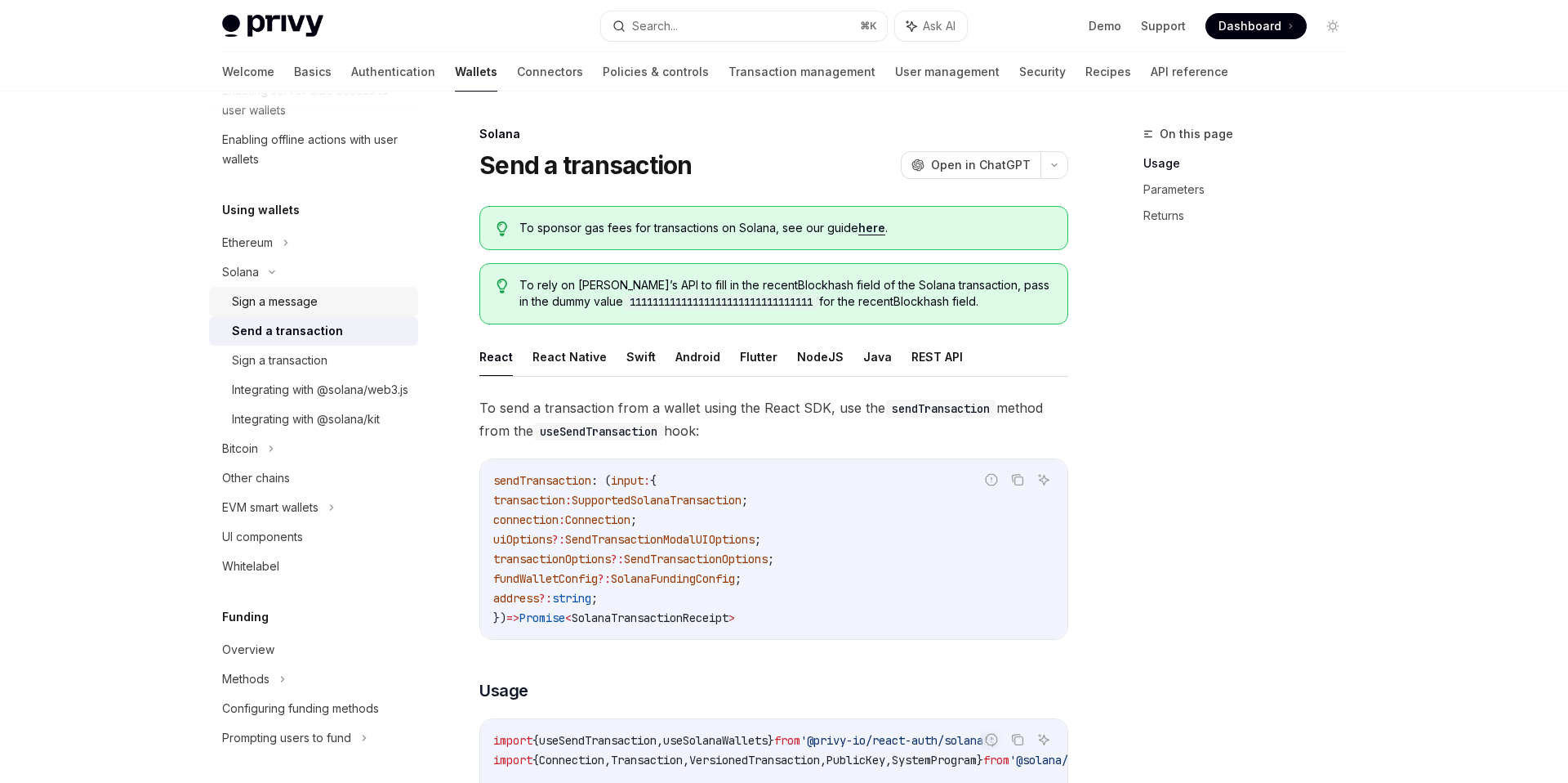
click at [313, 301] on div "Sign a message" at bounding box center [274, 301] width 85 height 20
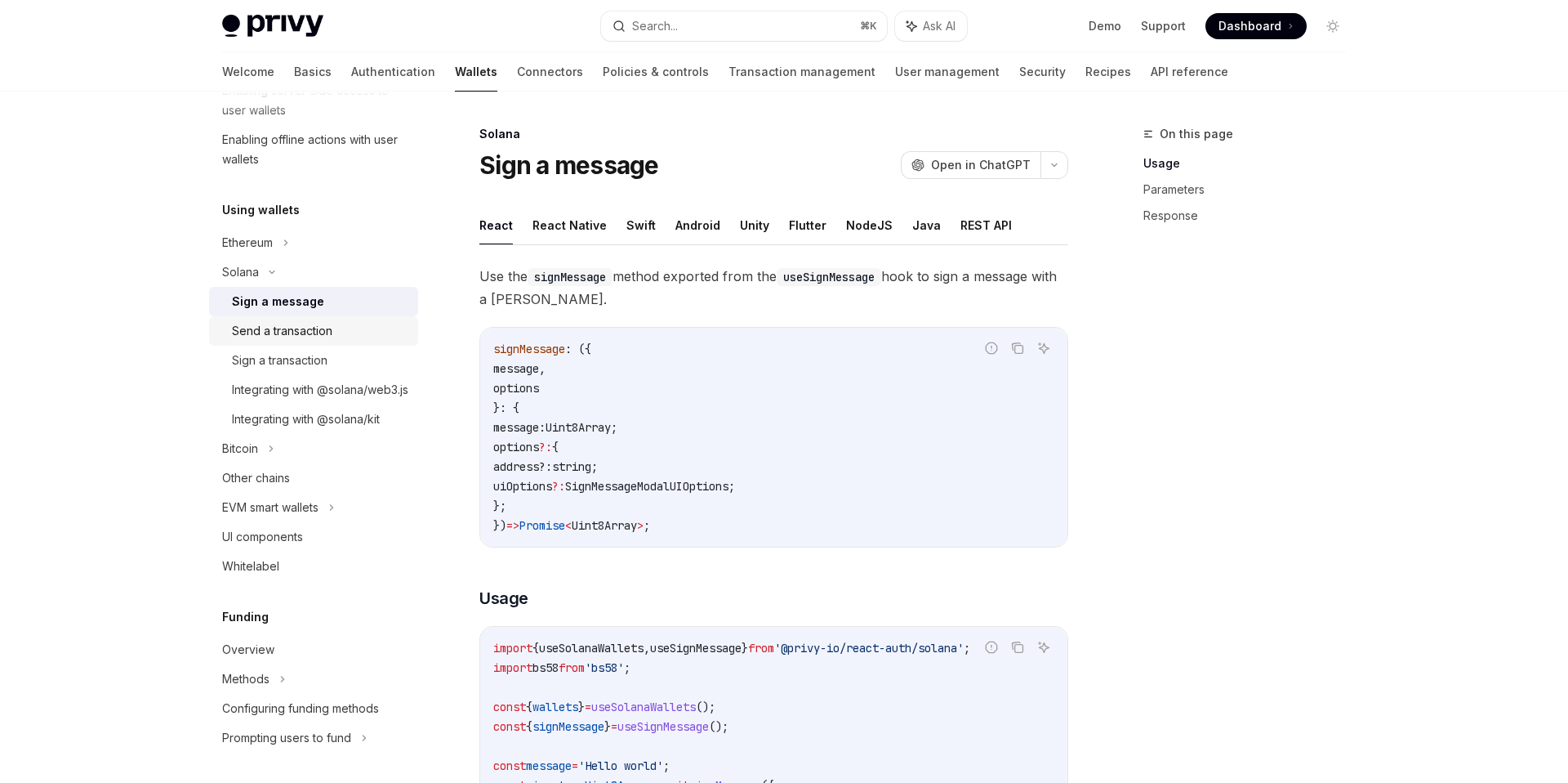
click at [310, 336] on div "Send a transaction" at bounding box center [281, 331] width 100 height 20
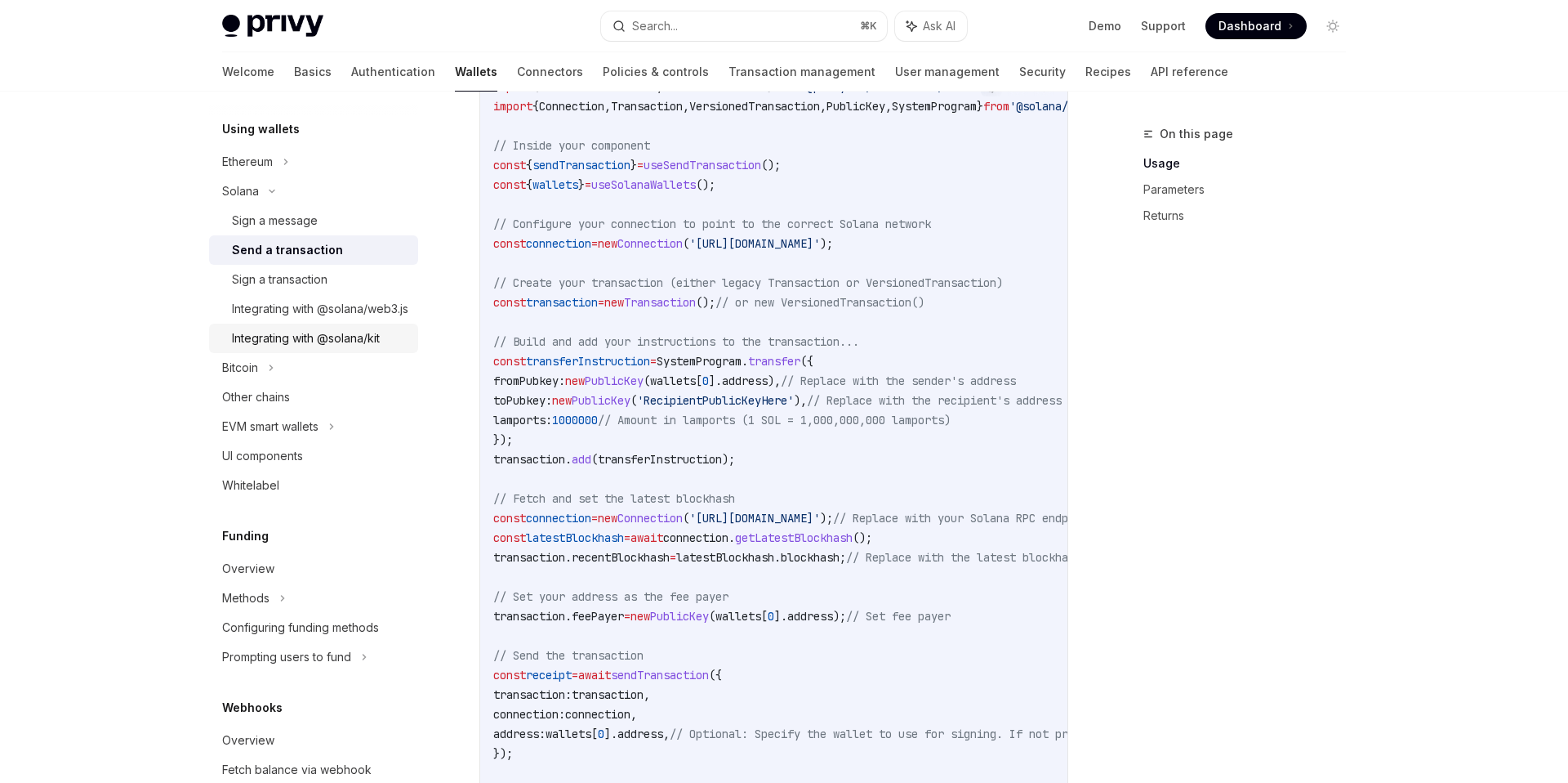
scroll to position [391, 0]
click at [273, 377] on icon at bounding box center [271, 367] width 7 height 20
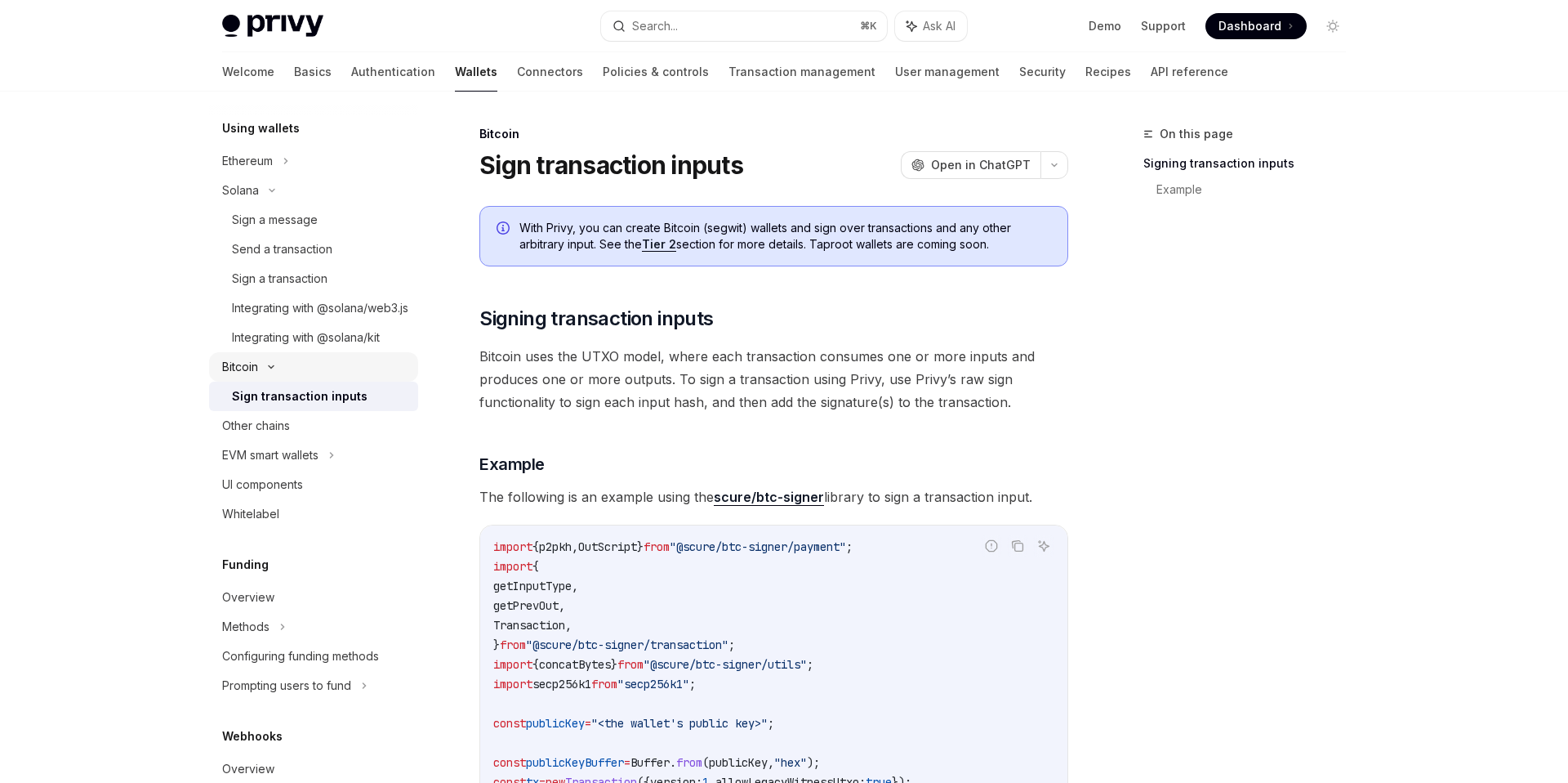
scroll to position [388, 0]
click at [280, 409] on div "Sign transaction inputs" at bounding box center [299, 399] width 135 height 20
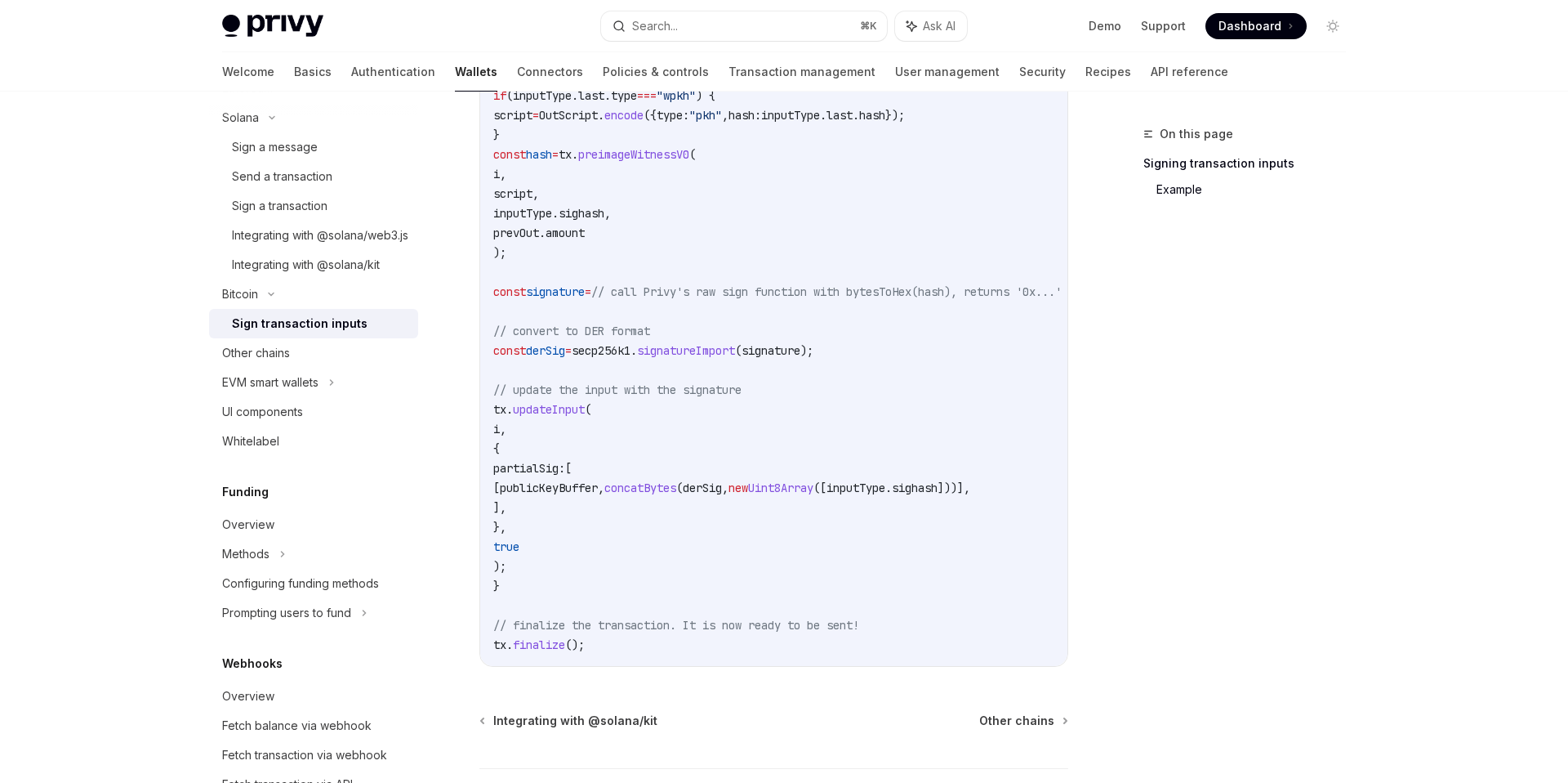
scroll to position [1192, 0]
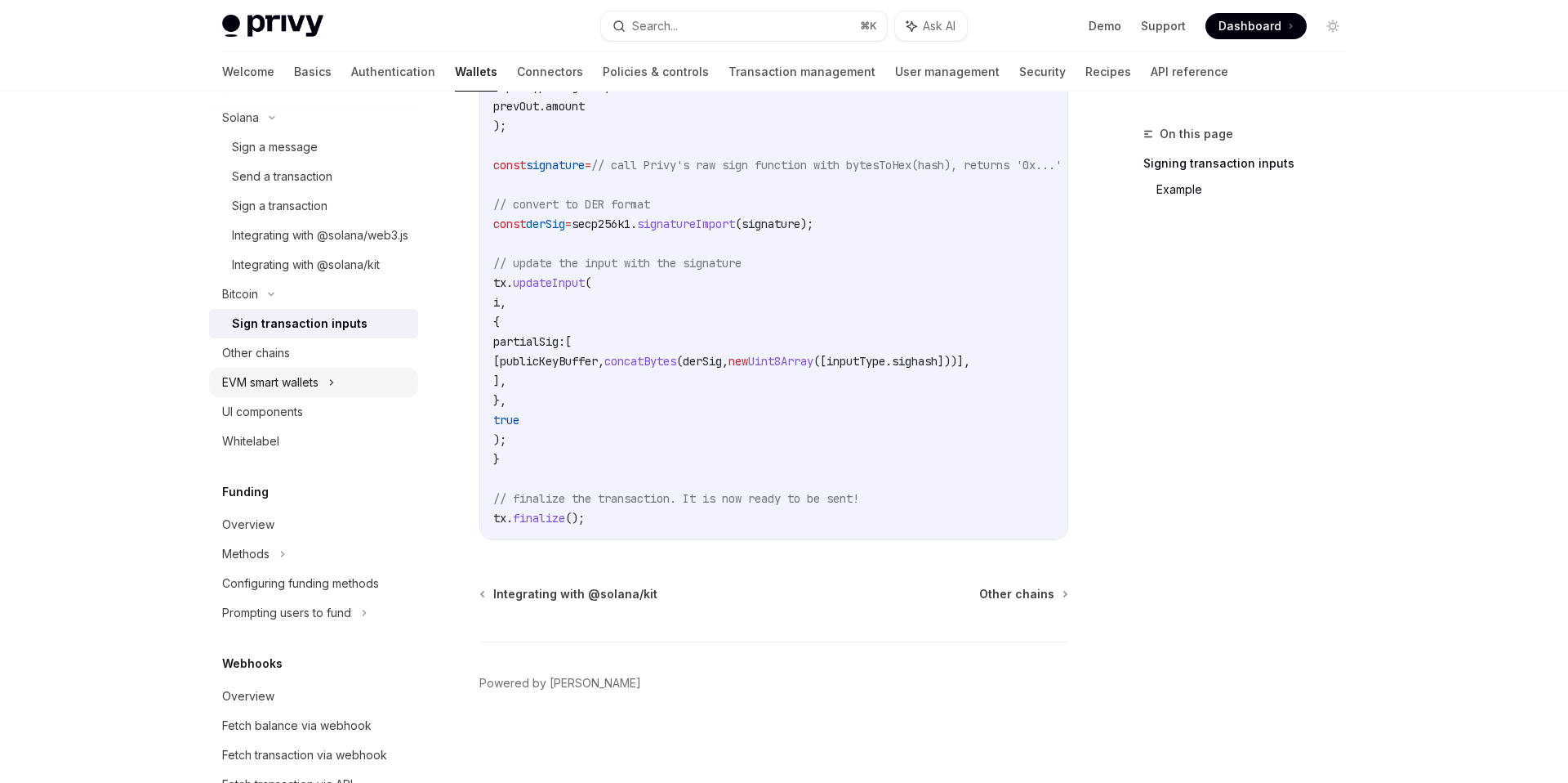
click at [339, 397] on div "EVM smart wallets" at bounding box center [314, 382] width 209 height 29
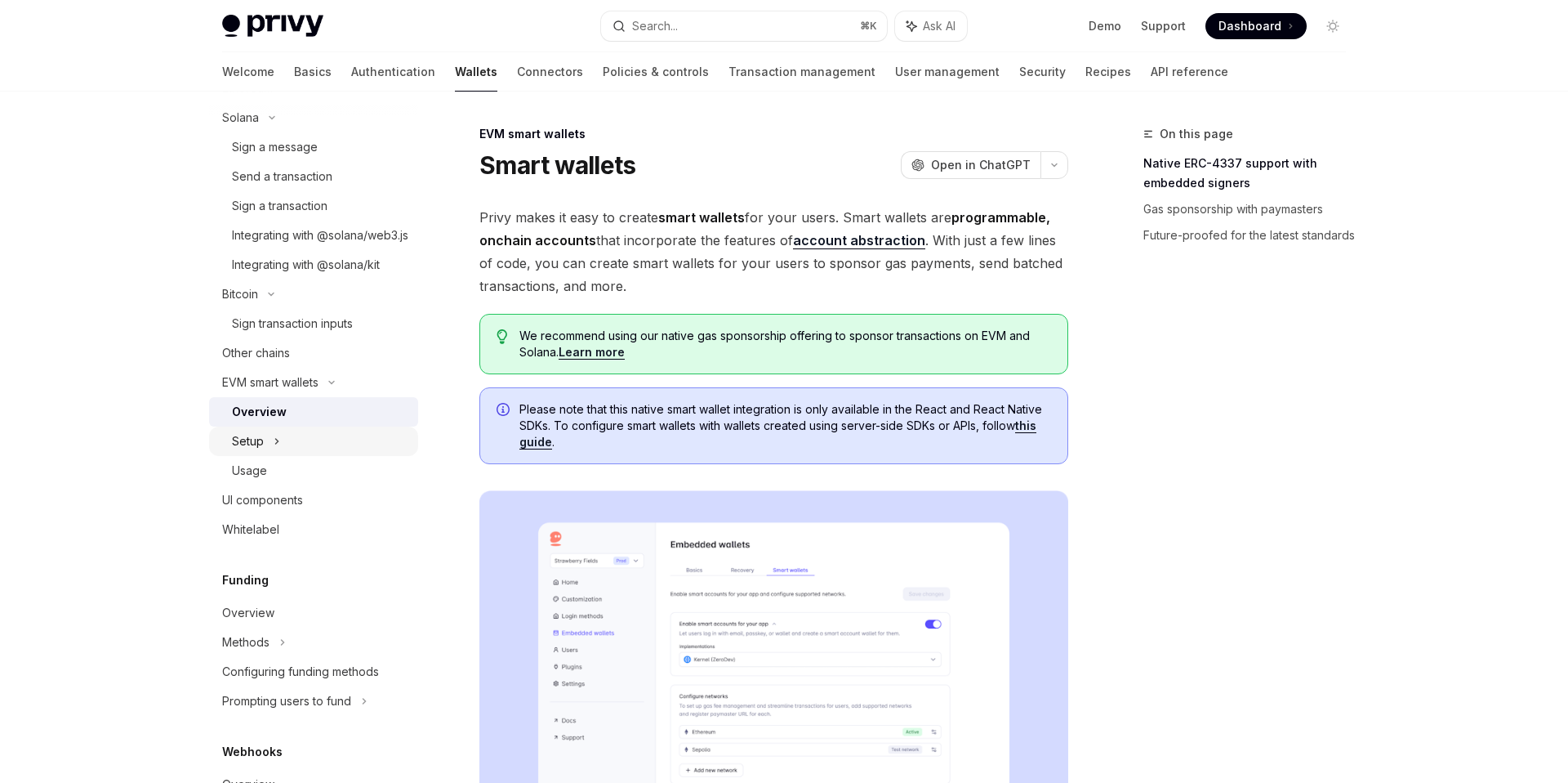
click at [287, 453] on div "Setup" at bounding box center [314, 441] width 209 height 29
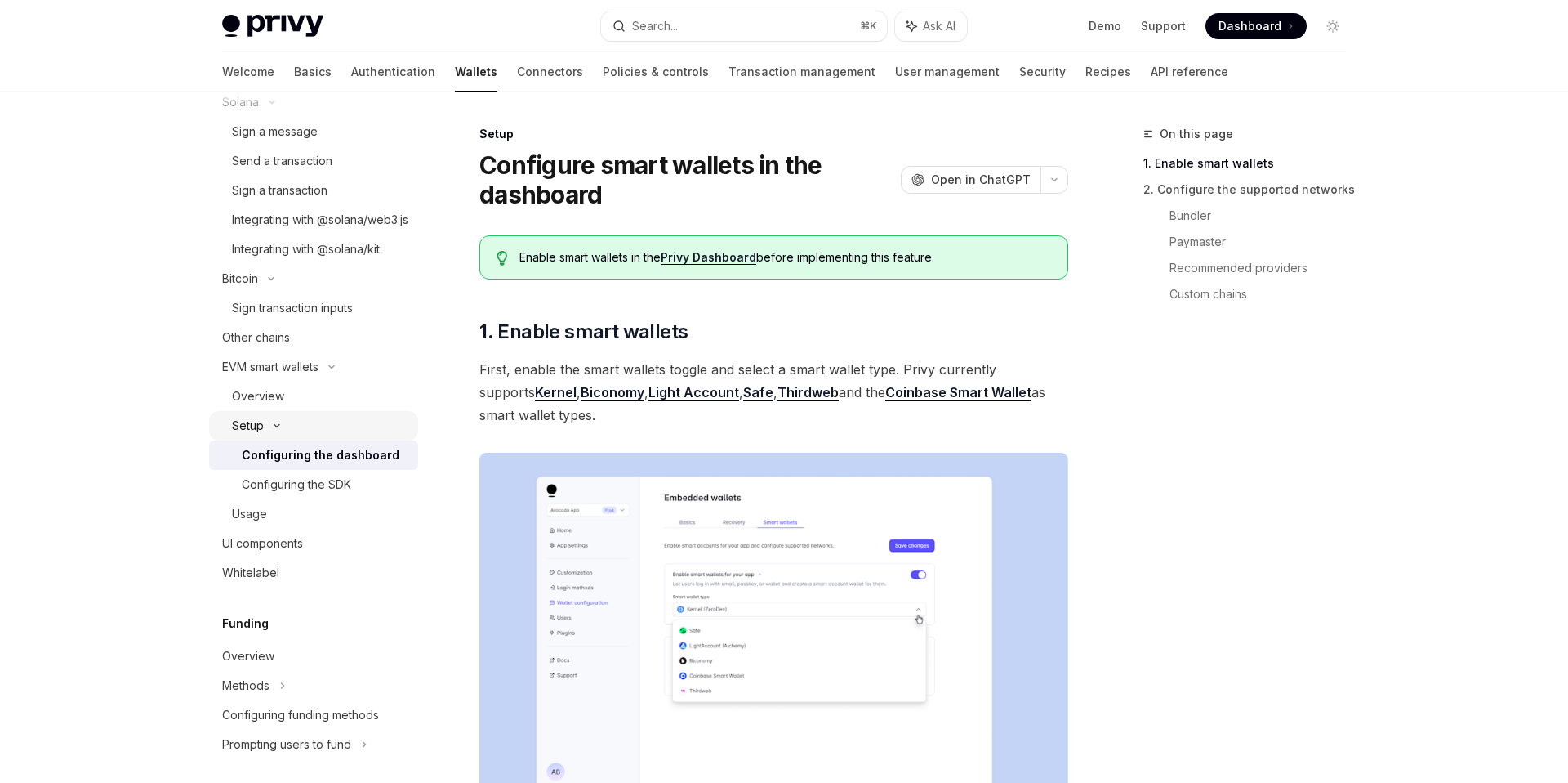
scroll to position [482, 0]
click at [304, 492] on div "Configuring the SDK" at bounding box center [296, 482] width 110 height 20
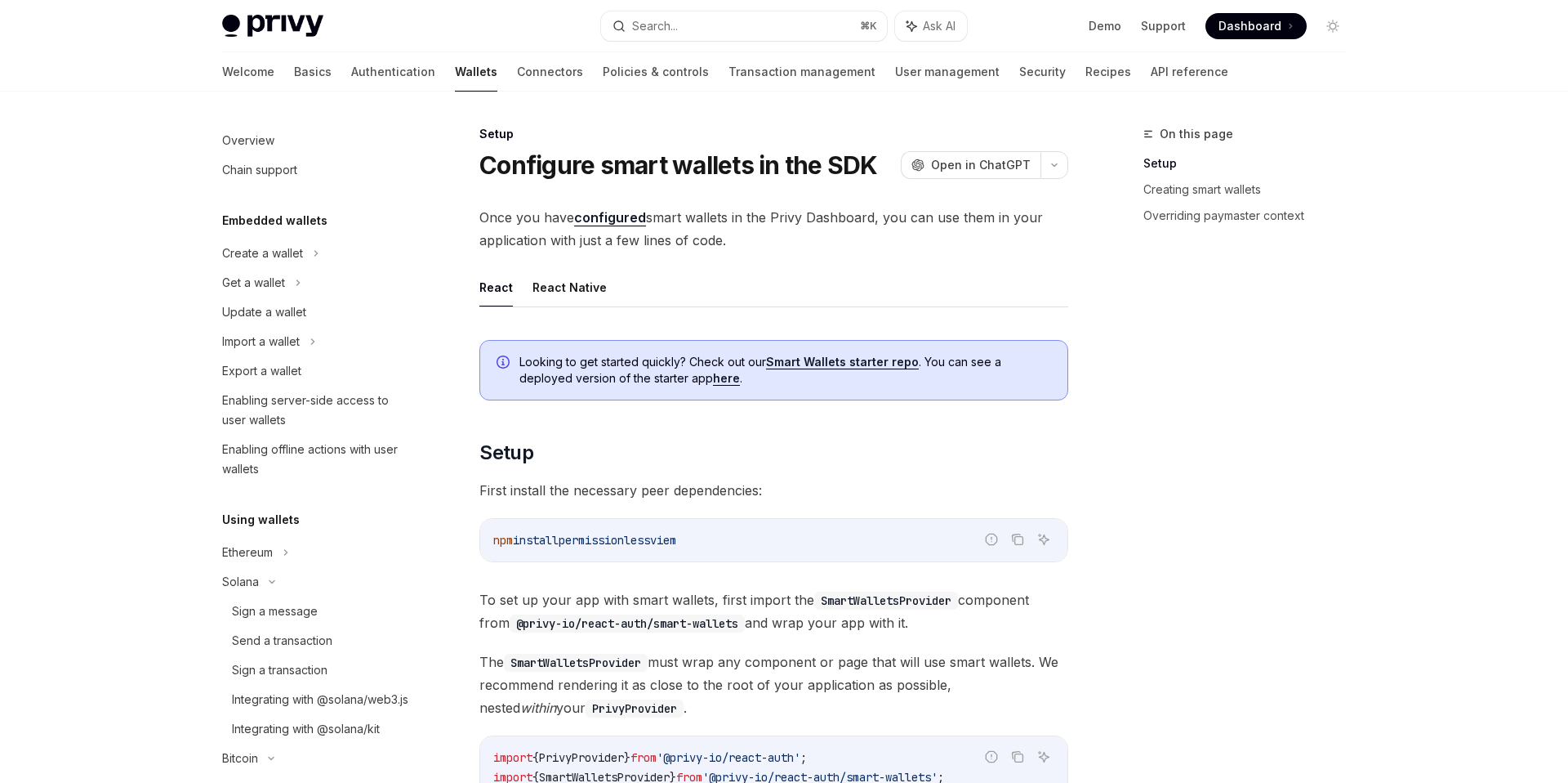
scroll to position [2, 0]
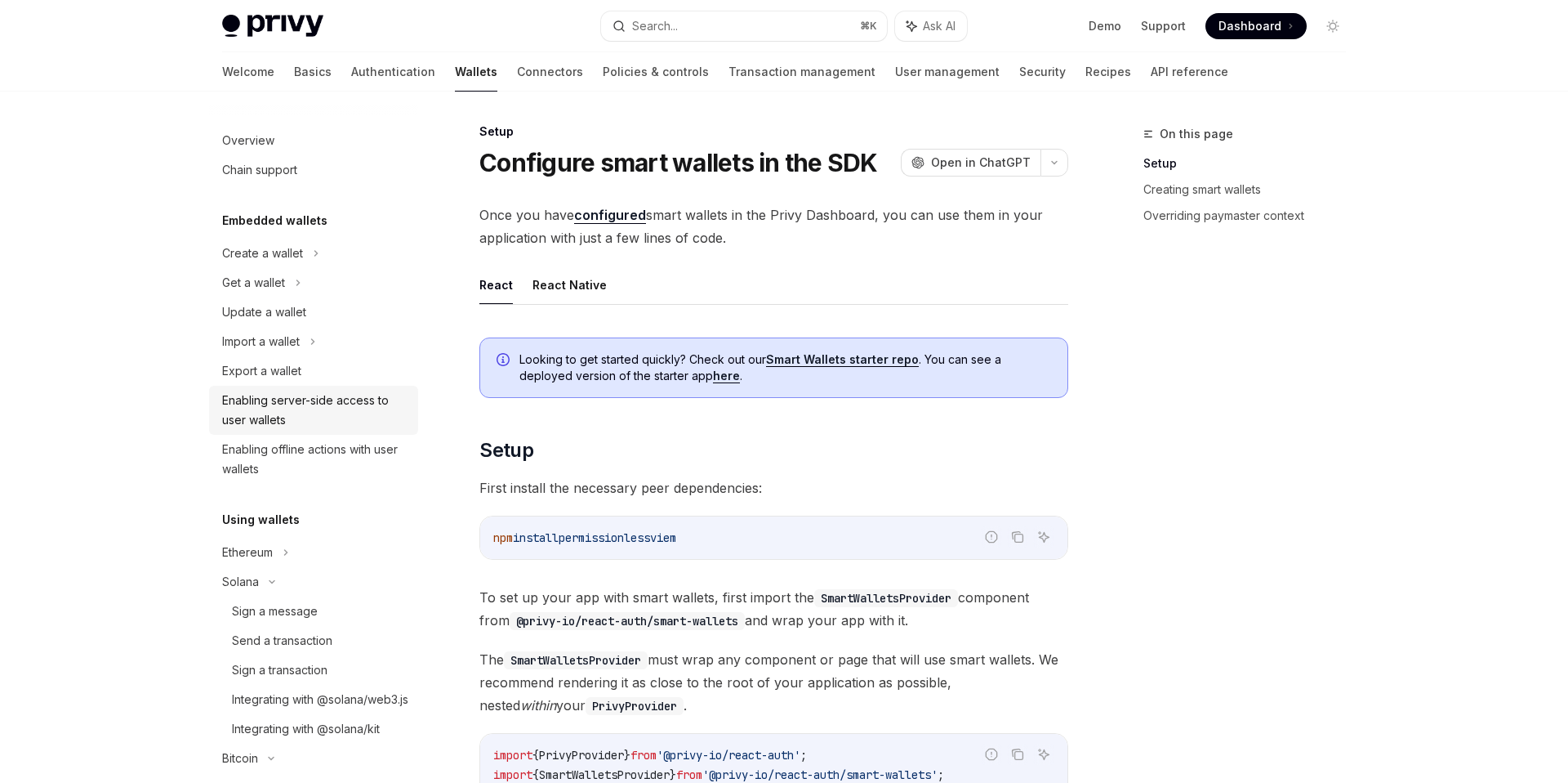
click at [303, 400] on div "Enabling server-side access to user wallets" at bounding box center [315, 409] width 186 height 39
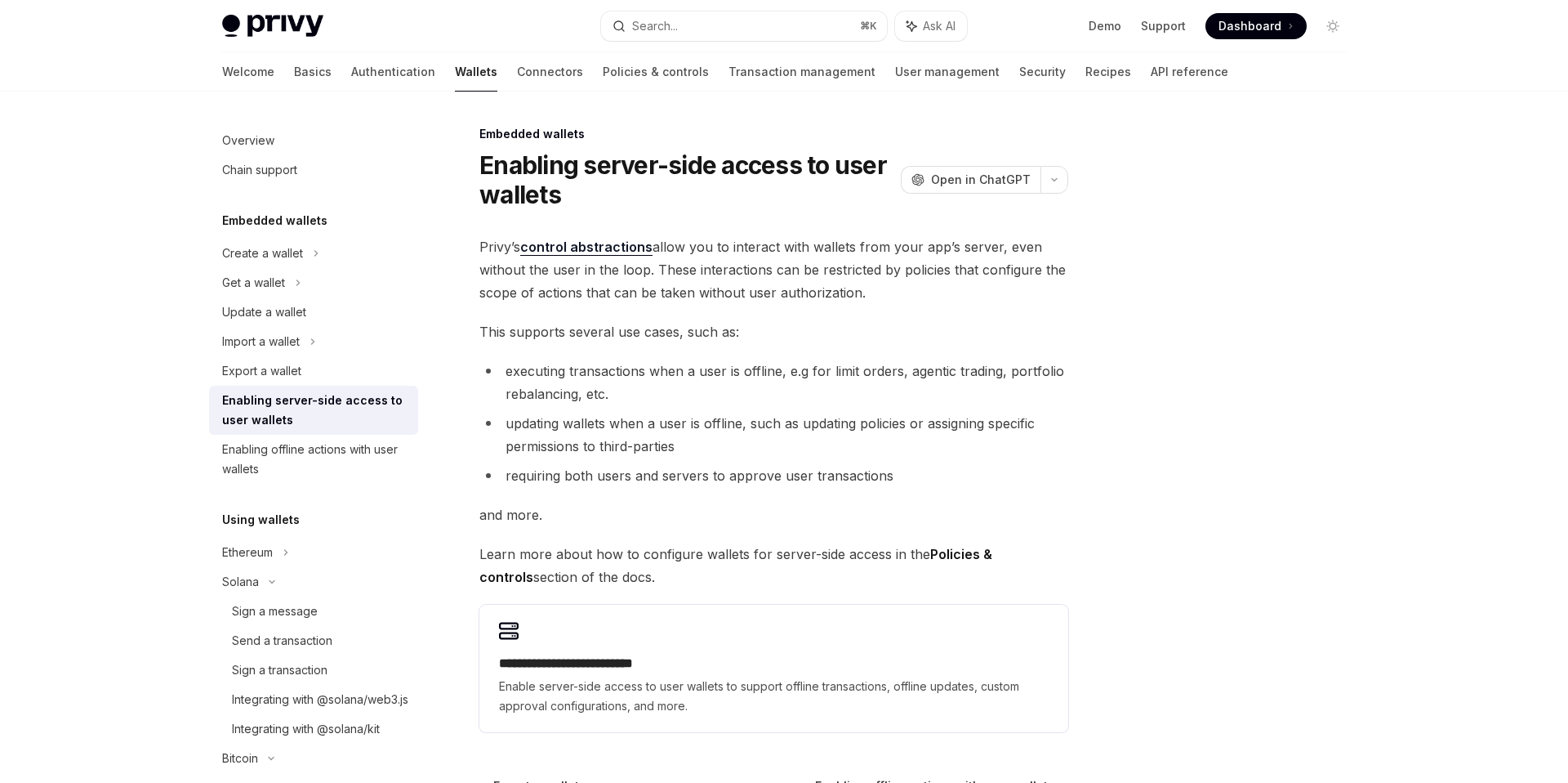
click at [603, 311] on div "**********" at bounding box center [774, 483] width 589 height 497
click at [517, 71] on link "Connectors" at bounding box center [550, 71] width 66 height 39
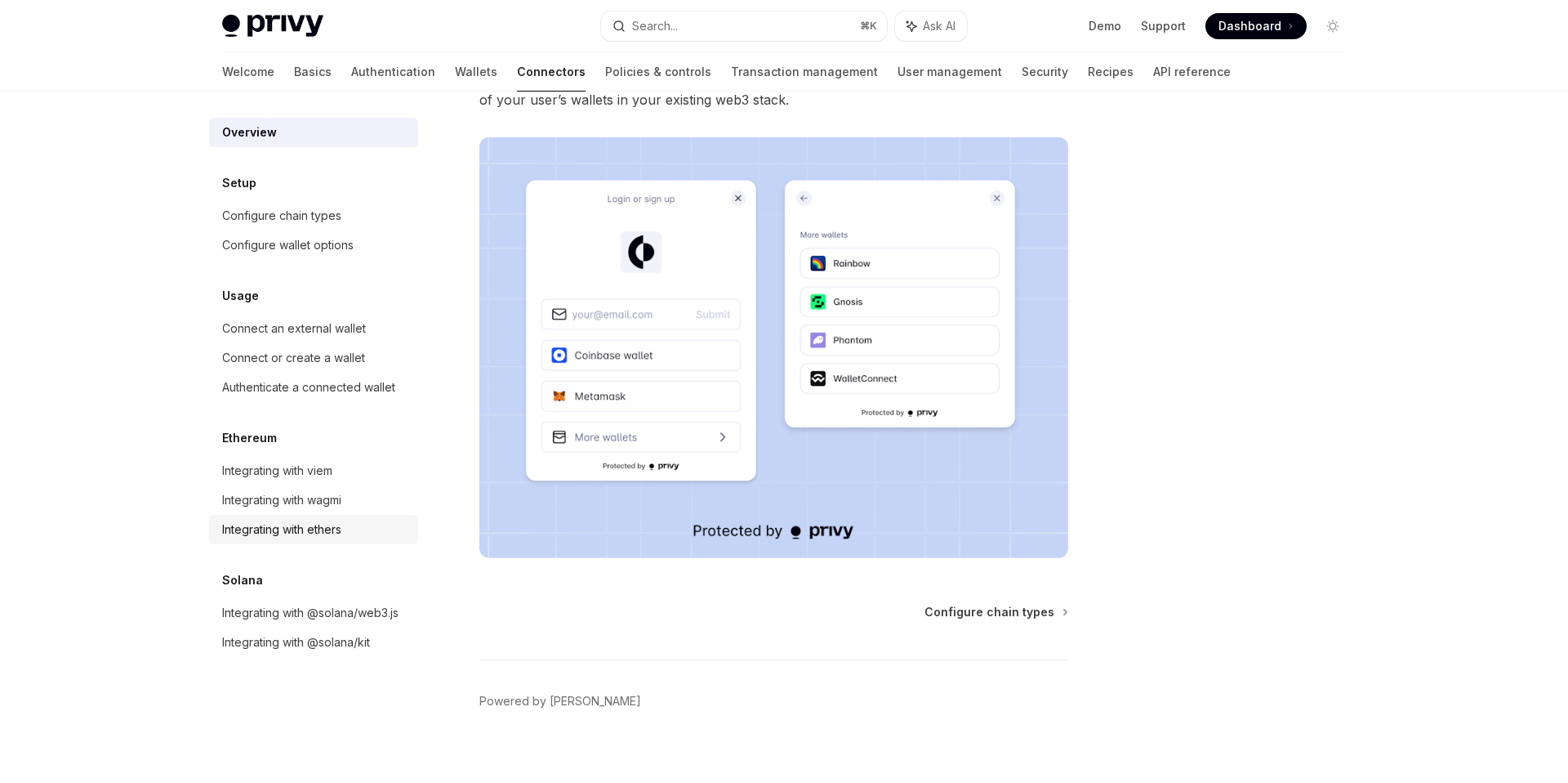
scroll to position [253, 0]
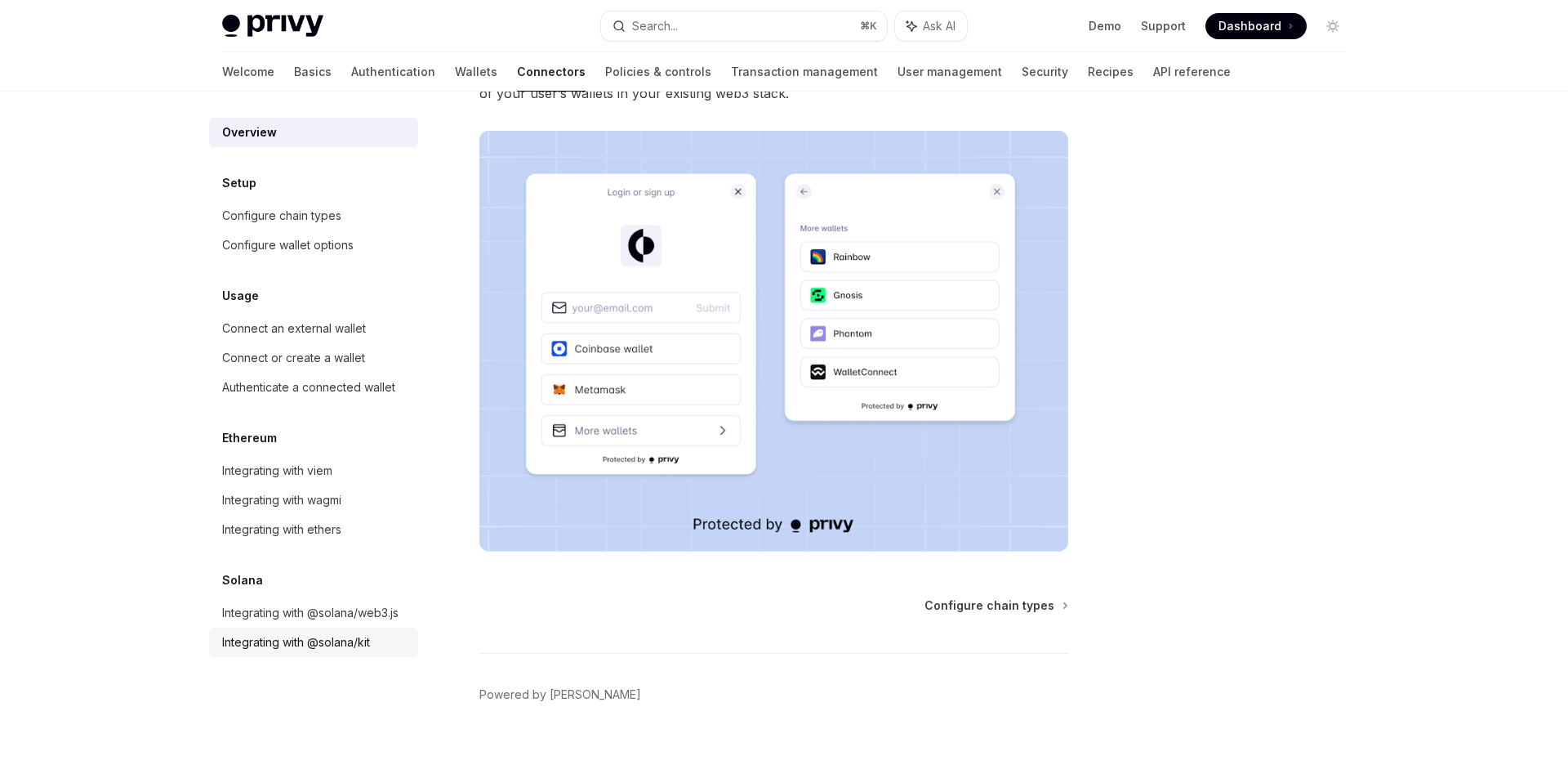
click at [349, 651] on div "Integrating with @solana/kit" at bounding box center [296, 643] width 148 height 20
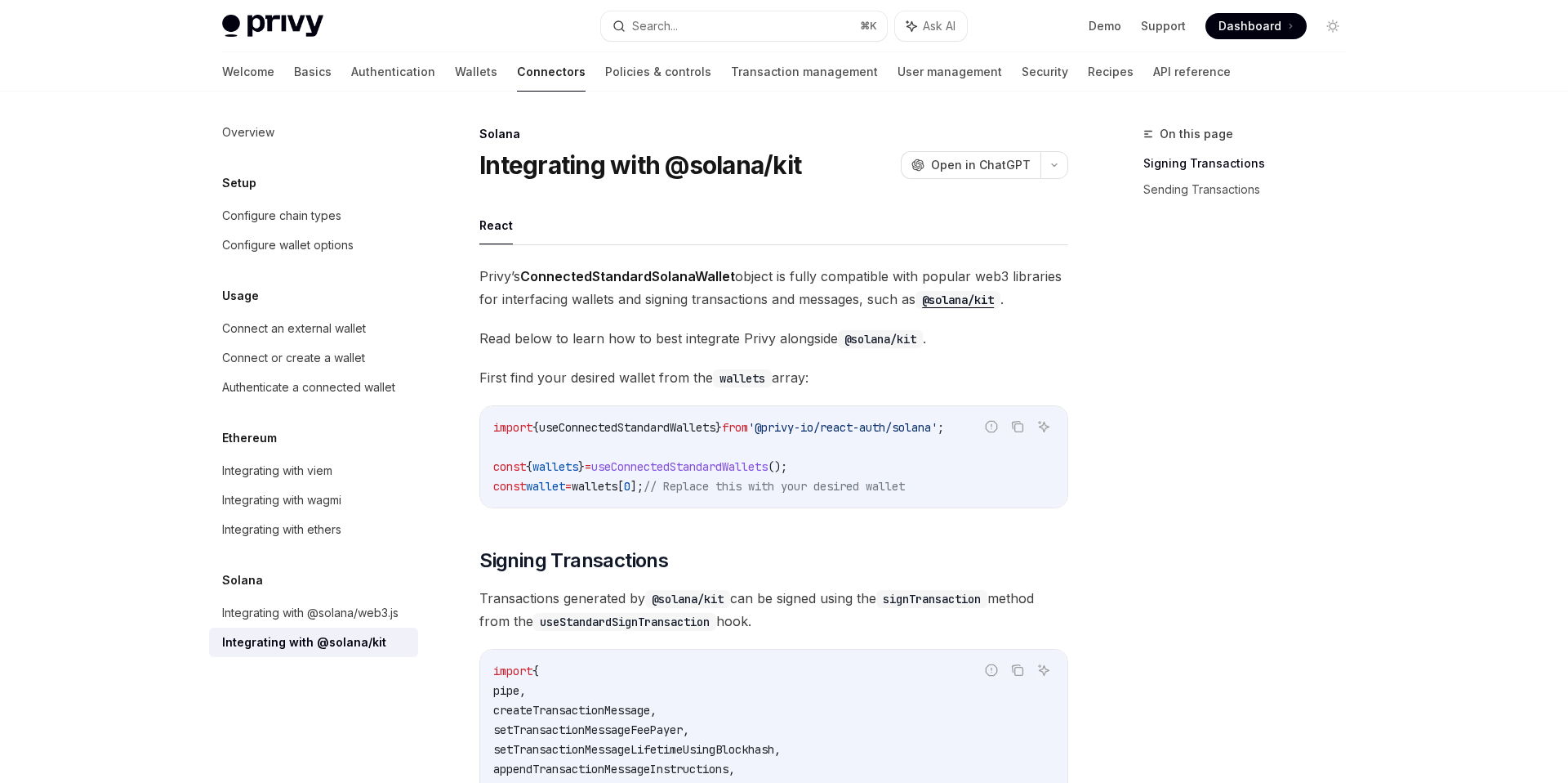
click at [564, 335] on span "Read below to learn how to best integrate Privy alongside @solana/kit ." at bounding box center [774, 339] width 589 height 23
click at [643, 296] on span "Privy’s ConnectedStandardSolanaWallet object is fully compatible with popular w…" at bounding box center [774, 287] width 589 height 46
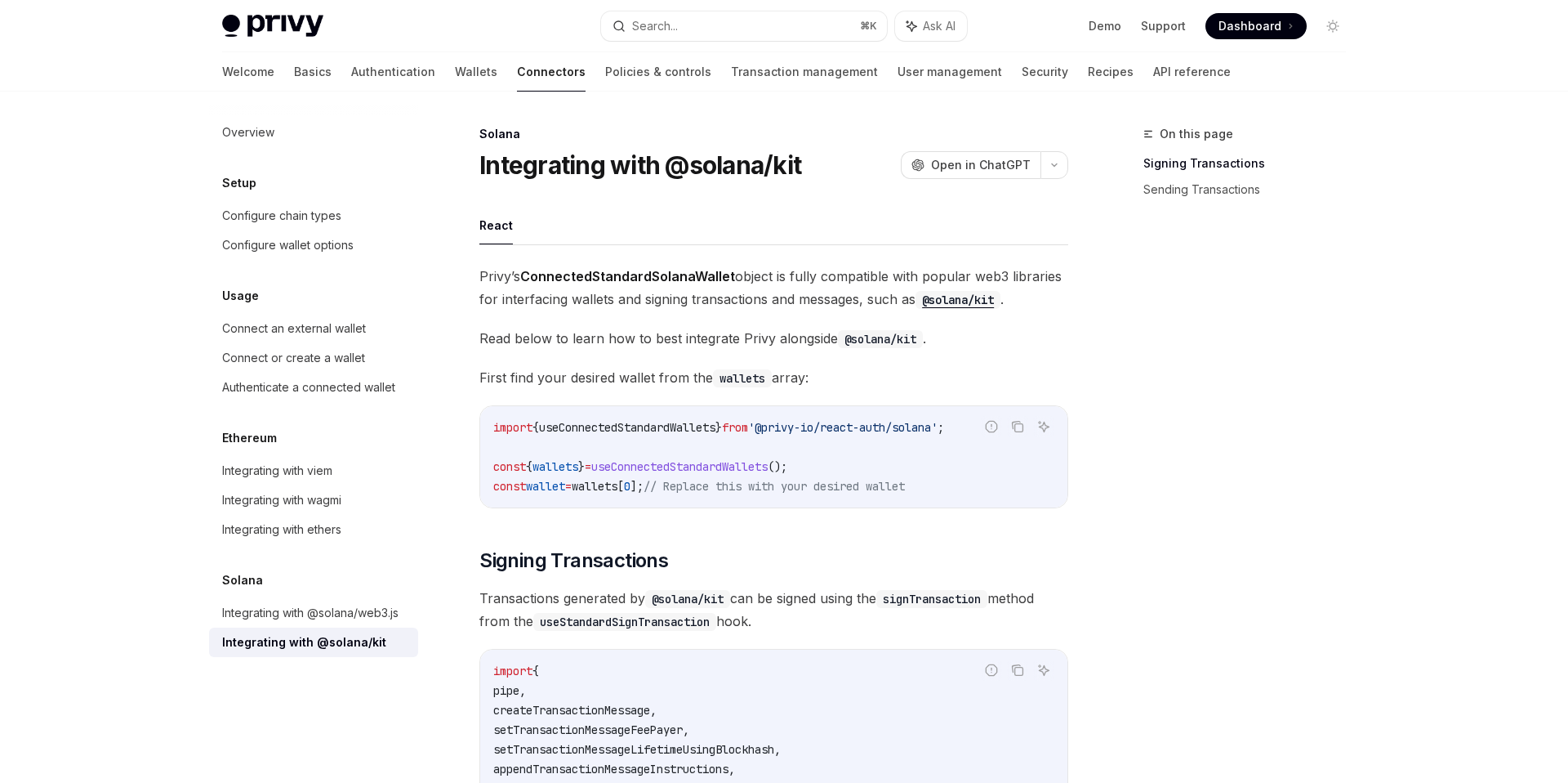
click at [624, 333] on span "Read below to learn how to best integrate Privy alongside @solana/kit ." at bounding box center [774, 339] width 589 height 23
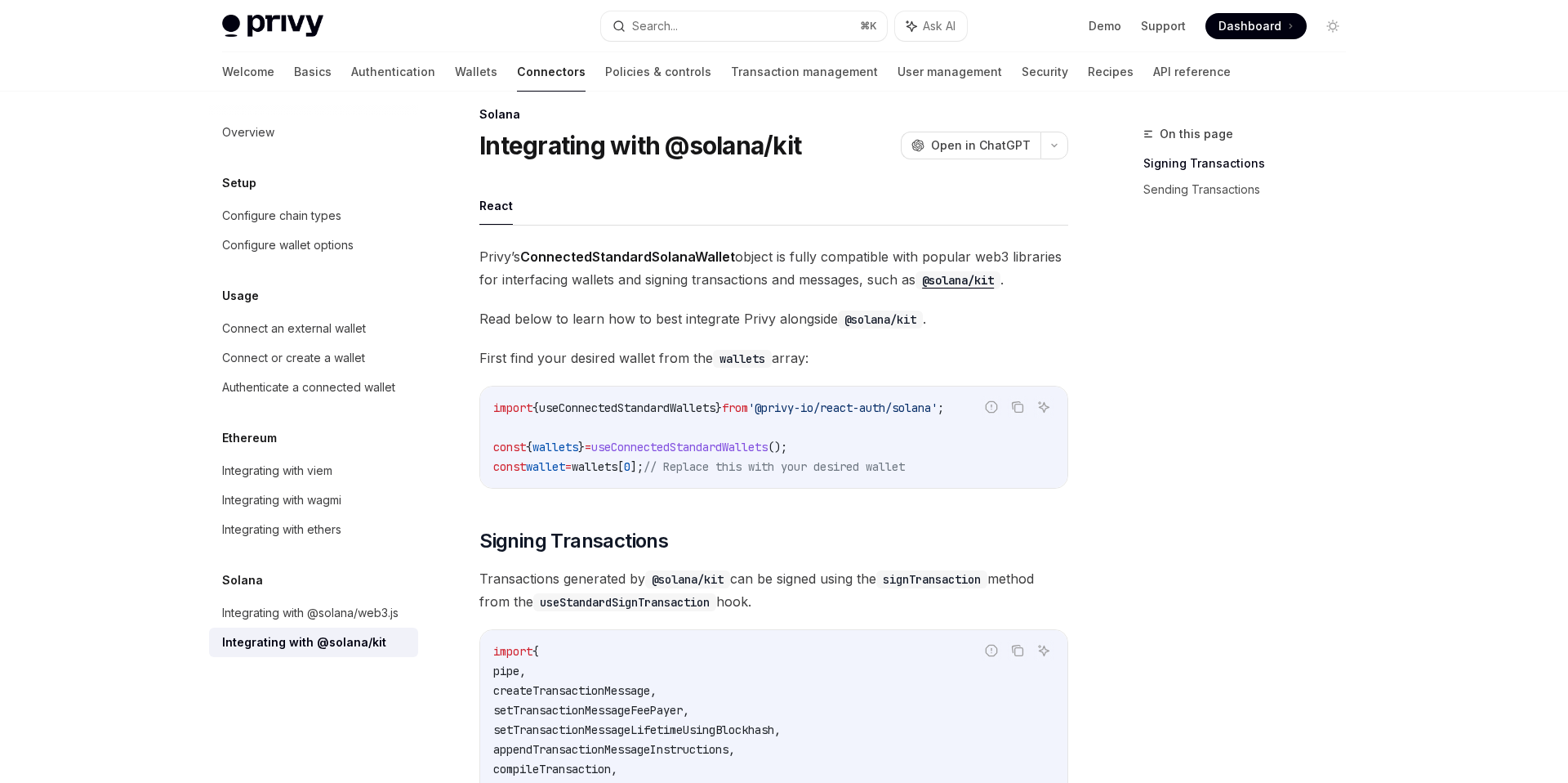
click at [629, 355] on span "First find your desired wallet from the wallets array:" at bounding box center [774, 358] width 589 height 23
click at [625, 358] on span "First find your desired wallet from the wallets array:" at bounding box center [774, 358] width 589 height 23
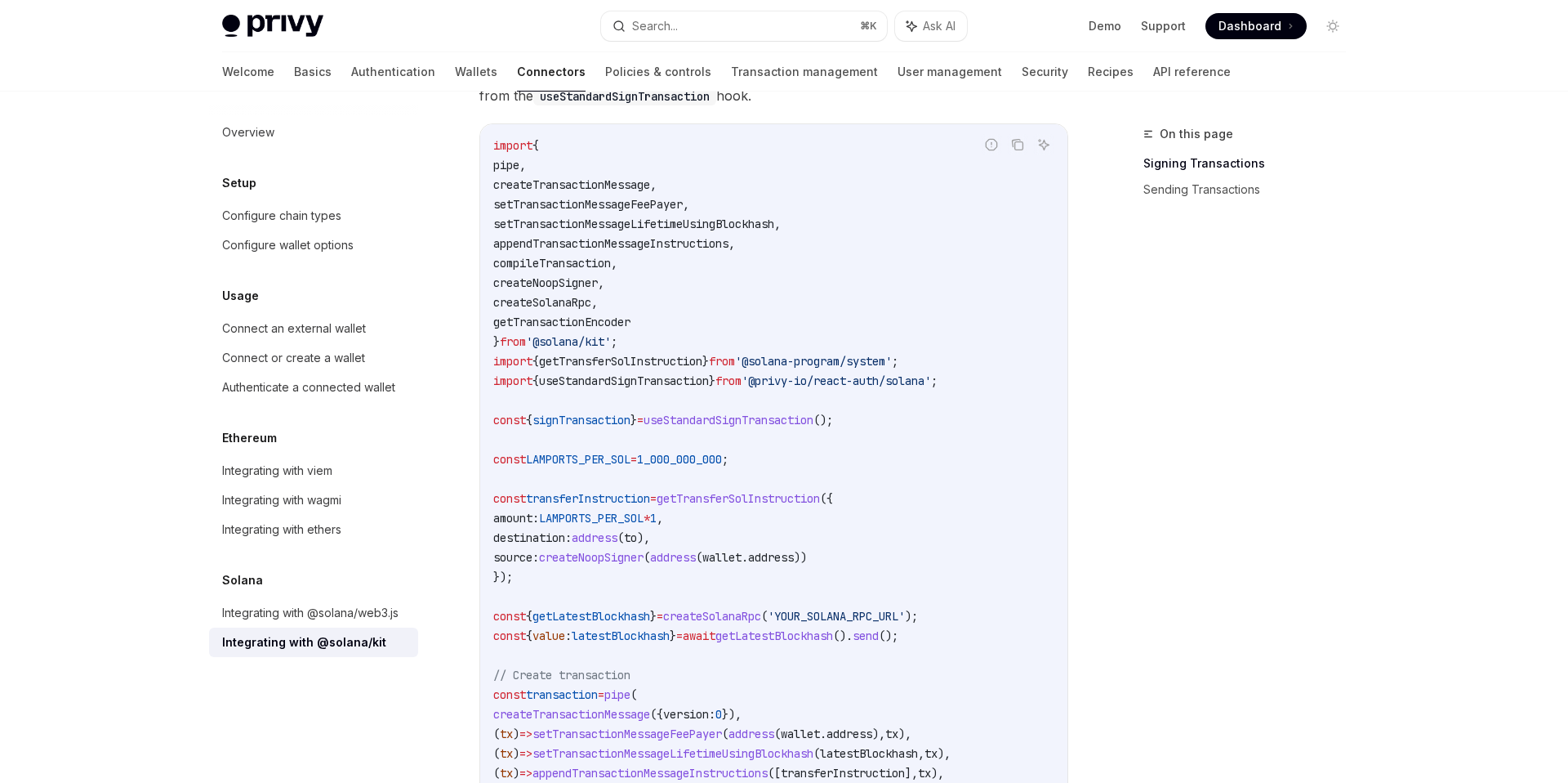
scroll to position [0, 0]
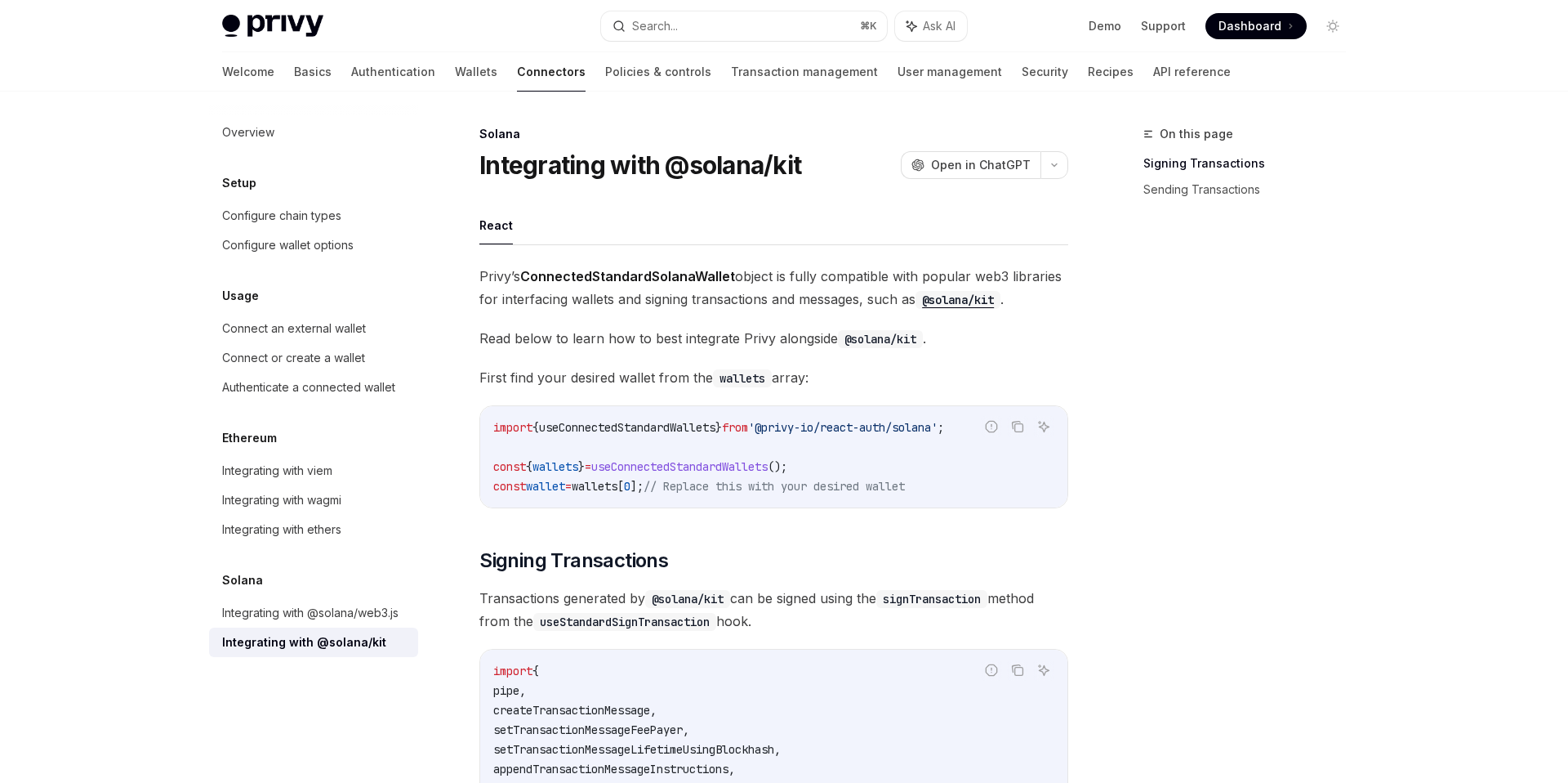
click at [636, 305] on span "Privy’s ConnectedStandardSolanaWallet object is fully compatible with popular w…" at bounding box center [774, 287] width 589 height 46
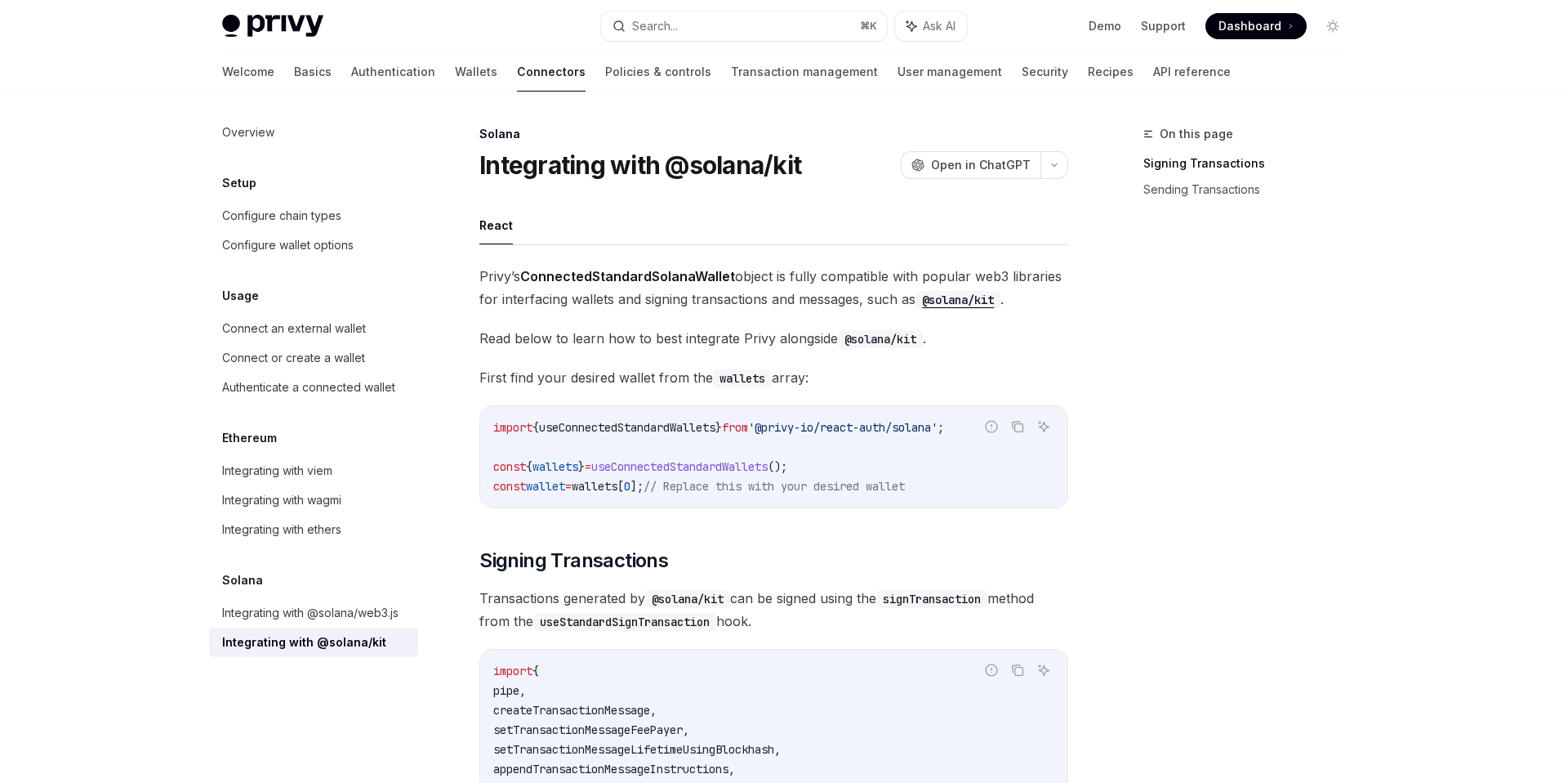
click at [667, 339] on span "Read below to learn how to best integrate Privy alongside @solana/kit ." at bounding box center [774, 339] width 589 height 23
click at [648, 346] on span "Read below to learn how to best integrate Privy alongside @solana/kit ." at bounding box center [774, 339] width 589 height 23
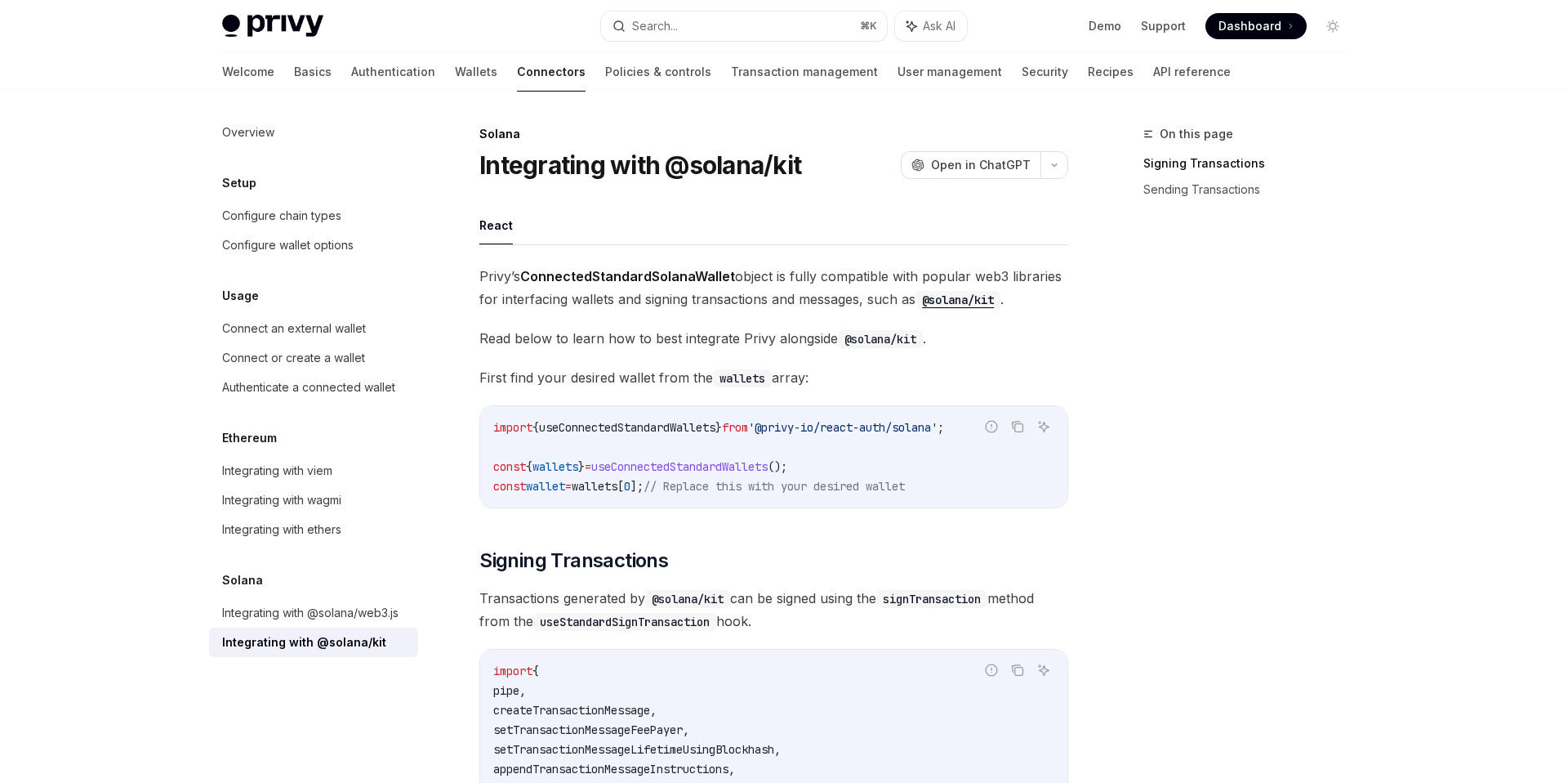
click at [656, 345] on span "Read below to learn how to best integrate Privy alongside @solana/kit ." at bounding box center [774, 339] width 589 height 23
click at [664, 339] on span "Read below to learn how to best integrate Privy alongside @solana/kit ." at bounding box center [774, 339] width 589 height 23
type textarea "*"
